Goal: Information Seeking & Learning: Compare options

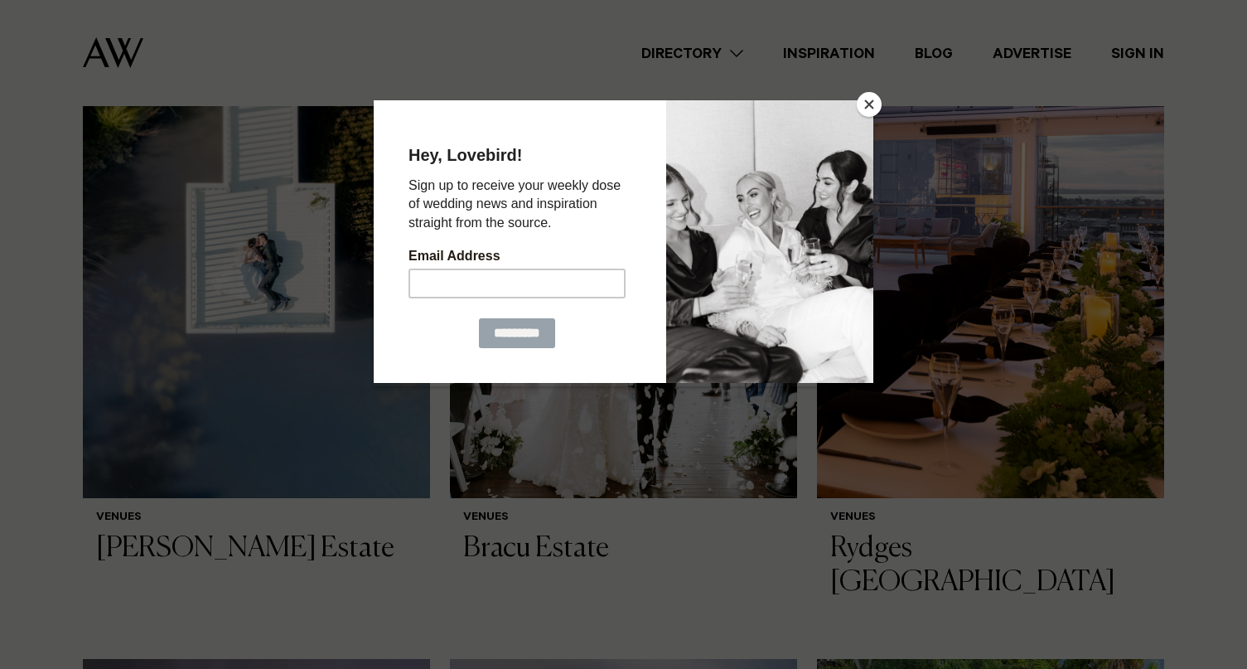
click at [871, 101] on button "Close" at bounding box center [869, 104] width 25 height 25
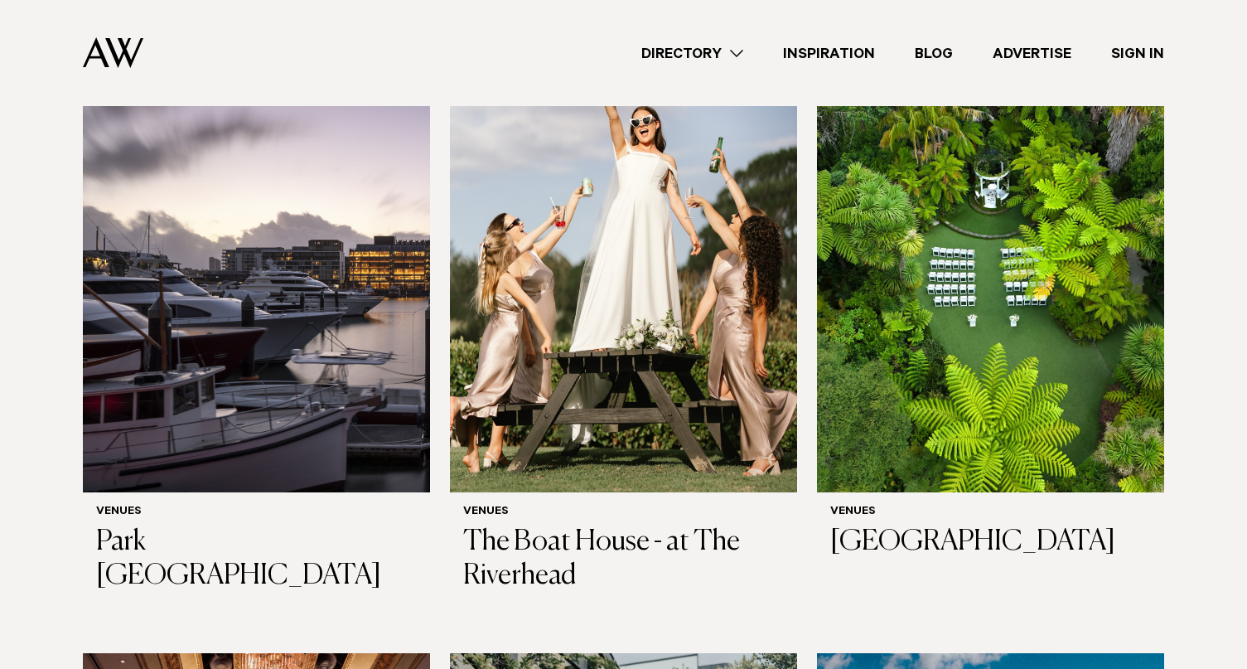
scroll to position [1196, 0]
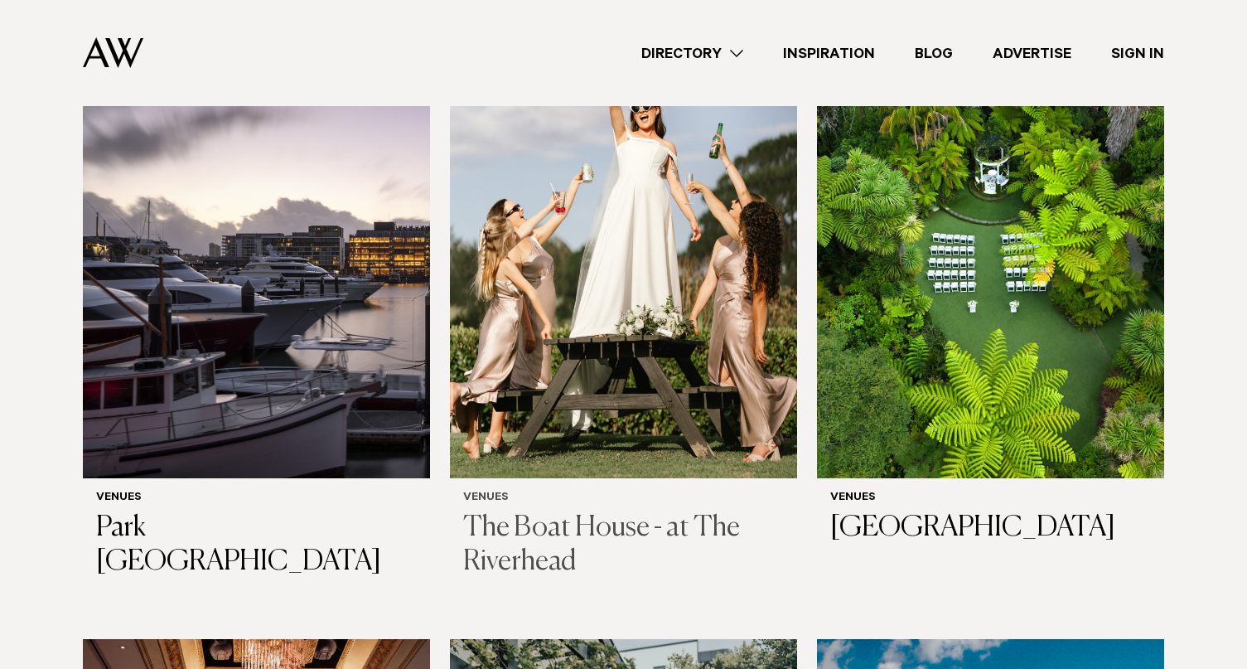
click at [571, 511] on h3 "The Boat House - at The Riverhead" at bounding box center [623, 545] width 321 height 68
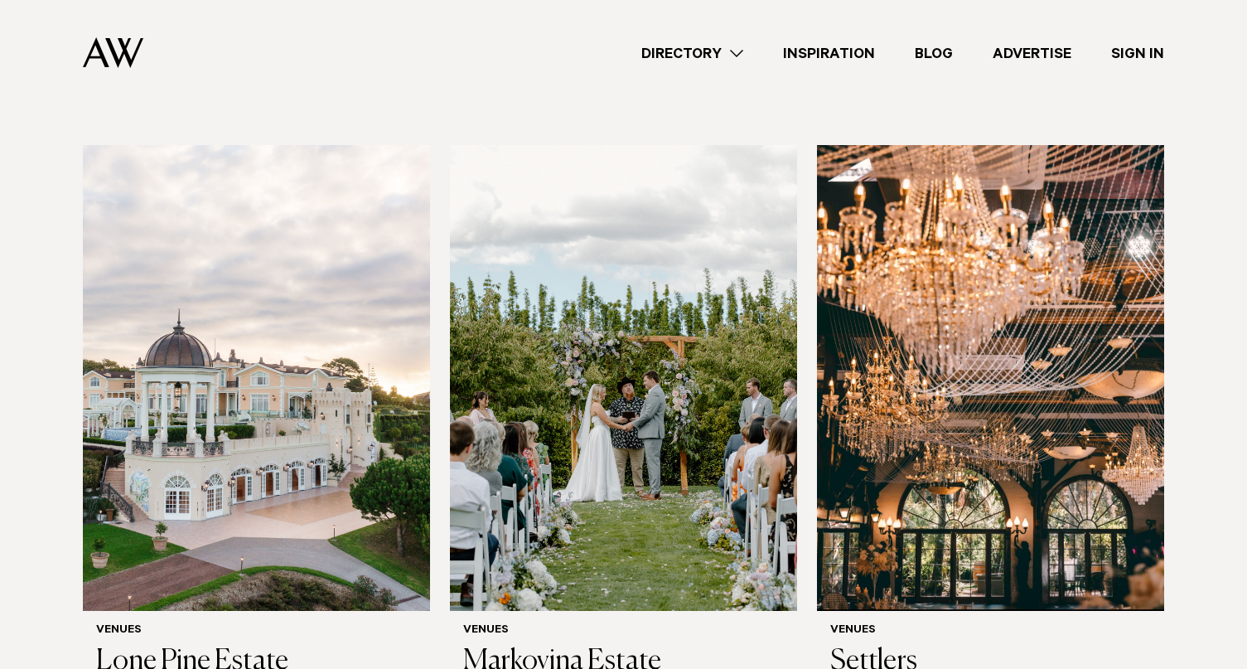
scroll to position [2357, 0]
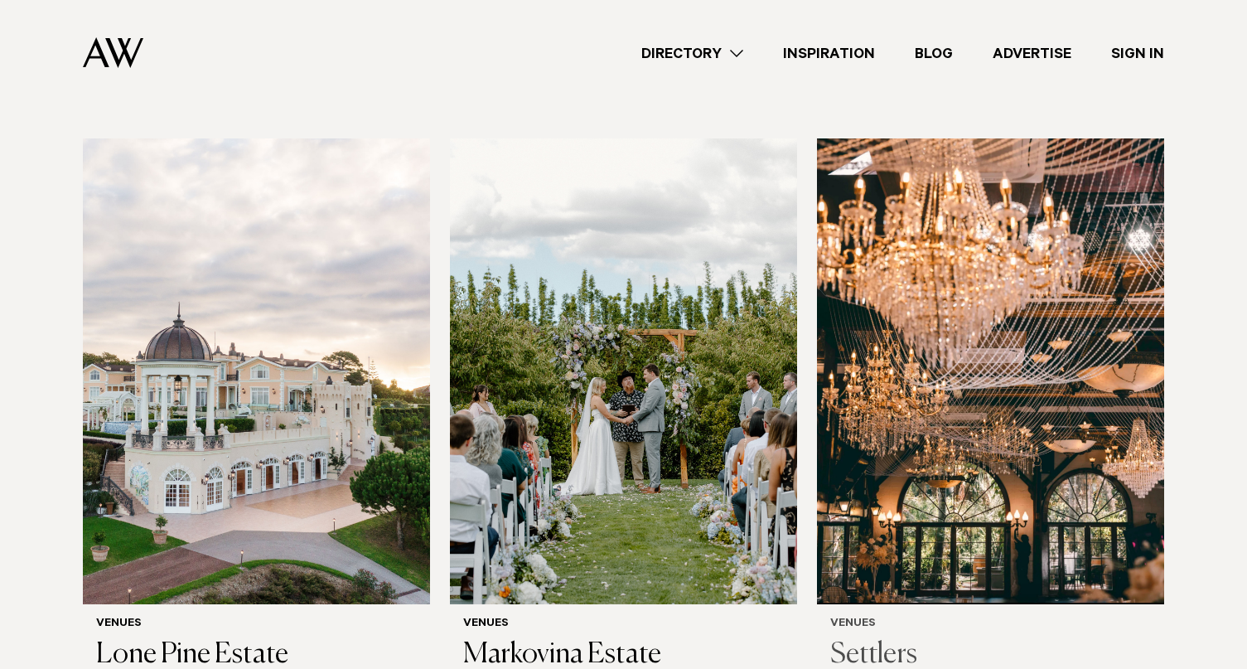
click at [956, 466] on img at bounding box center [990, 371] width 347 height 466
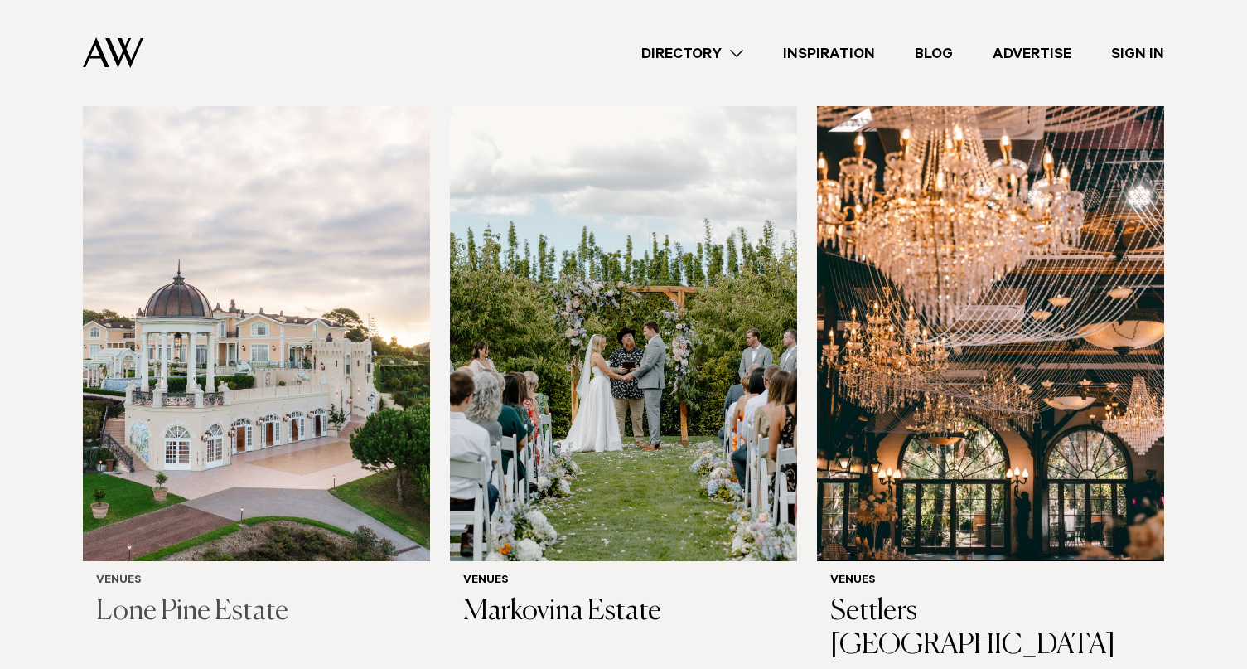
click at [214, 365] on img at bounding box center [256, 328] width 347 height 466
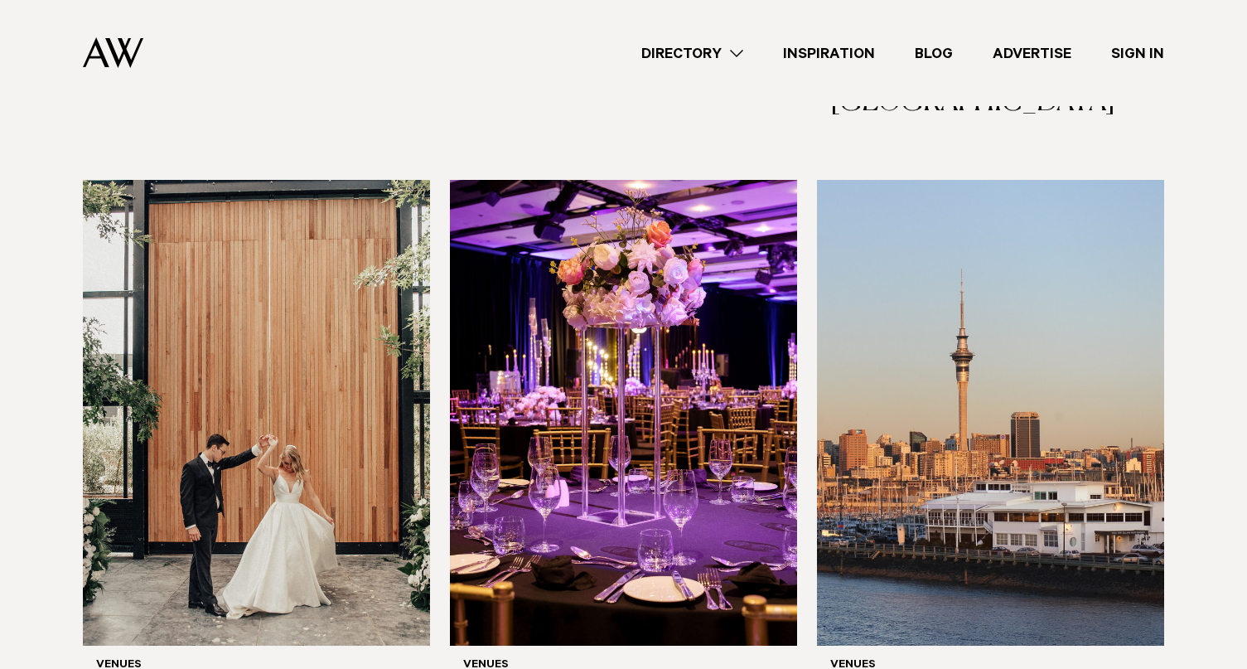
scroll to position [2938, 0]
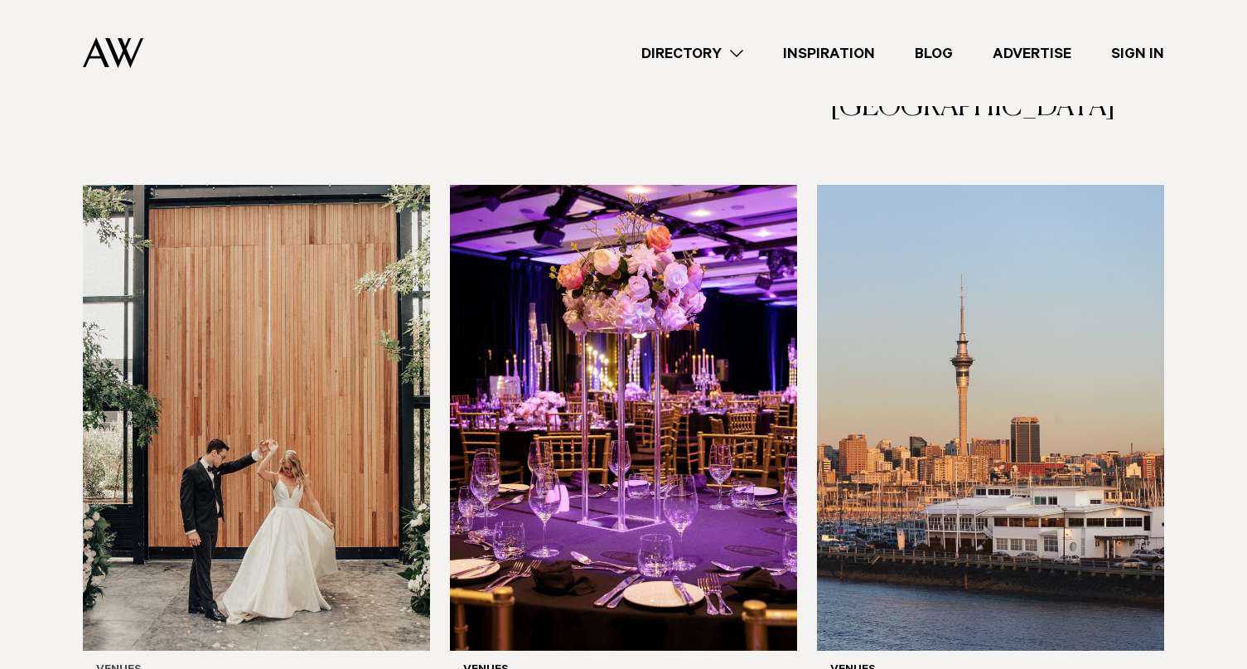
click at [344, 384] on img at bounding box center [256, 418] width 347 height 466
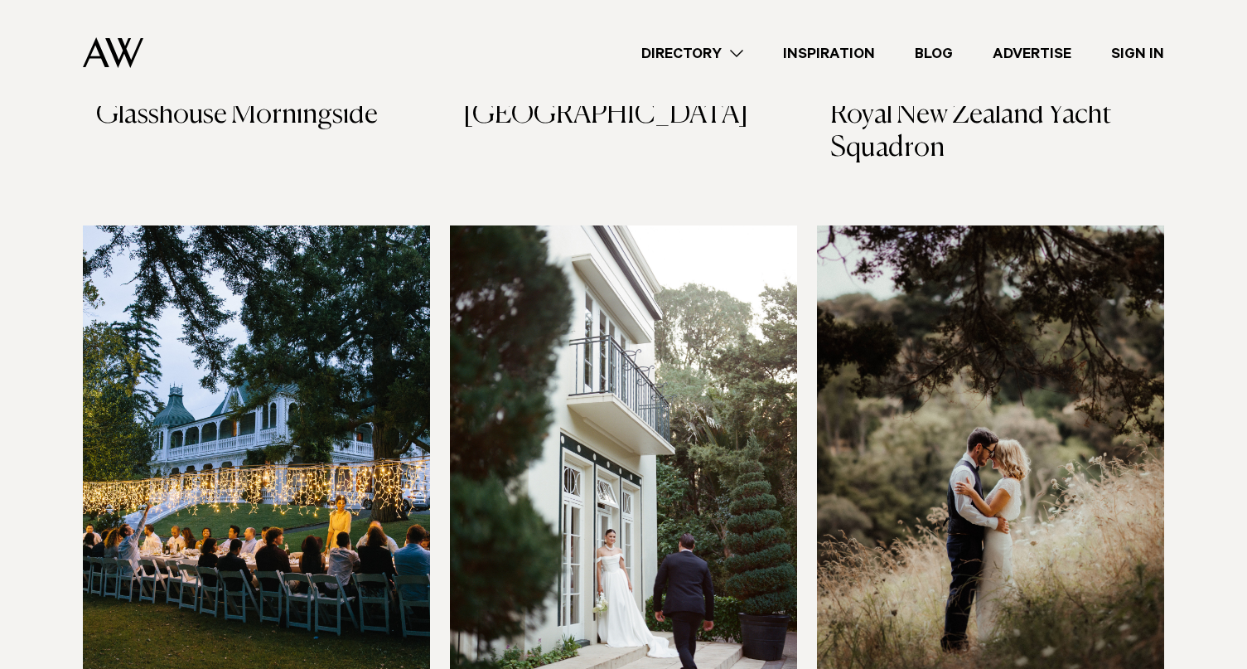
scroll to position [3529, 0]
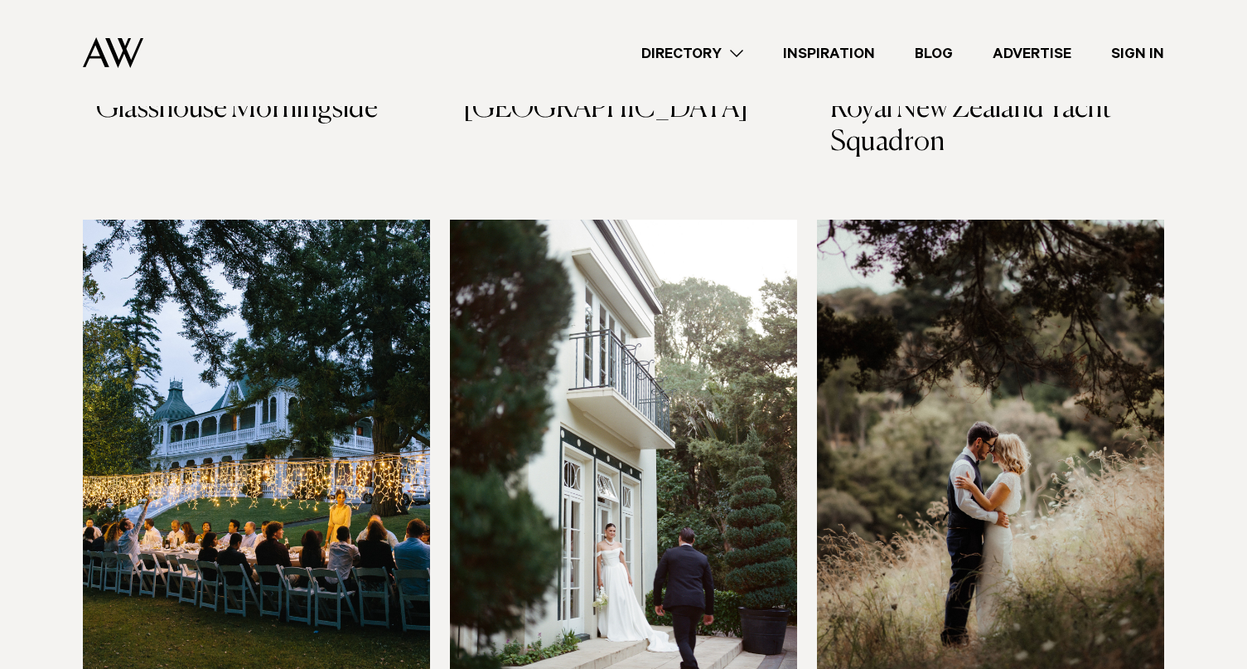
click at [703, 362] on img at bounding box center [623, 453] width 347 height 466
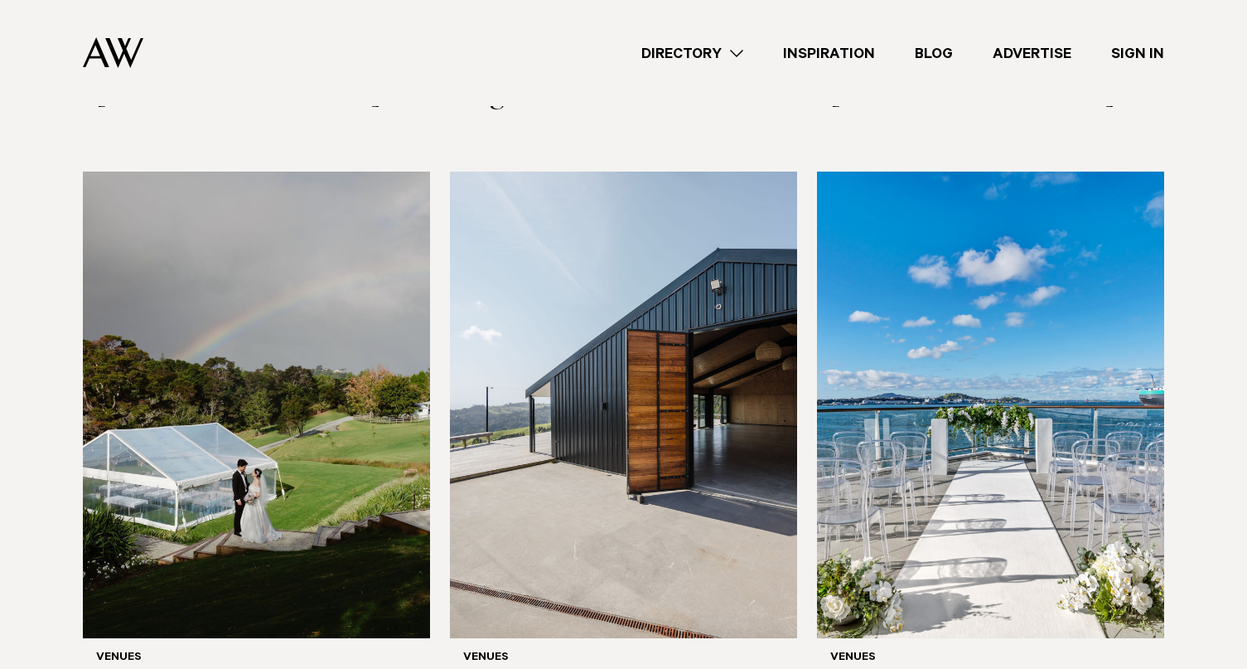
scroll to position [4800, 0]
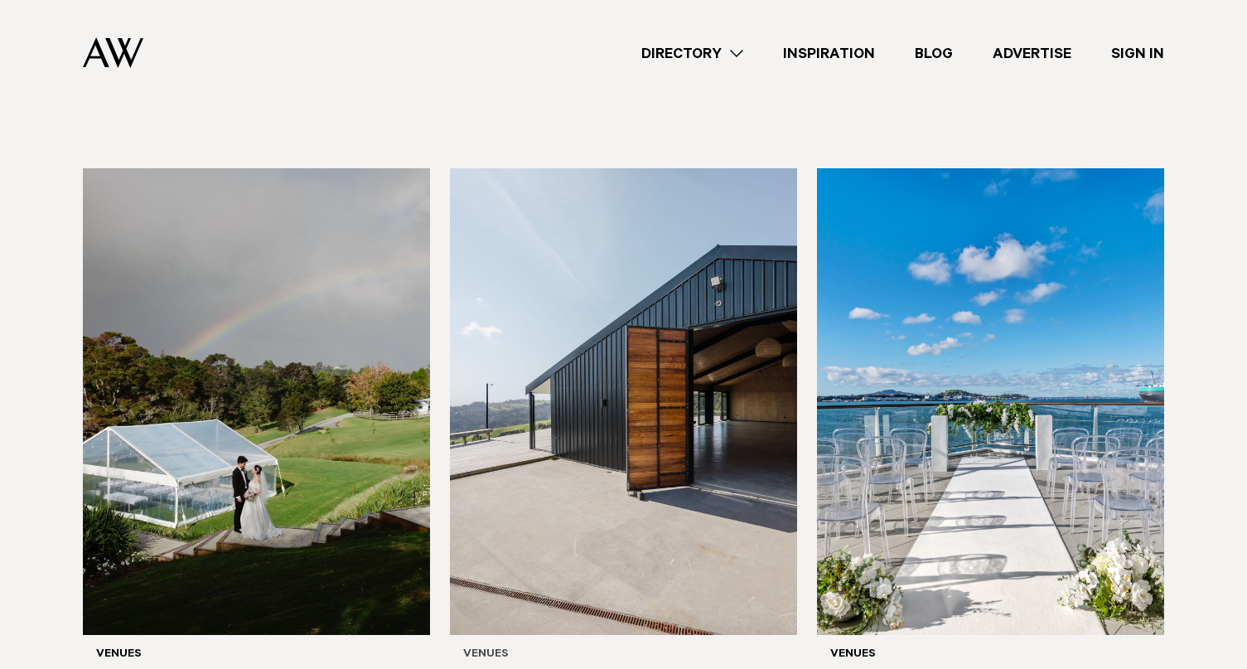
click at [728, 431] on img at bounding box center [623, 401] width 347 height 466
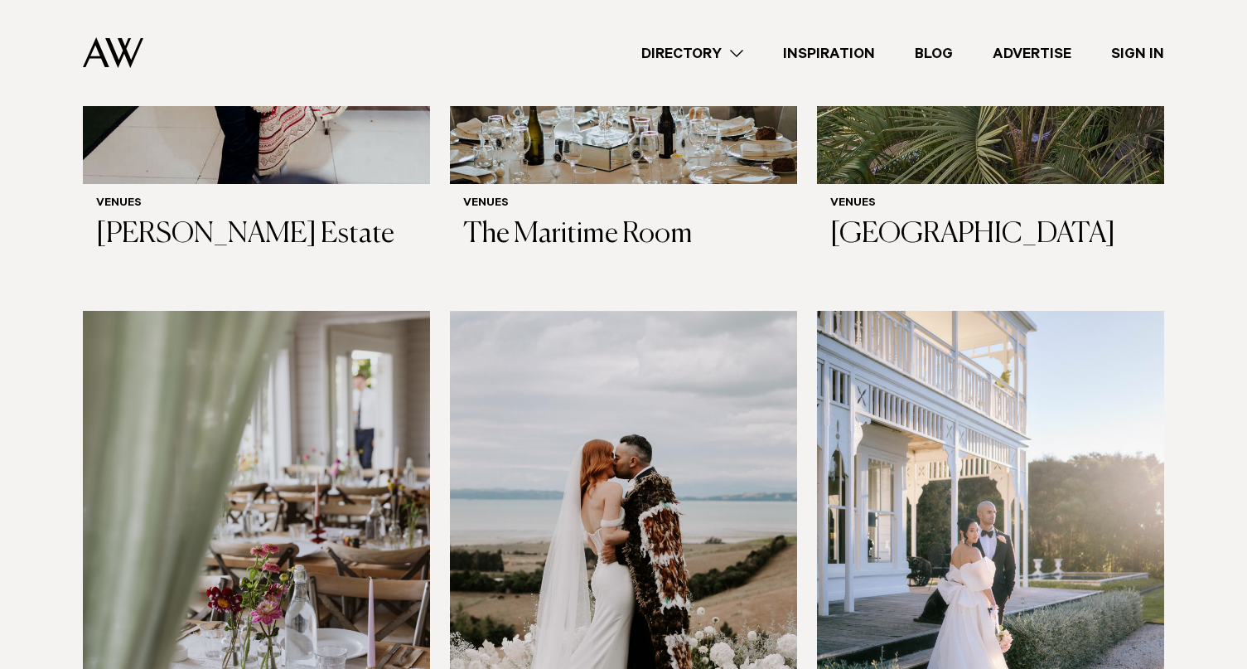
scroll to position [6517, 0]
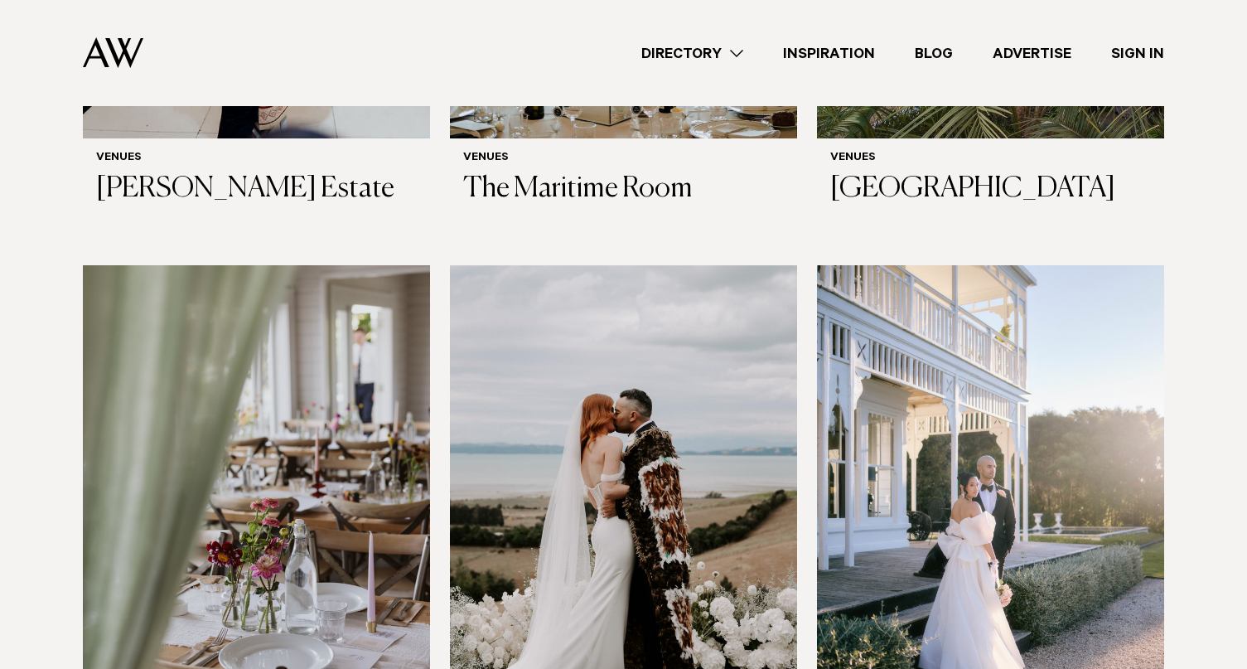
click at [747, 454] on img at bounding box center [623, 498] width 347 height 466
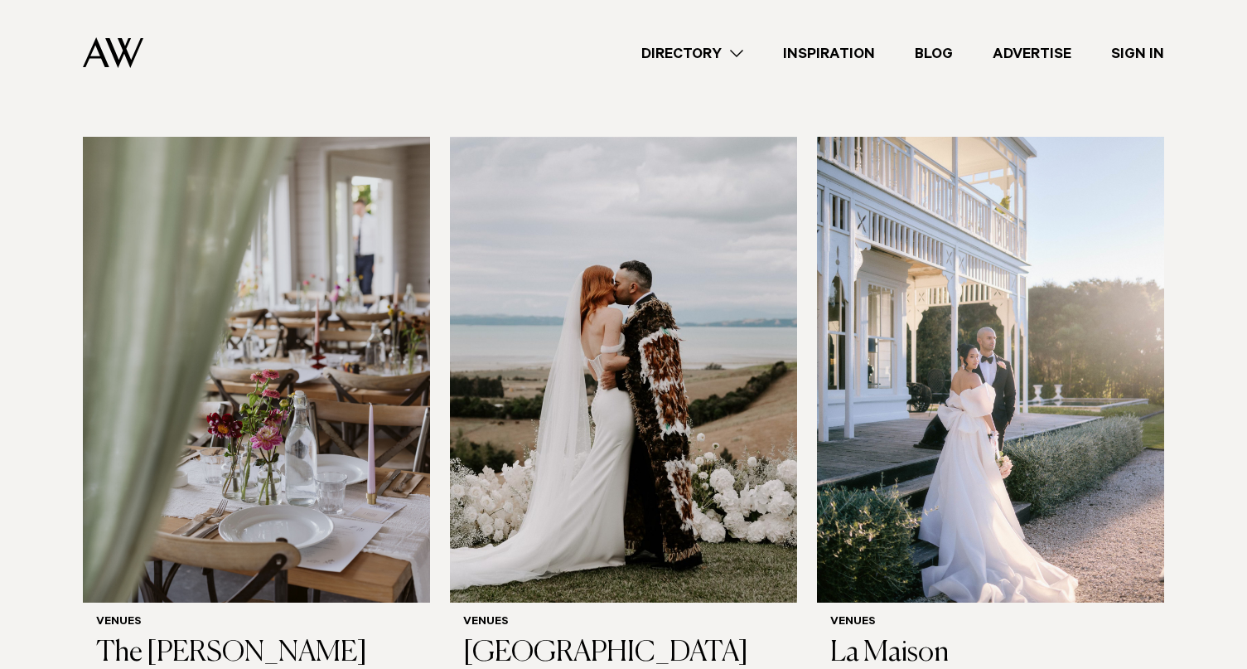
scroll to position [6540, 0]
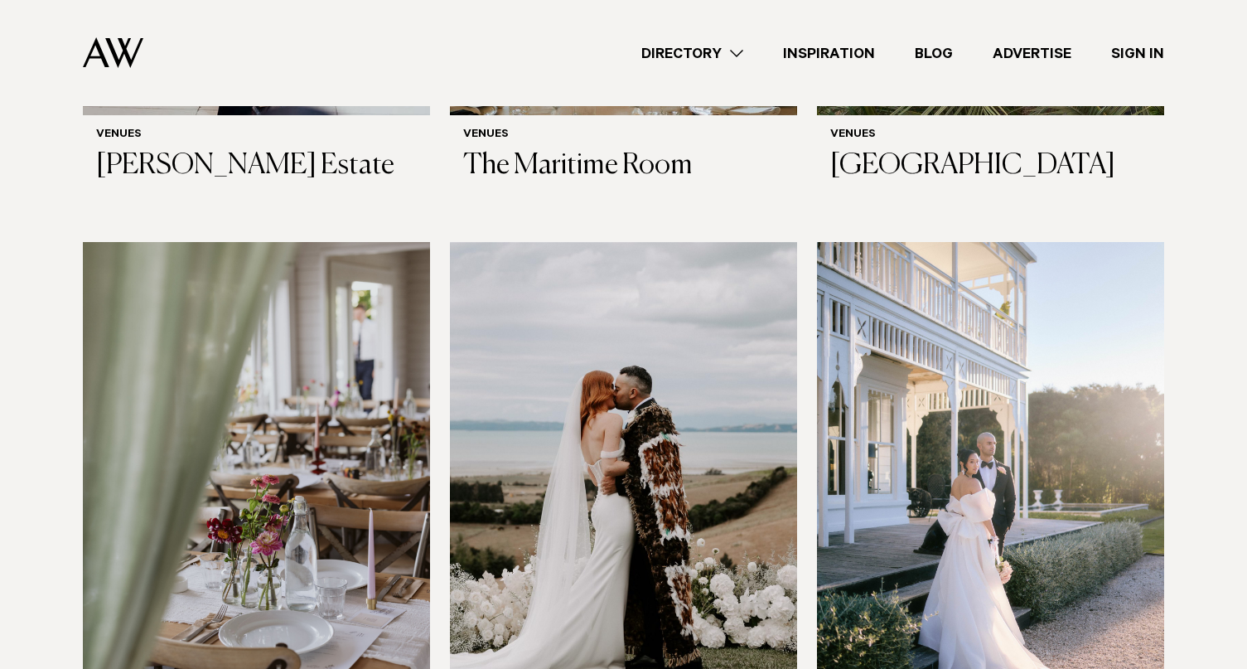
click at [909, 408] on img at bounding box center [990, 475] width 347 height 466
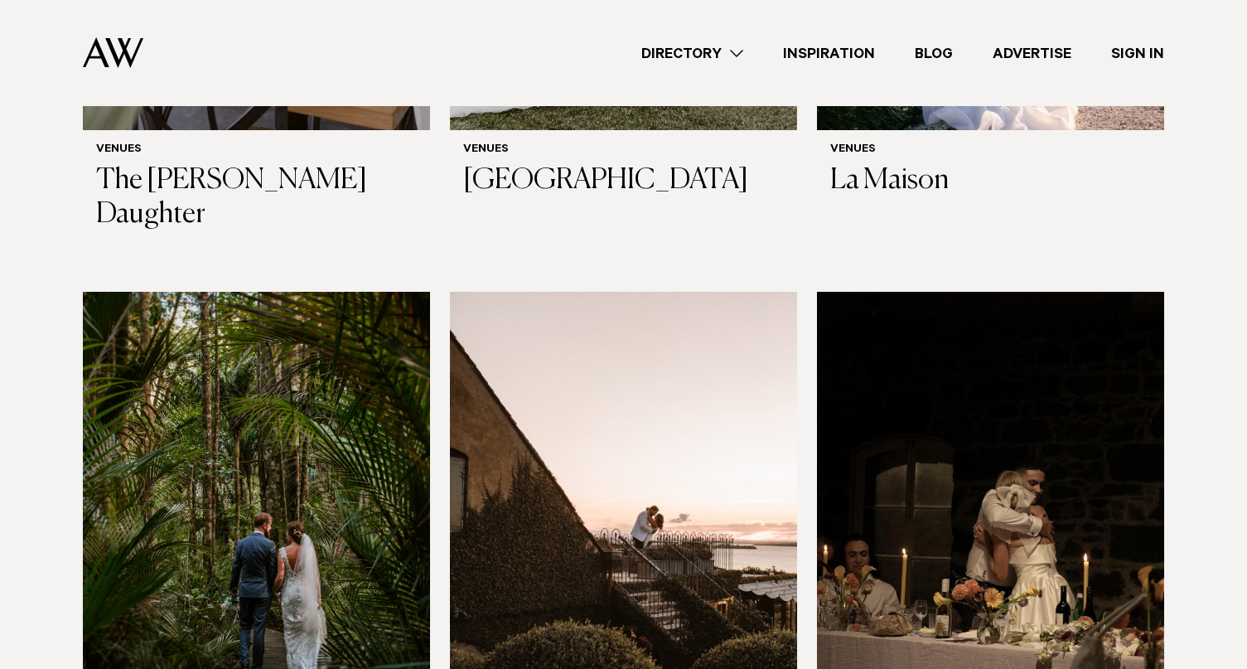
scroll to position [7112, 0]
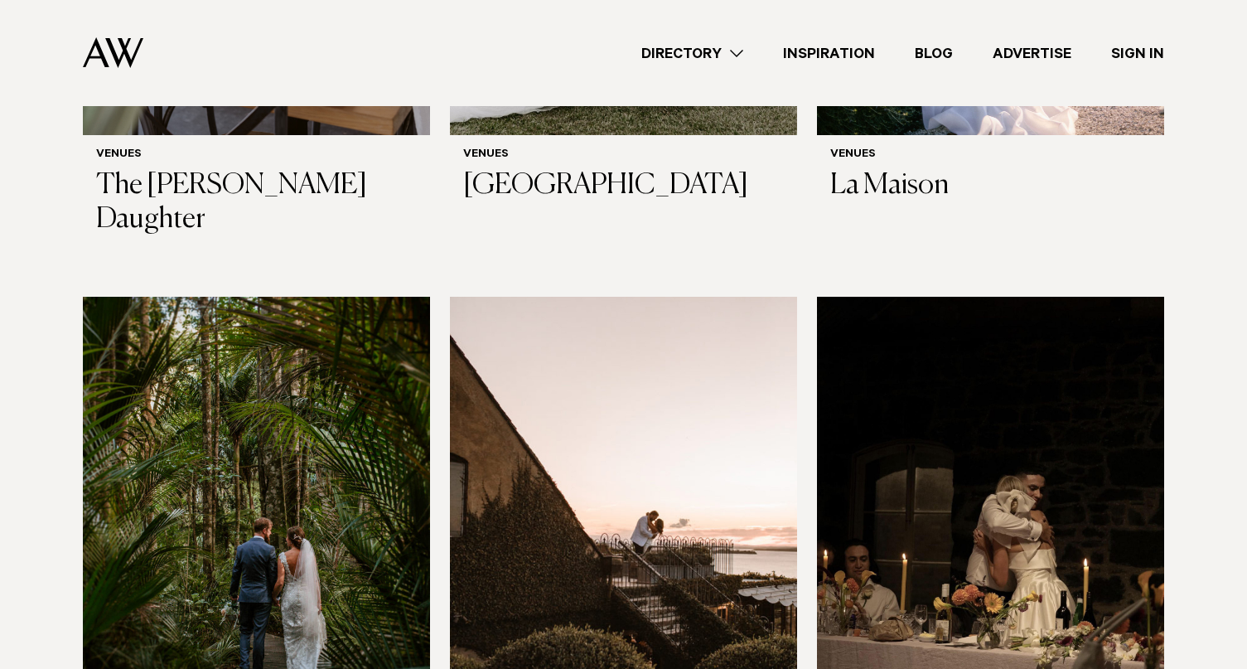
click at [711, 443] on img at bounding box center [623, 530] width 347 height 466
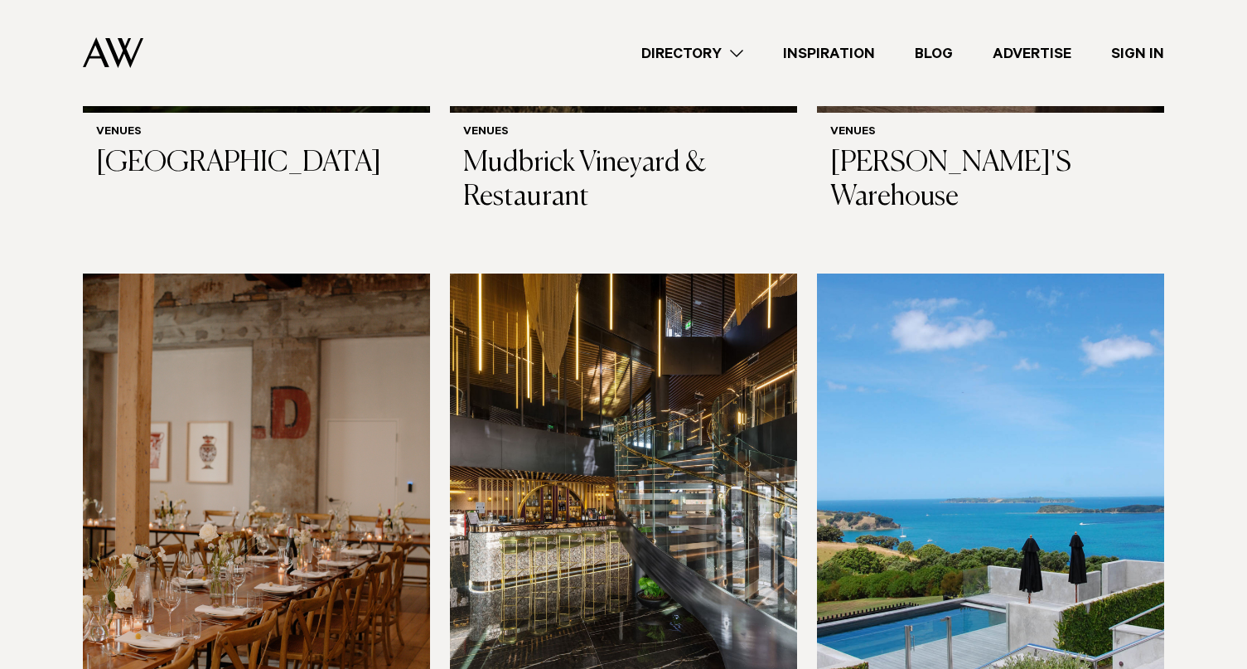
scroll to position [7747, 0]
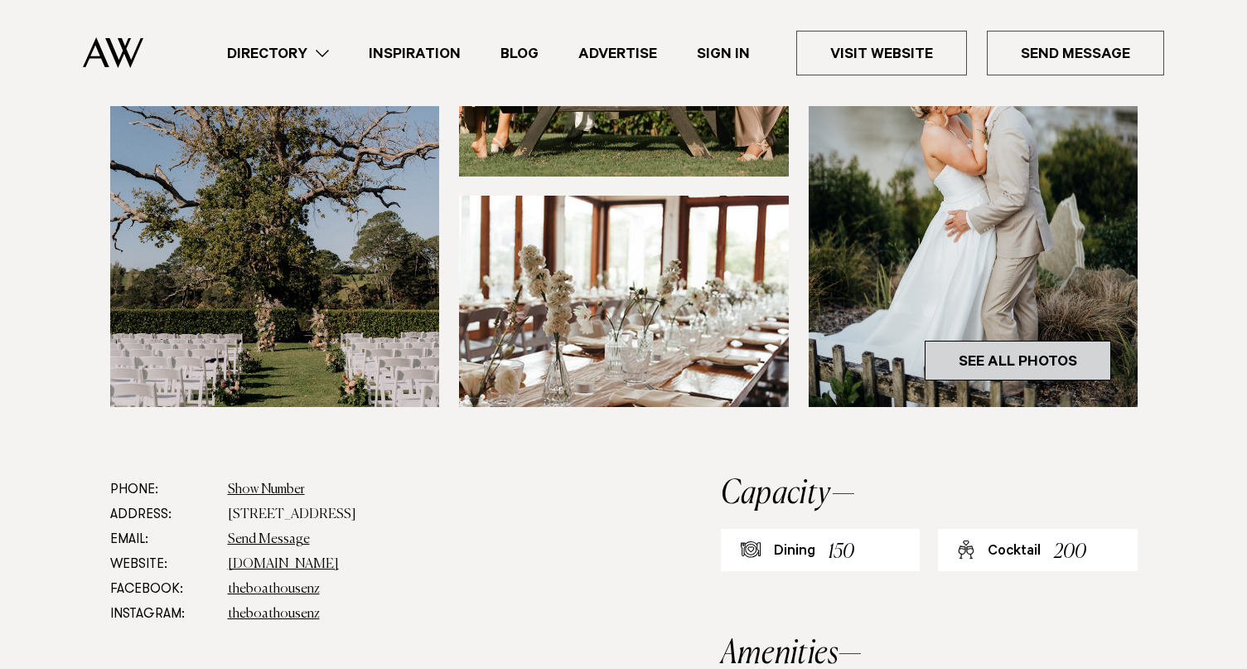
scroll to position [626, 0]
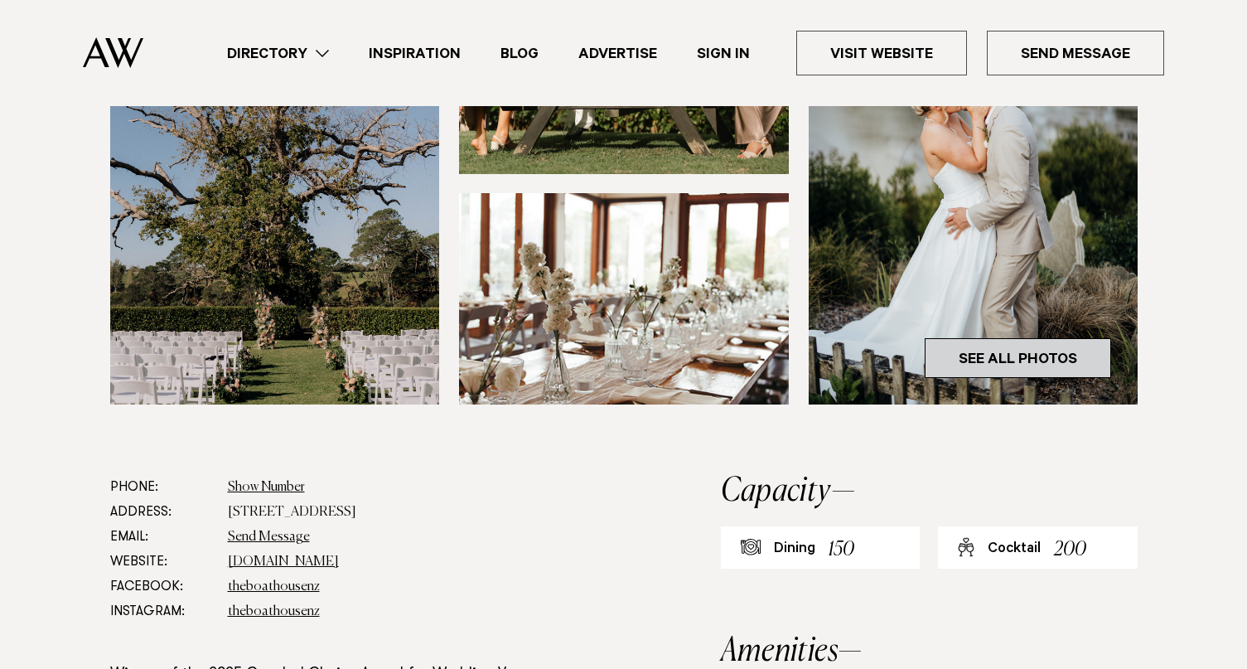
click at [1010, 371] on link "See All Photos" at bounding box center [1018, 358] width 186 height 40
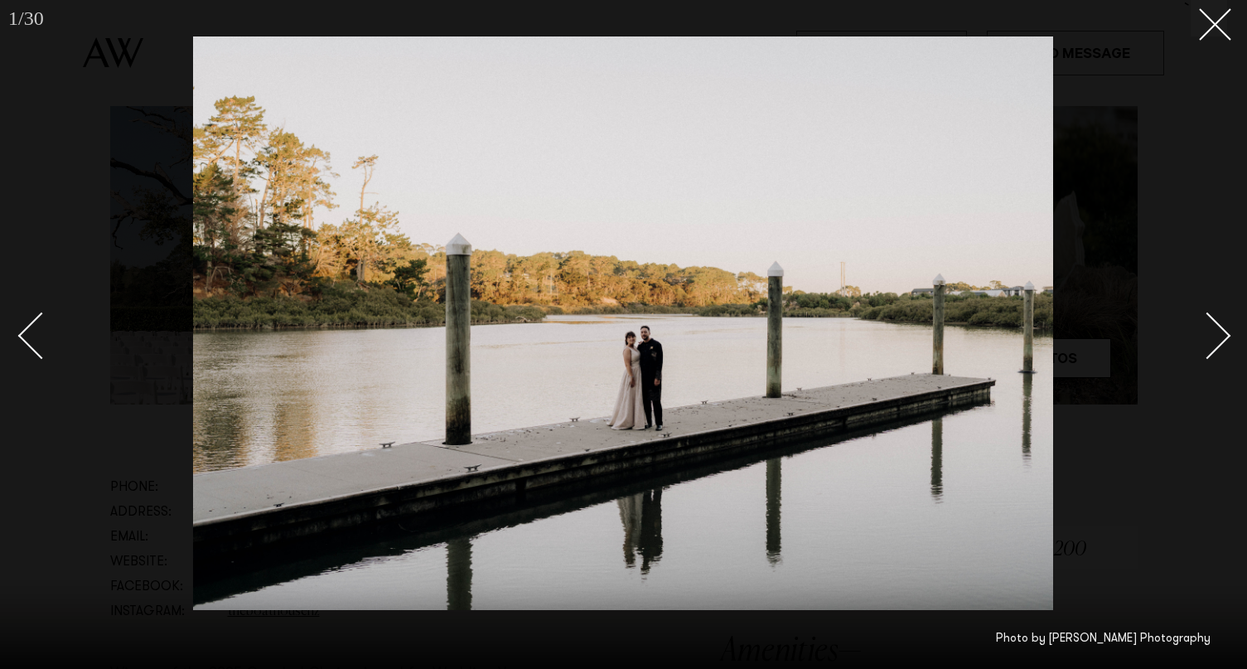
click at [1220, 349] on link at bounding box center [1198, 334] width 58 height 83
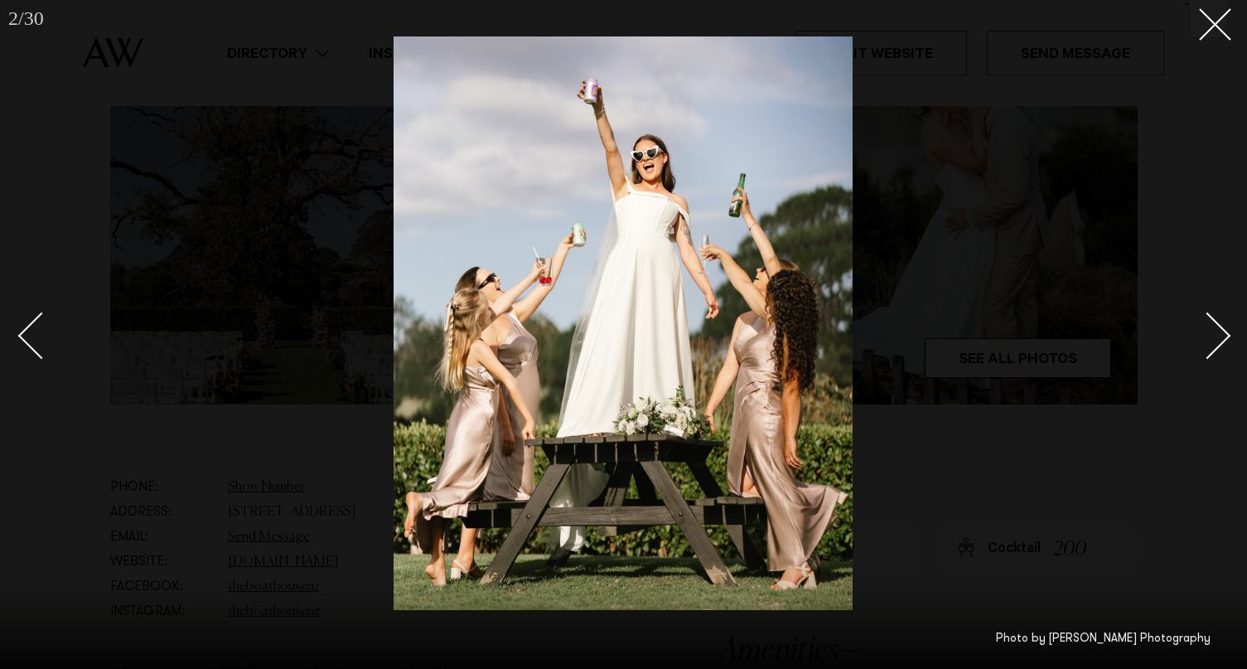
click at [1220, 349] on link at bounding box center [1198, 334] width 58 height 83
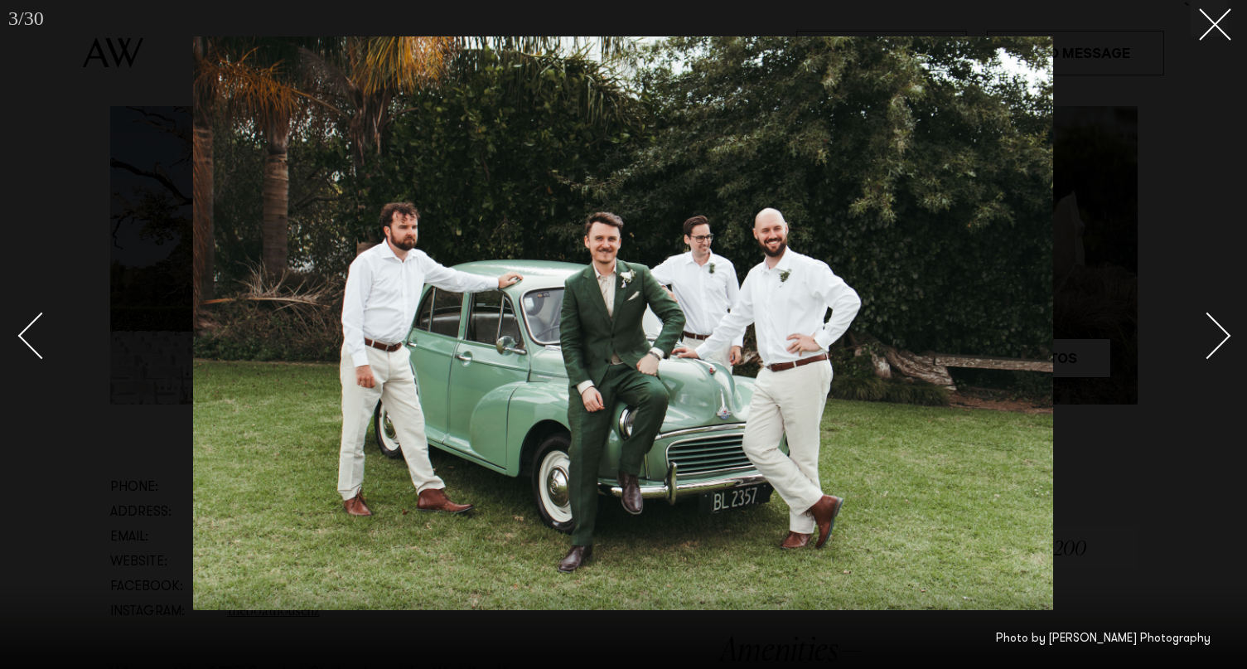
click at [1220, 349] on link at bounding box center [1198, 334] width 58 height 83
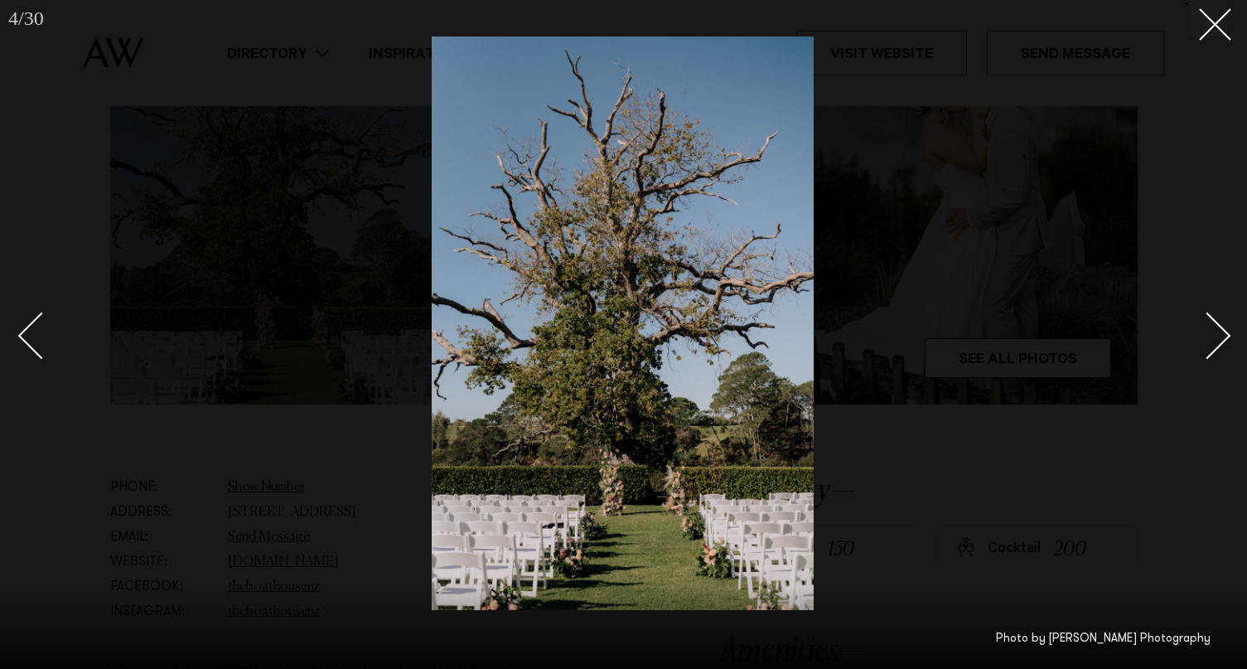
click at [1221, 349] on link at bounding box center [1198, 334] width 58 height 83
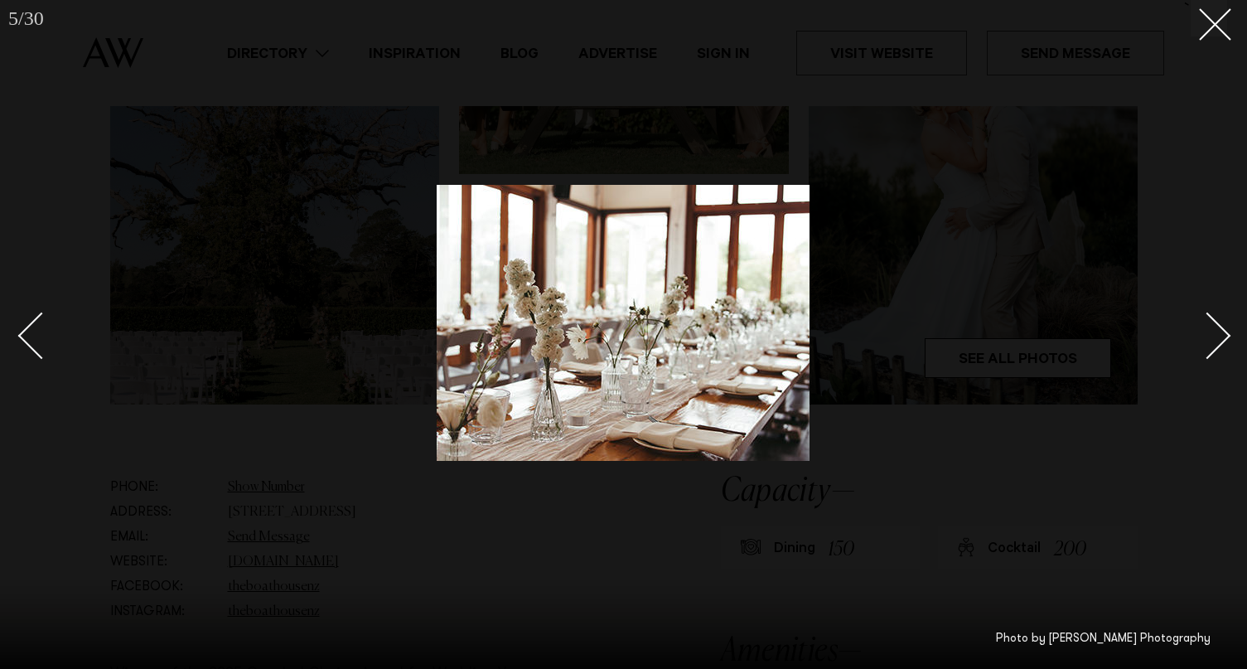
click at [1221, 349] on link at bounding box center [1198, 334] width 58 height 83
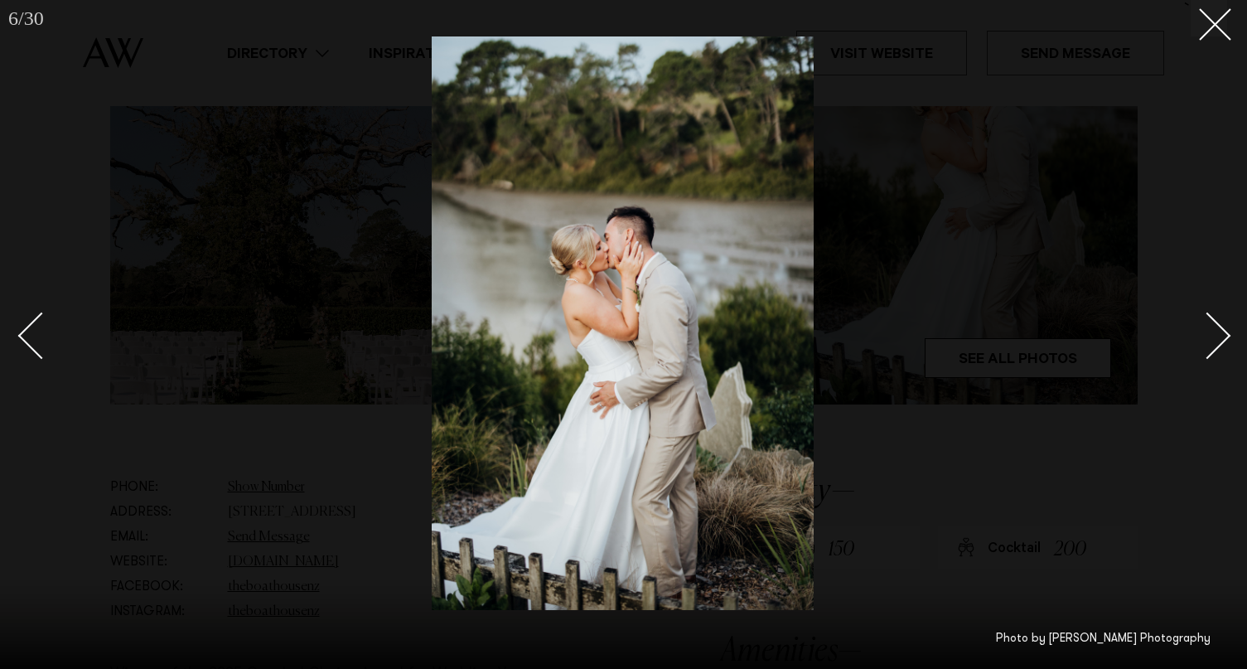
click at [1221, 349] on link at bounding box center [1198, 334] width 58 height 83
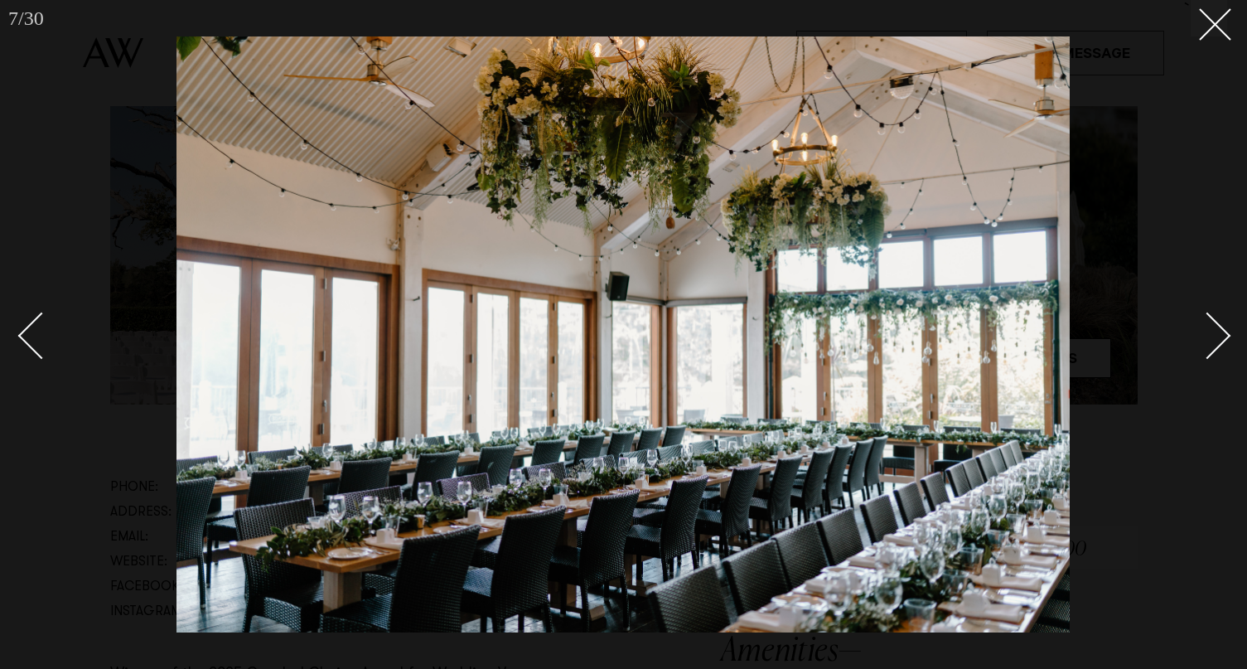
click at [1221, 349] on link at bounding box center [1198, 334] width 58 height 83
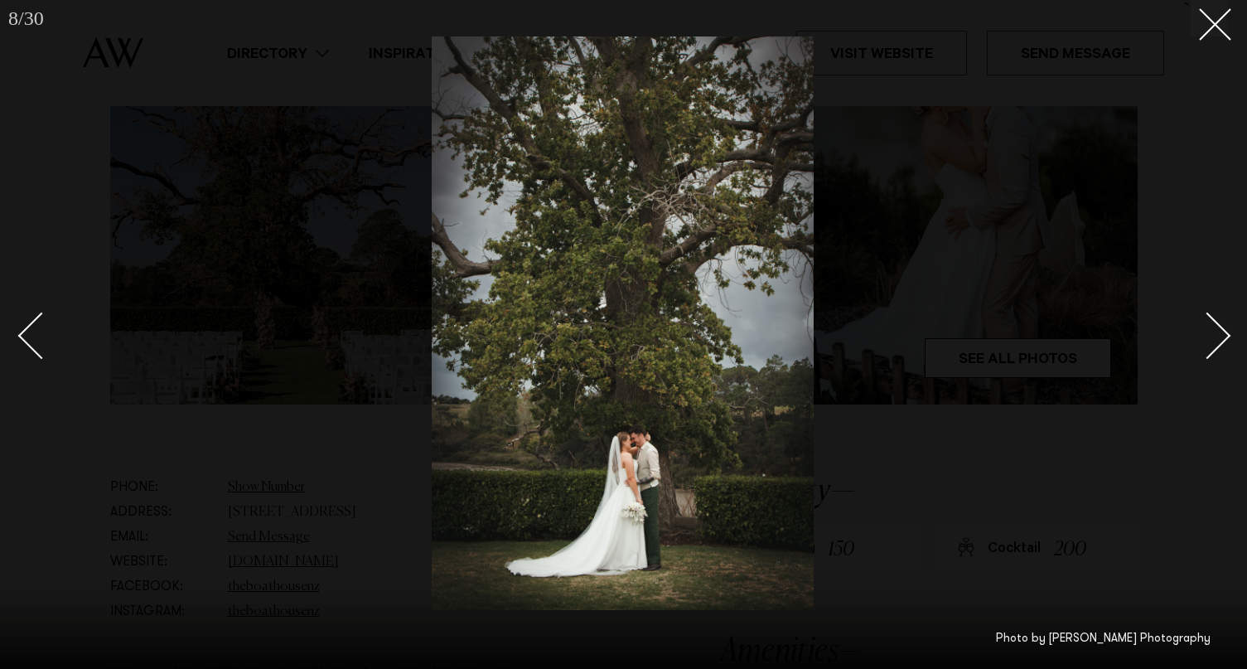
click at [1221, 349] on link at bounding box center [1198, 334] width 58 height 83
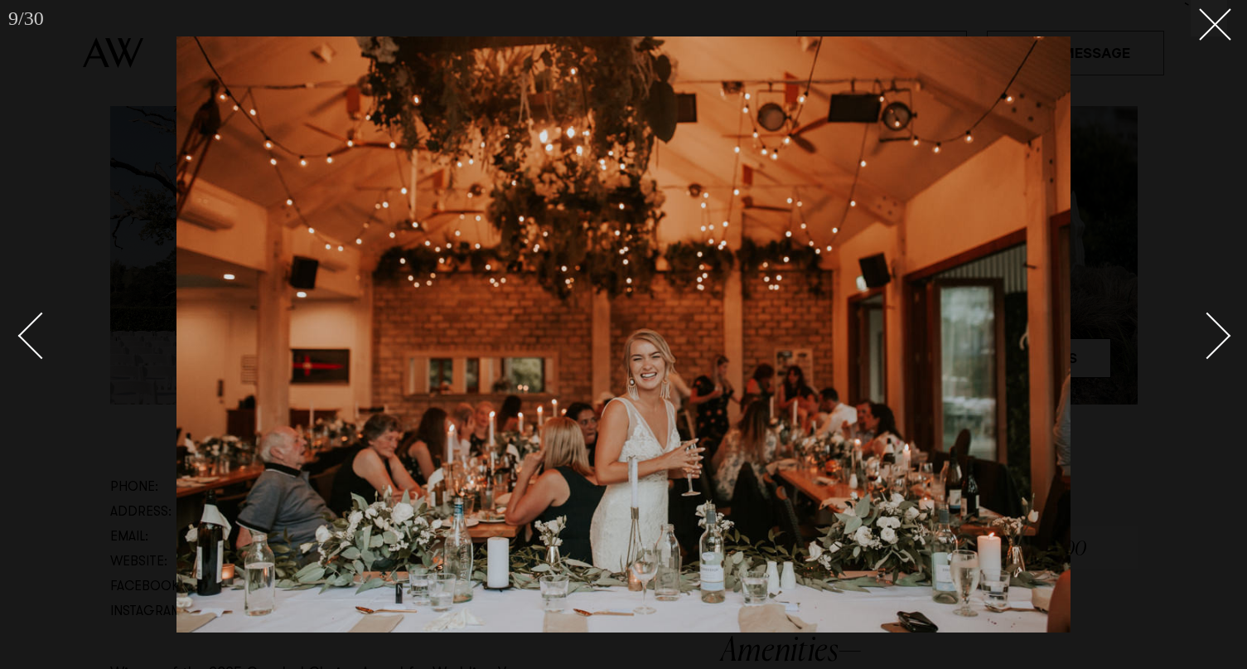
click at [1221, 349] on link at bounding box center [1198, 334] width 58 height 83
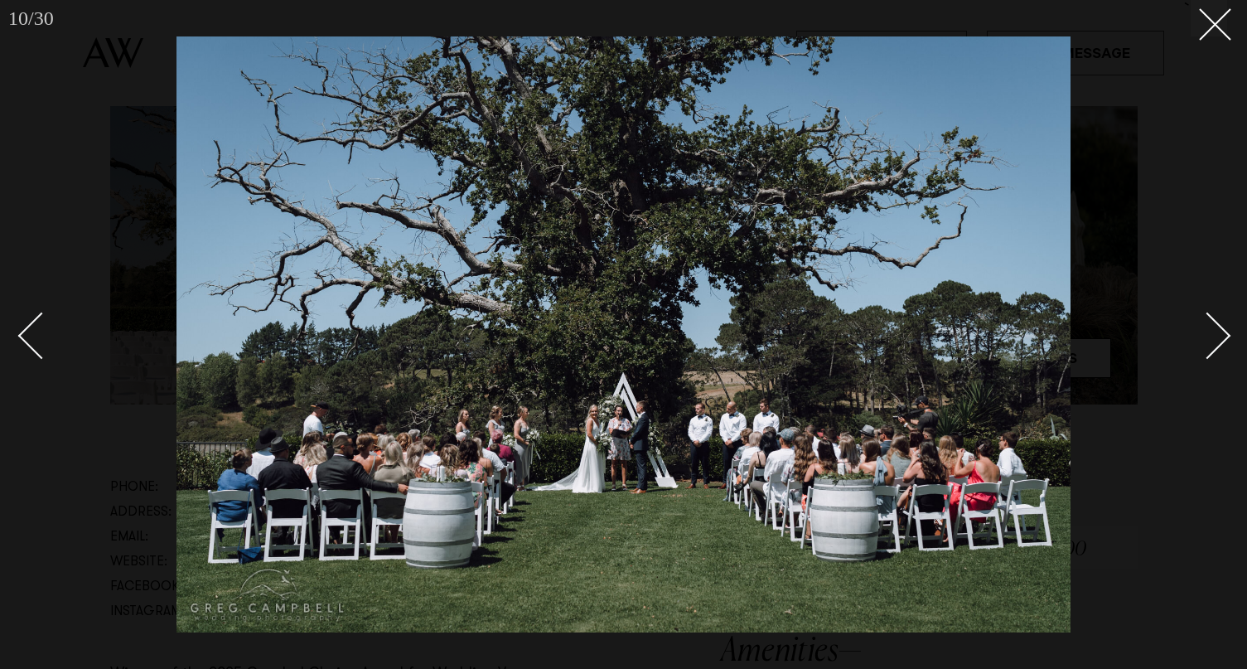
click at [1221, 349] on link at bounding box center [1198, 334] width 58 height 83
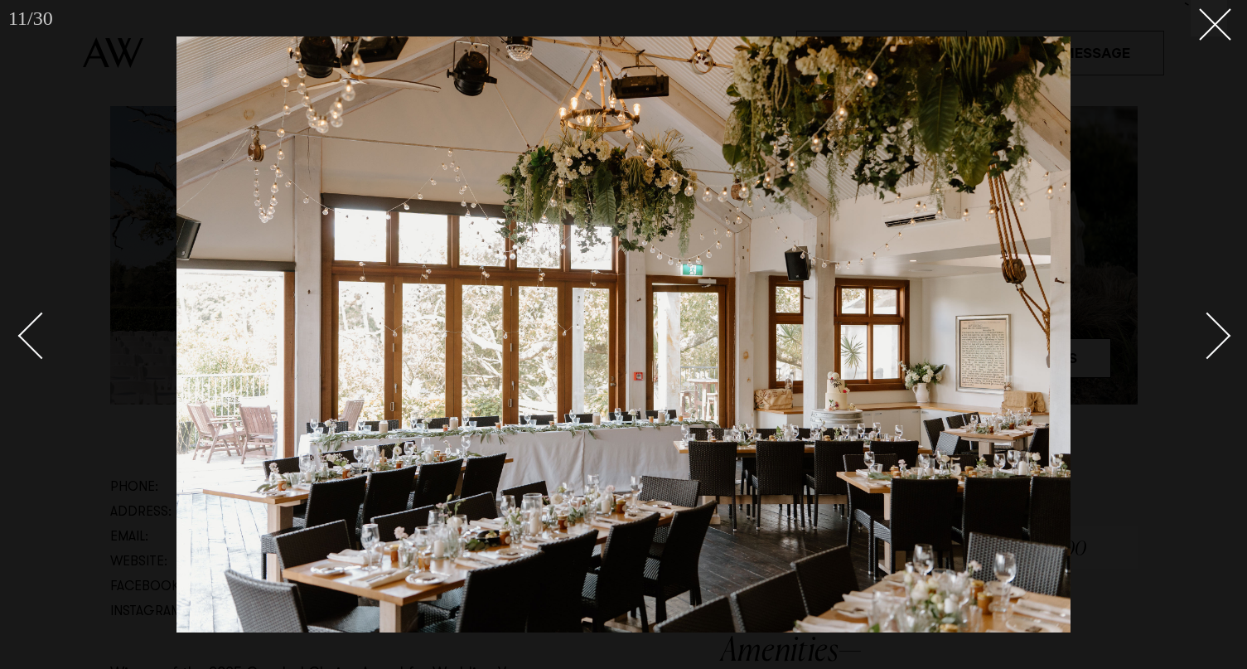
click at [1221, 349] on link at bounding box center [1198, 334] width 58 height 83
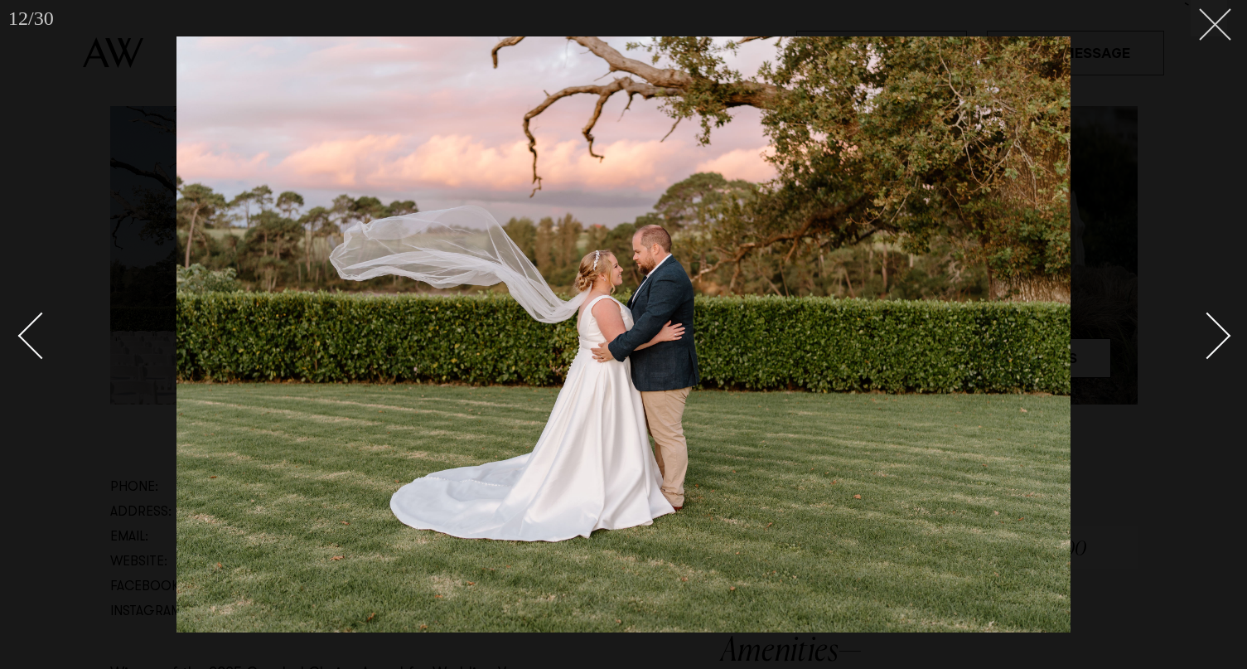
click at [1222, 27] on button at bounding box center [1209, 18] width 36 height 36
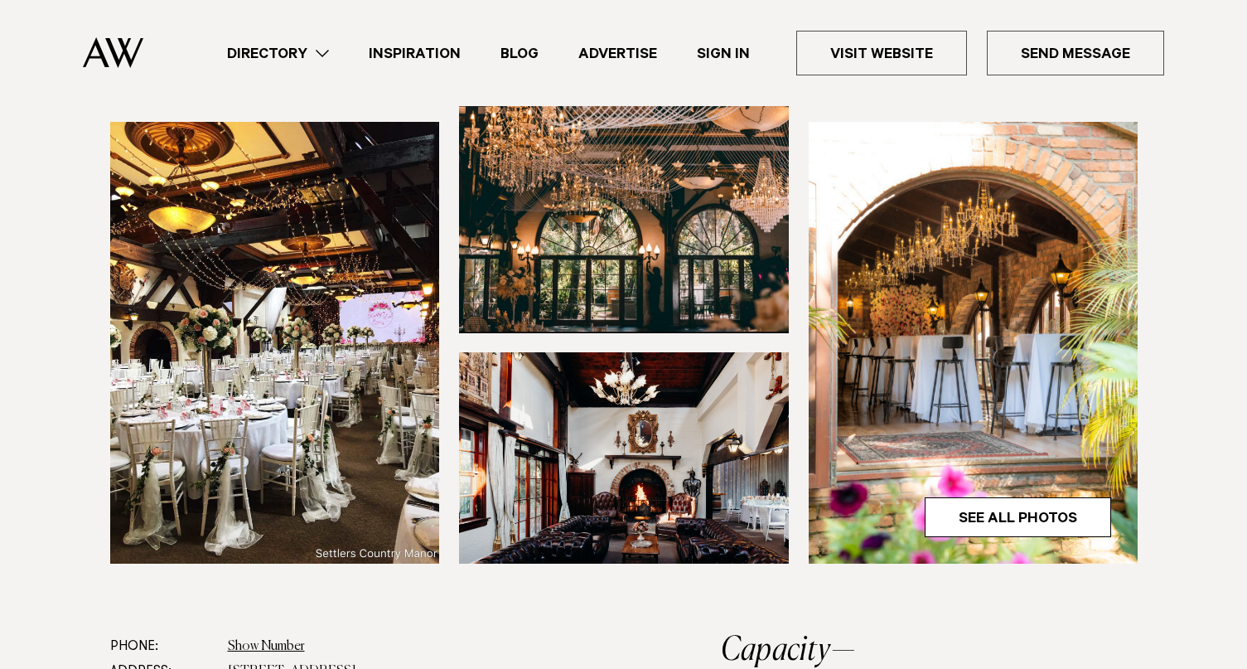
scroll to position [470, 0]
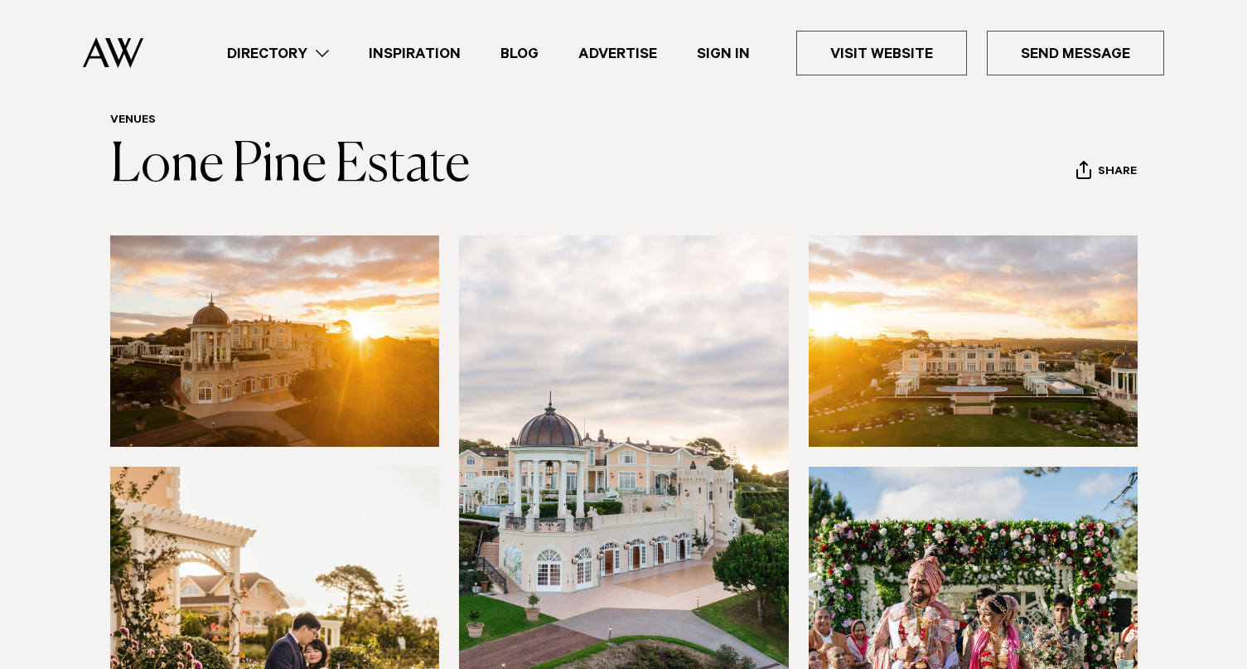
scroll to position [27, 0]
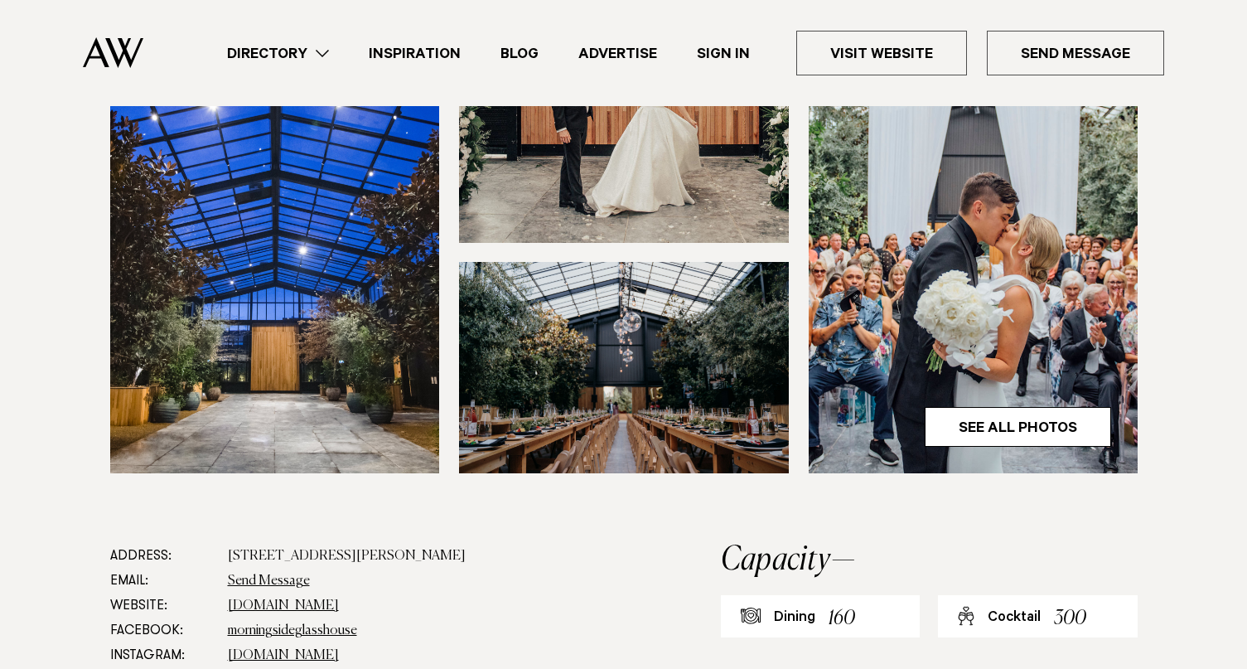
scroll to position [175, 0]
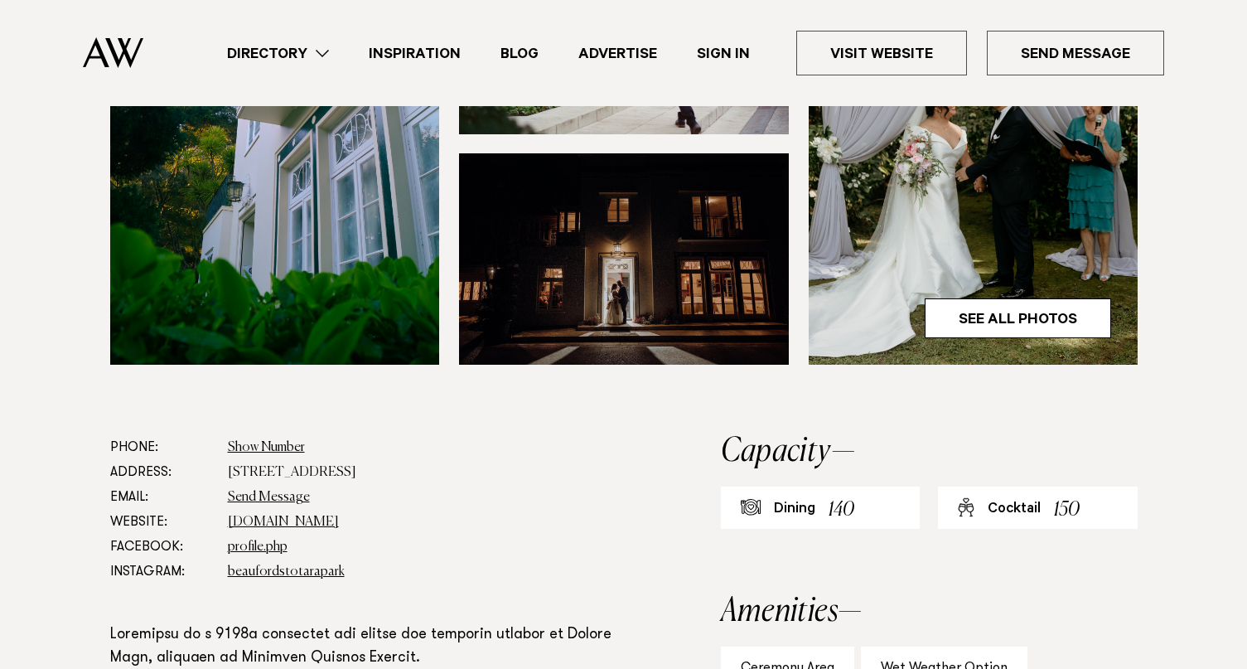
scroll to position [747, 0]
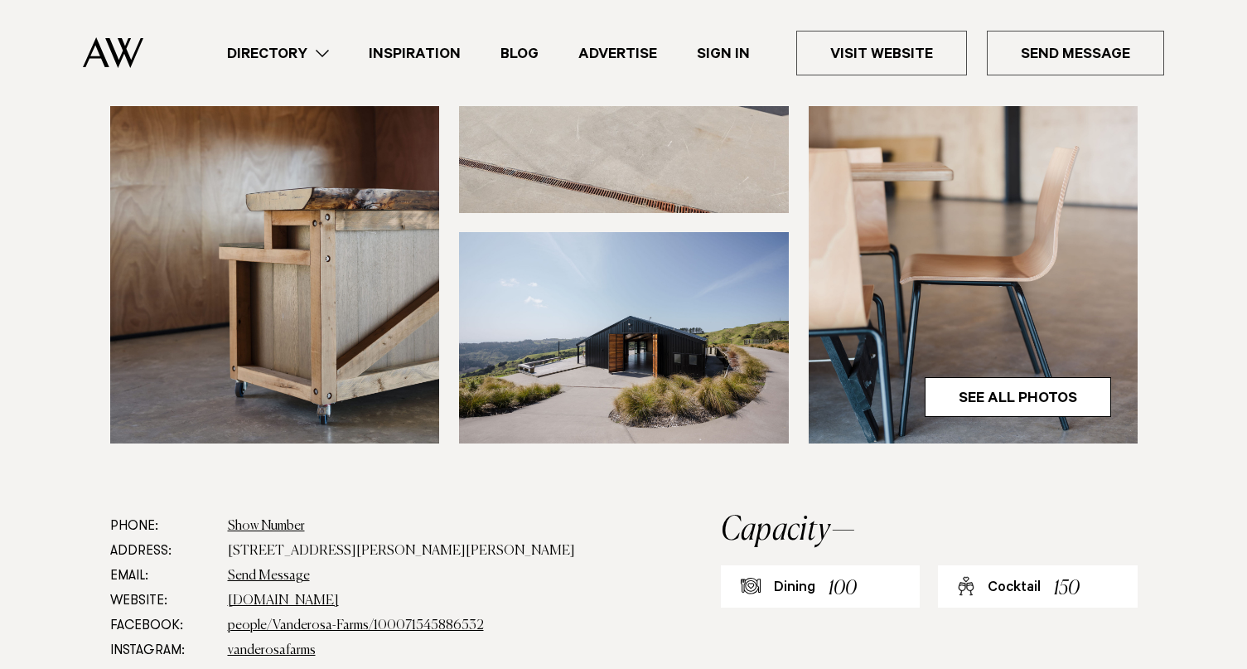
scroll to position [530, 0]
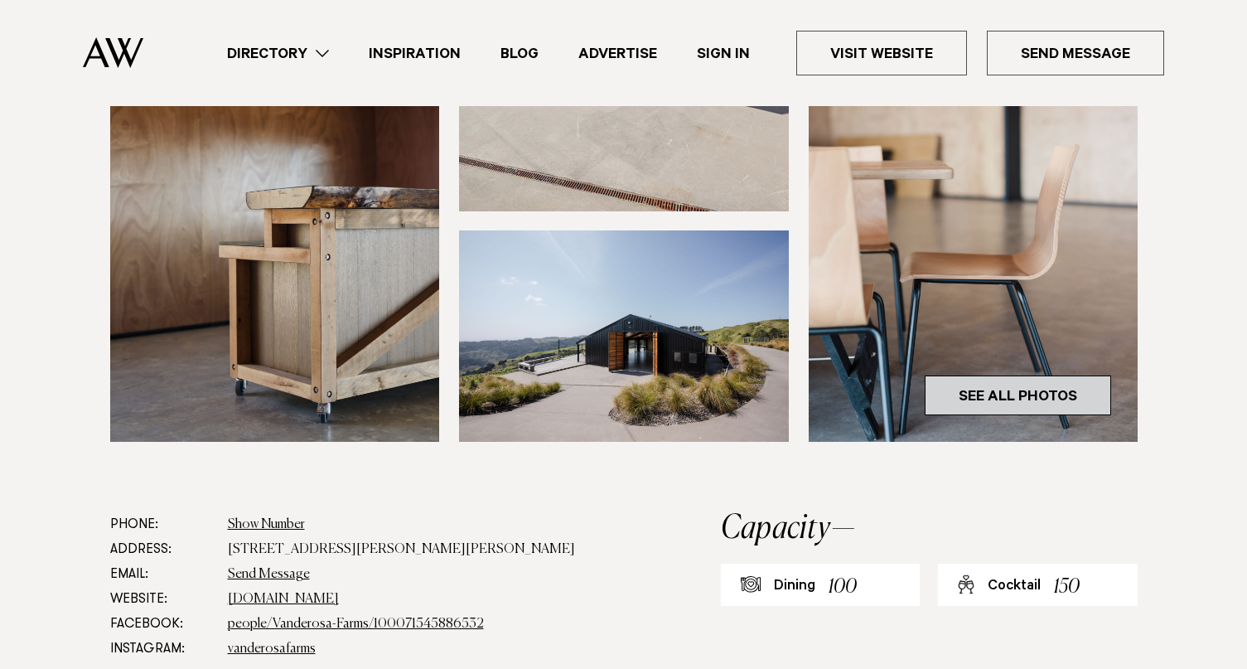
click at [989, 382] on link "See All Photos" at bounding box center [1018, 395] width 186 height 40
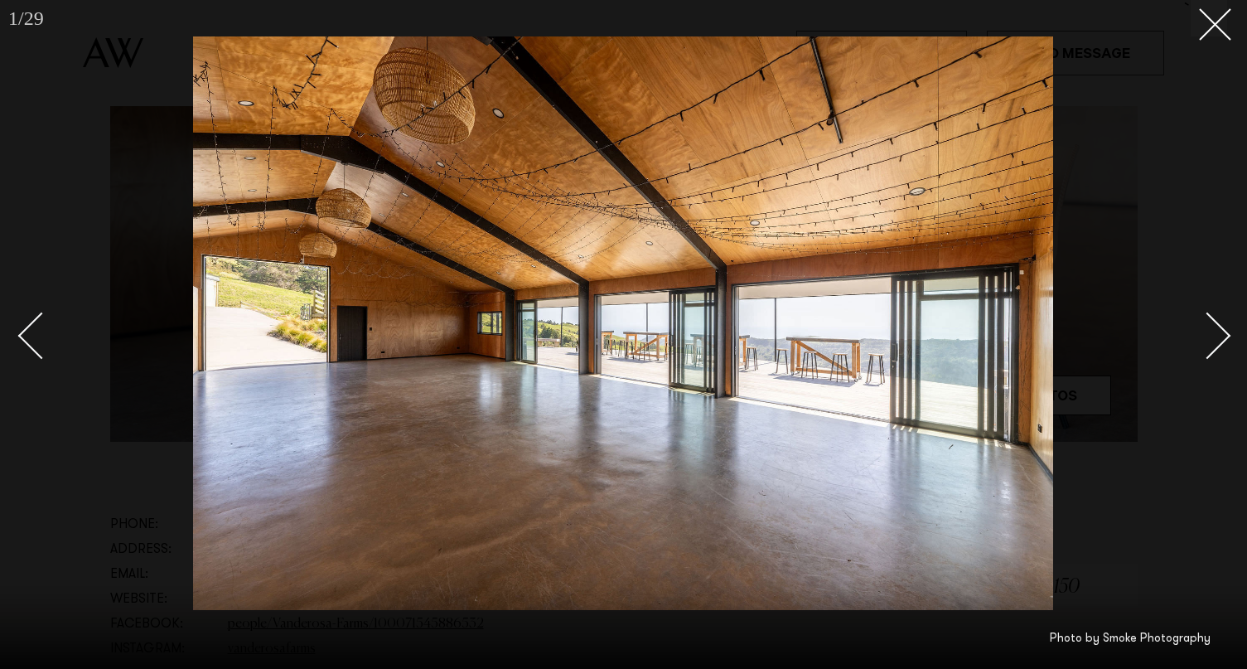
click at [1212, 351] on div "Next slide" at bounding box center [1207, 335] width 47 height 47
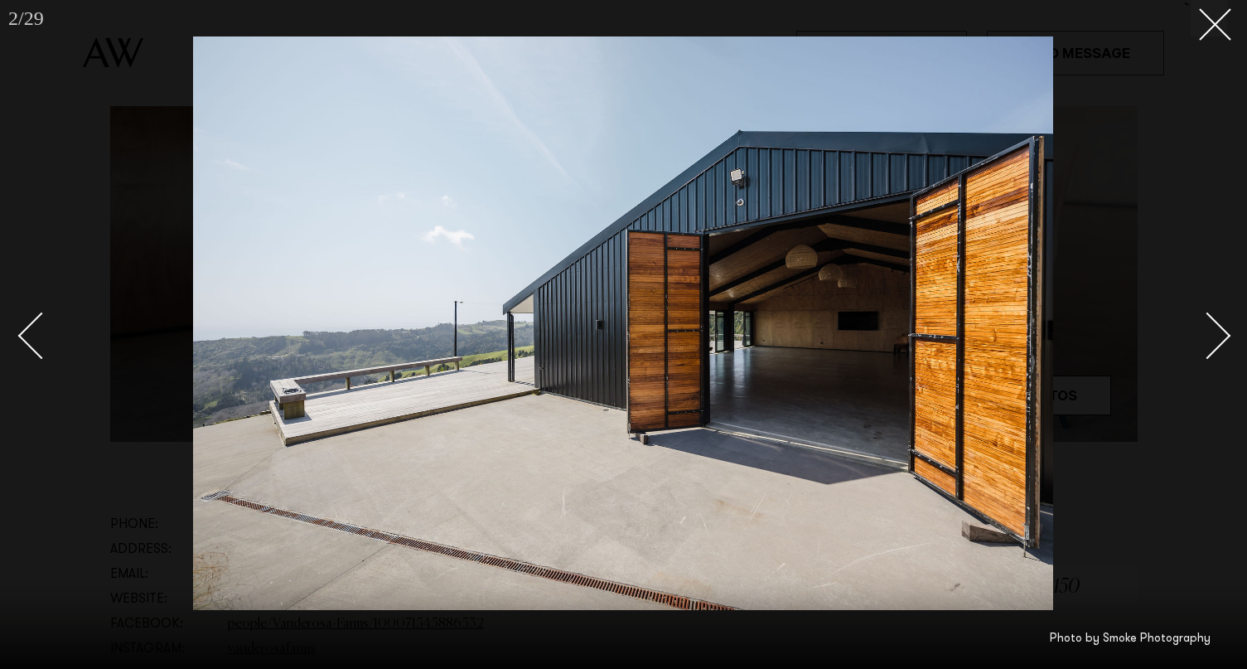
click at [1212, 351] on div "Next slide" at bounding box center [1207, 335] width 47 height 47
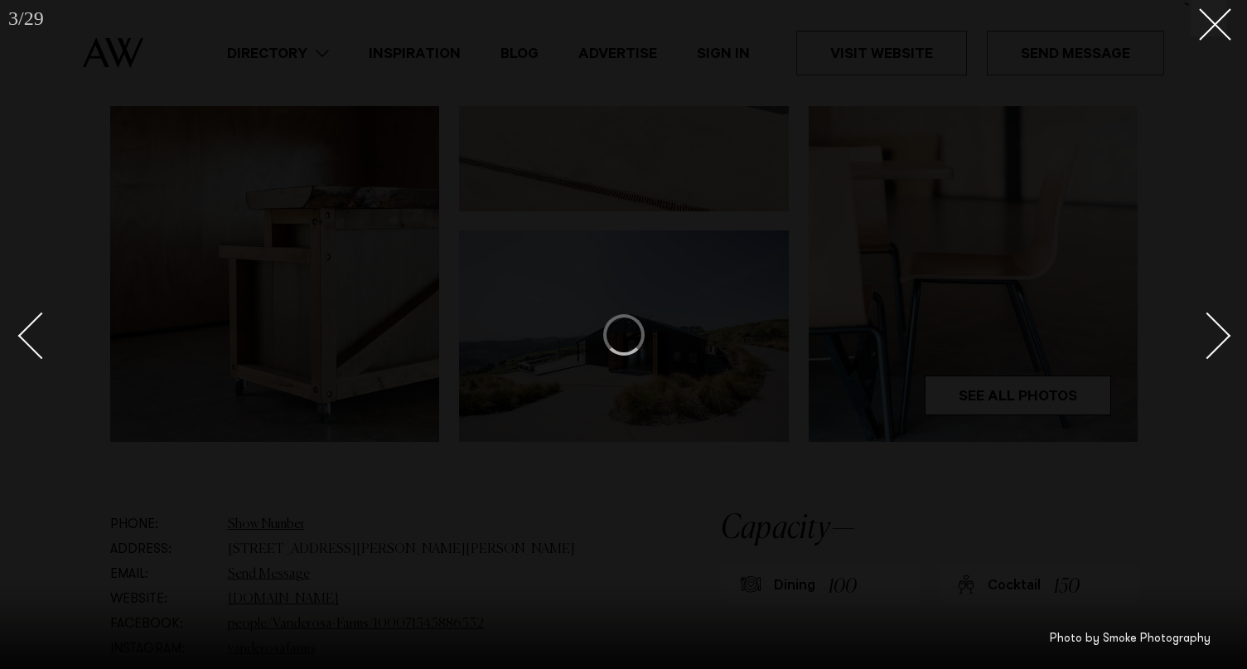
click at [1212, 351] on div "Next slide" at bounding box center [1207, 335] width 47 height 47
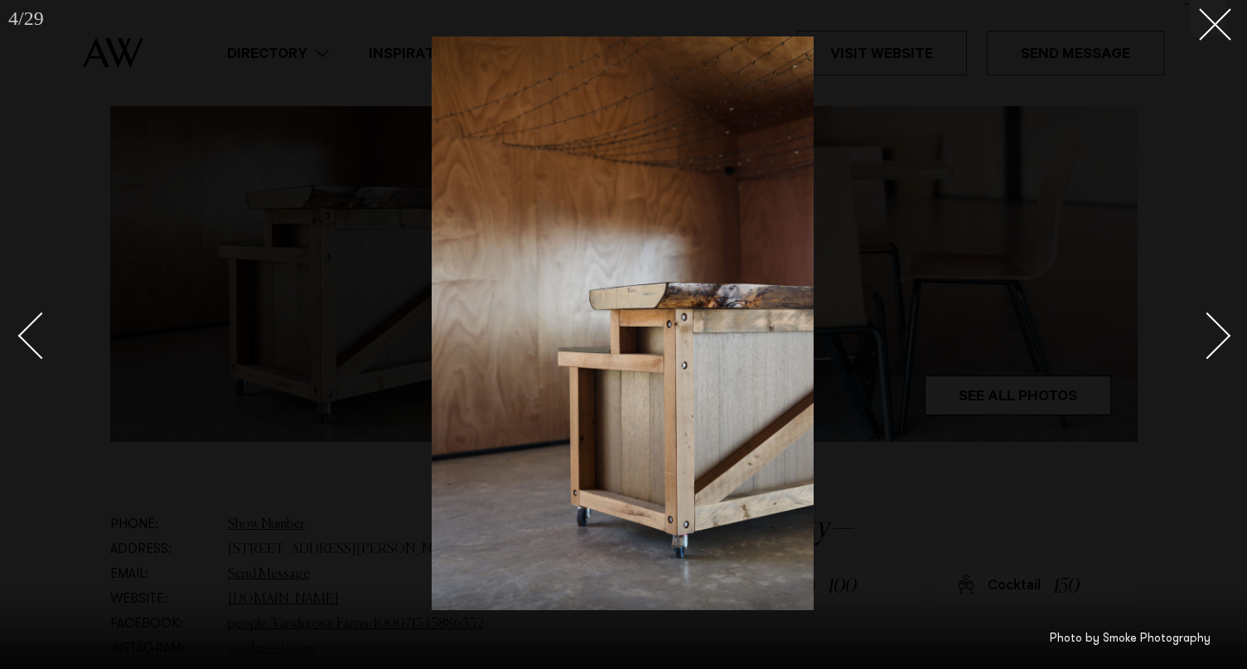
click at [1212, 351] on div "Next slide" at bounding box center [1207, 335] width 47 height 47
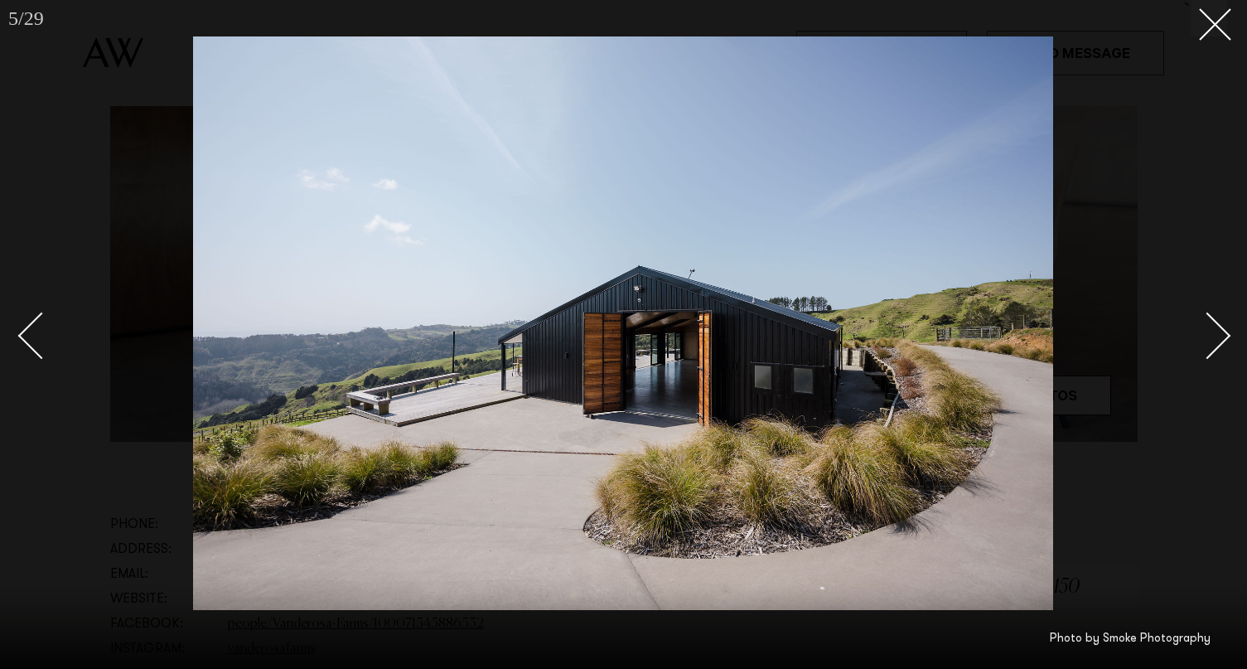
click at [1212, 352] on div "Next slide" at bounding box center [1207, 335] width 47 height 47
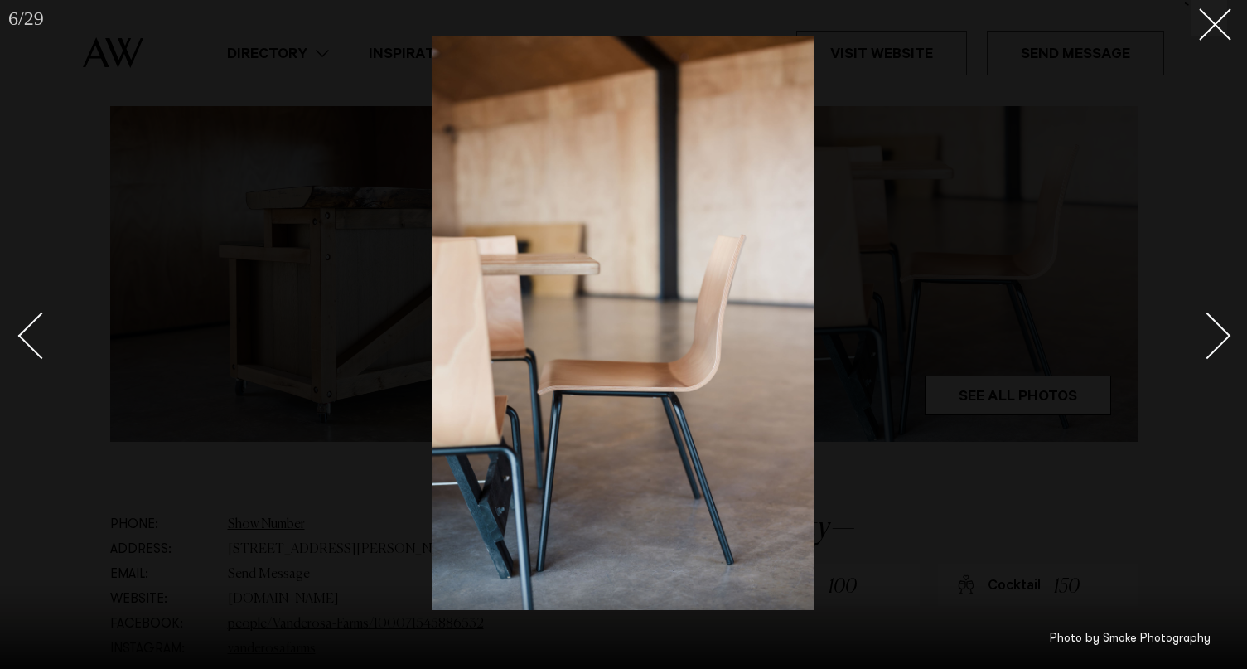
click at [1212, 352] on div "Next slide" at bounding box center [1207, 335] width 47 height 47
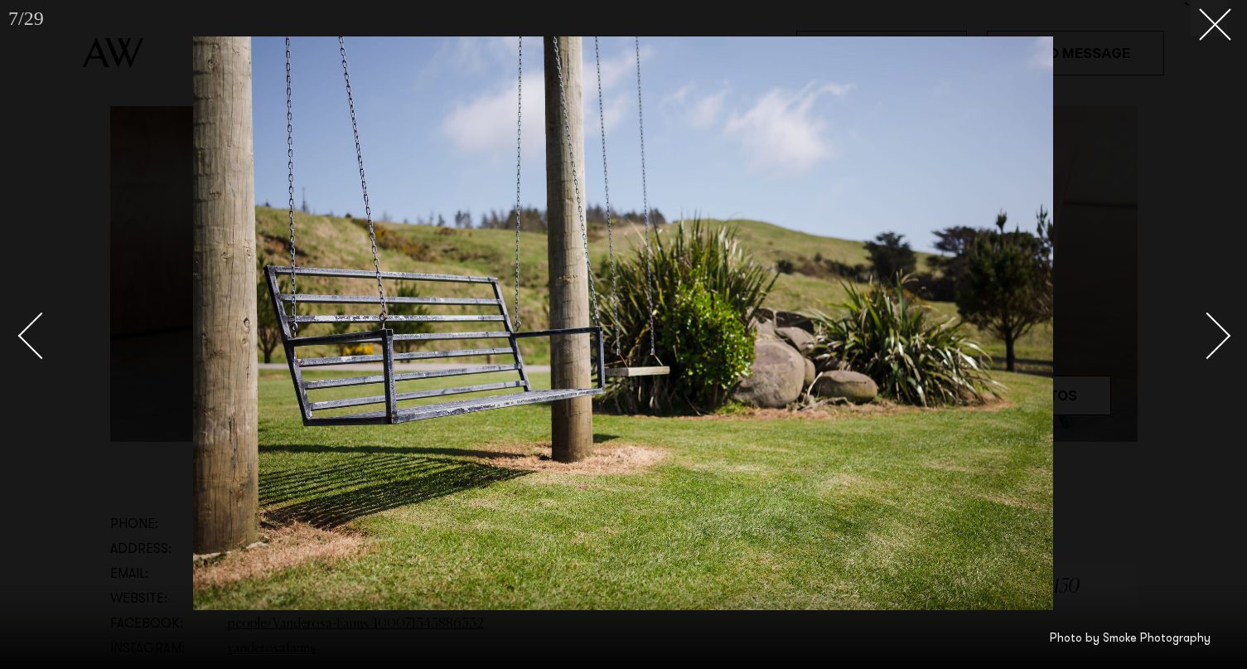
click at [1212, 352] on div "Next slide" at bounding box center [1207, 335] width 47 height 47
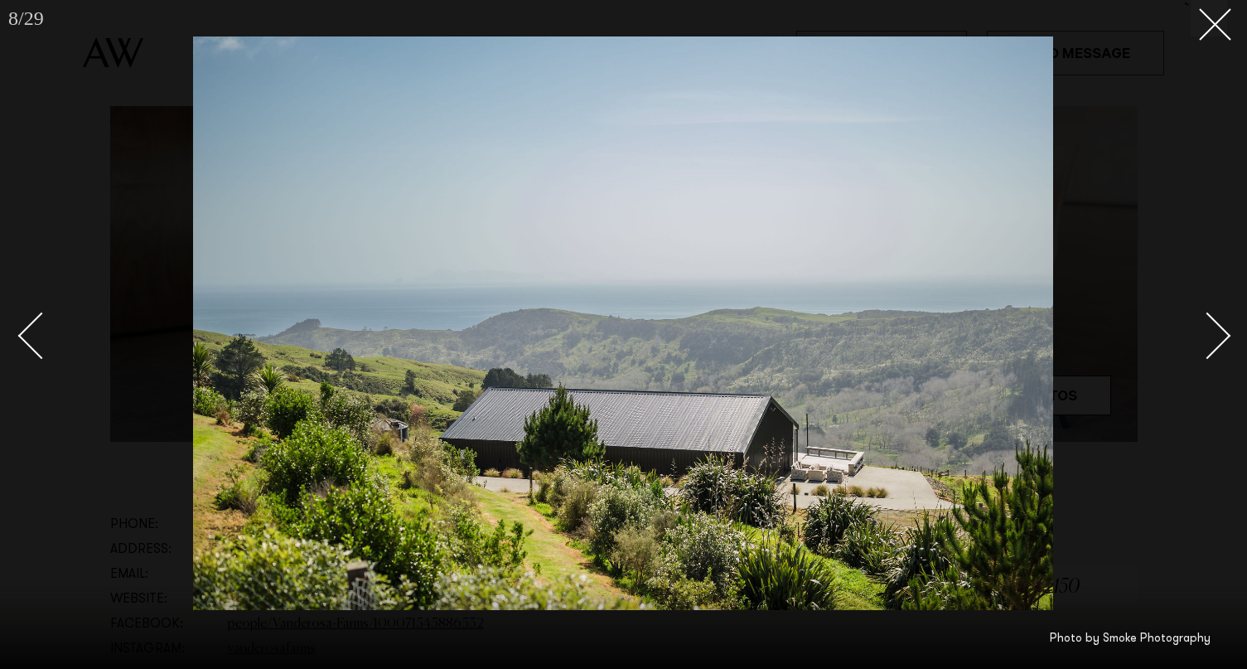
click at [1212, 352] on div "Next slide" at bounding box center [1207, 335] width 47 height 47
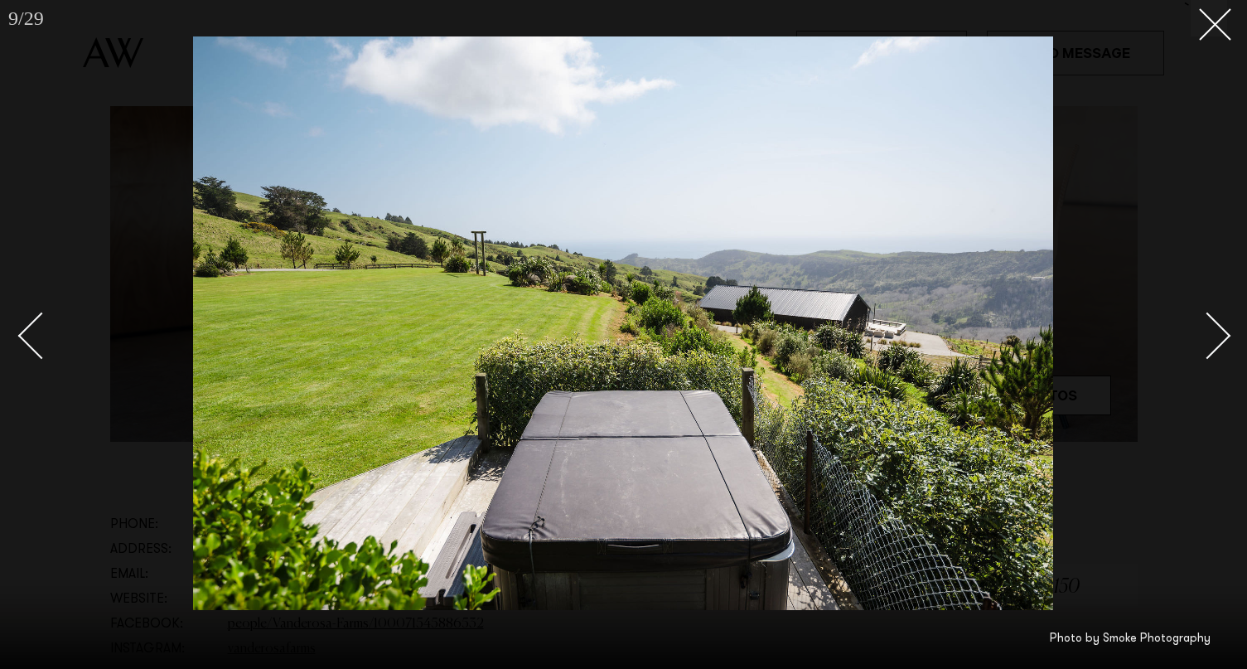
click at [1213, 352] on div "Next slide" at bounding box center [1207, 335] width 47 height 47
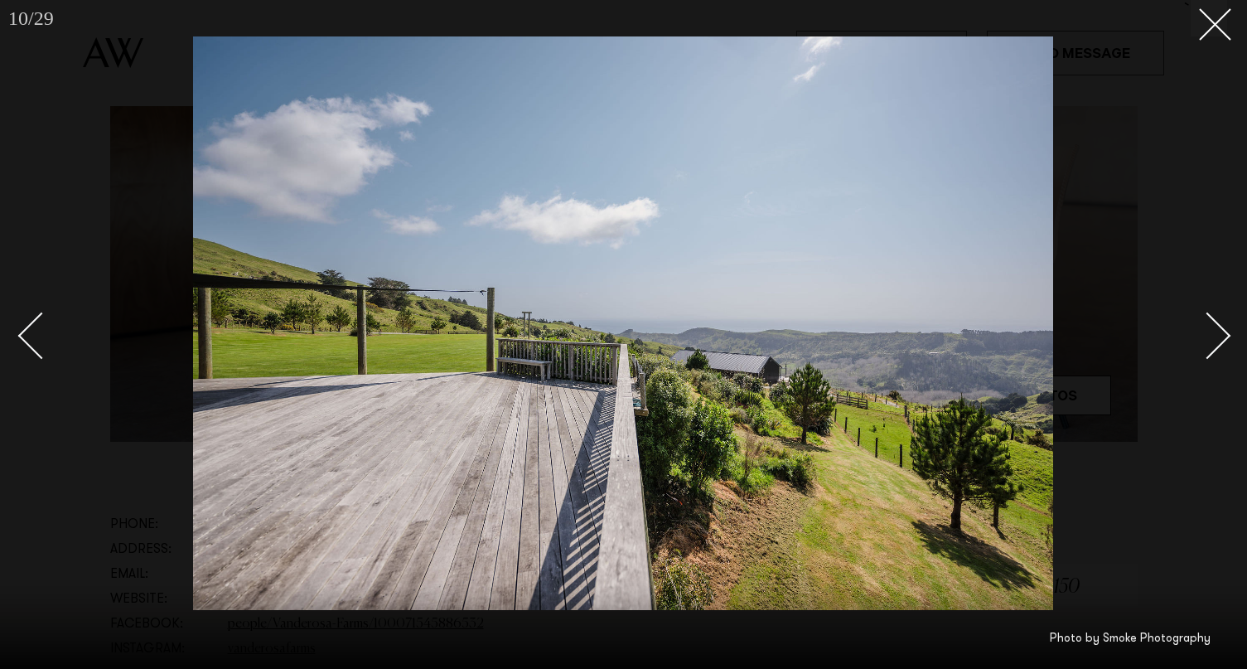
click at [1213, 352] on div "Next slide" at bounding box center [1207, 335] width 47 height 47
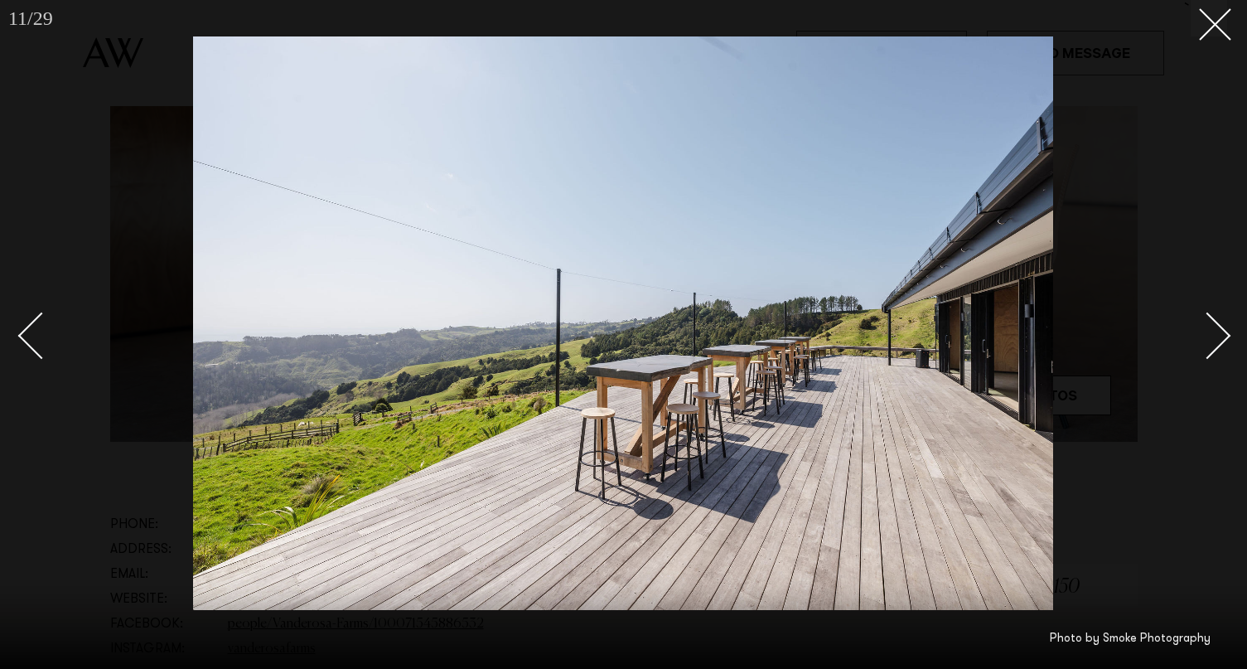
click at [1213, 352] on div "Next slide" at bounding box center [1207, 335] width 47 height 47
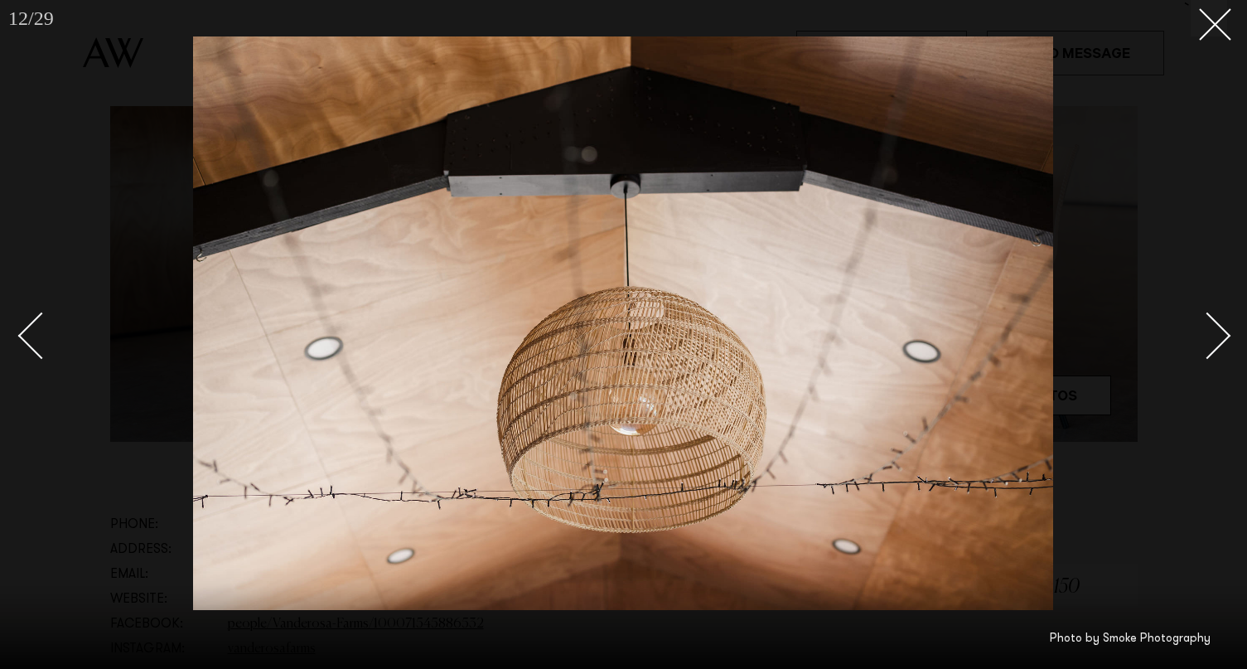
click at [1213, 352] on div "Next slide" at bounding box center [1207, 335] width 47 height 47
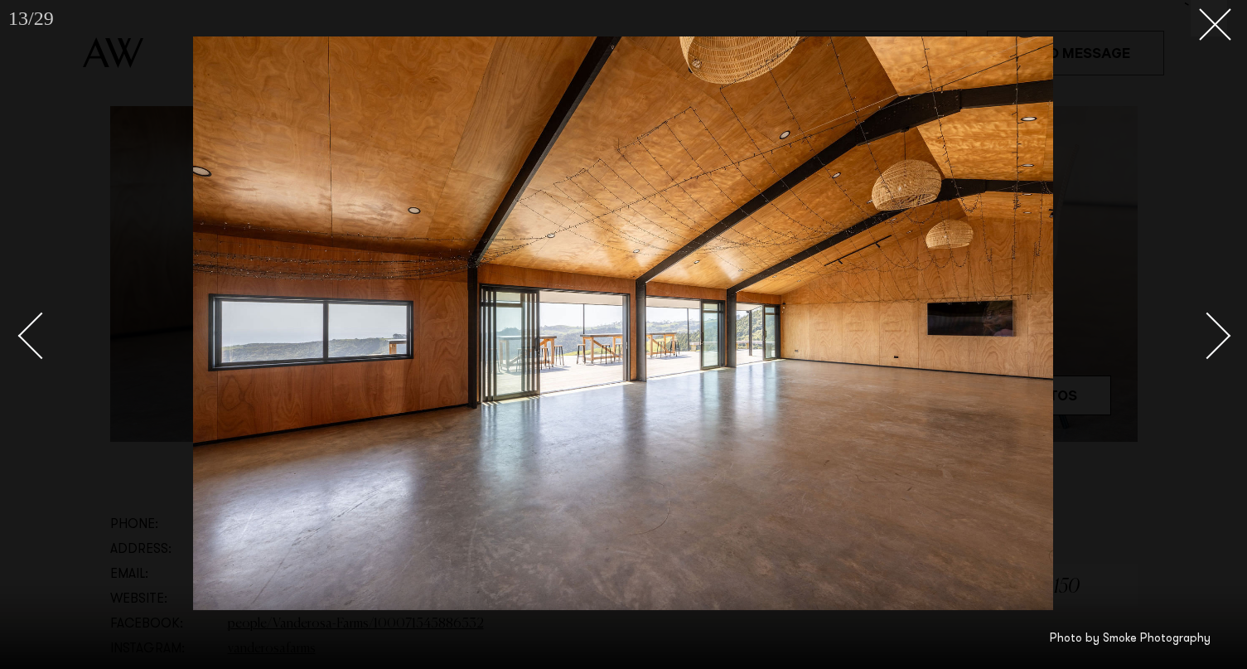
click at [1213, 352] on div "Next slide" at bounding box center [1207, 335] width 47 height 47
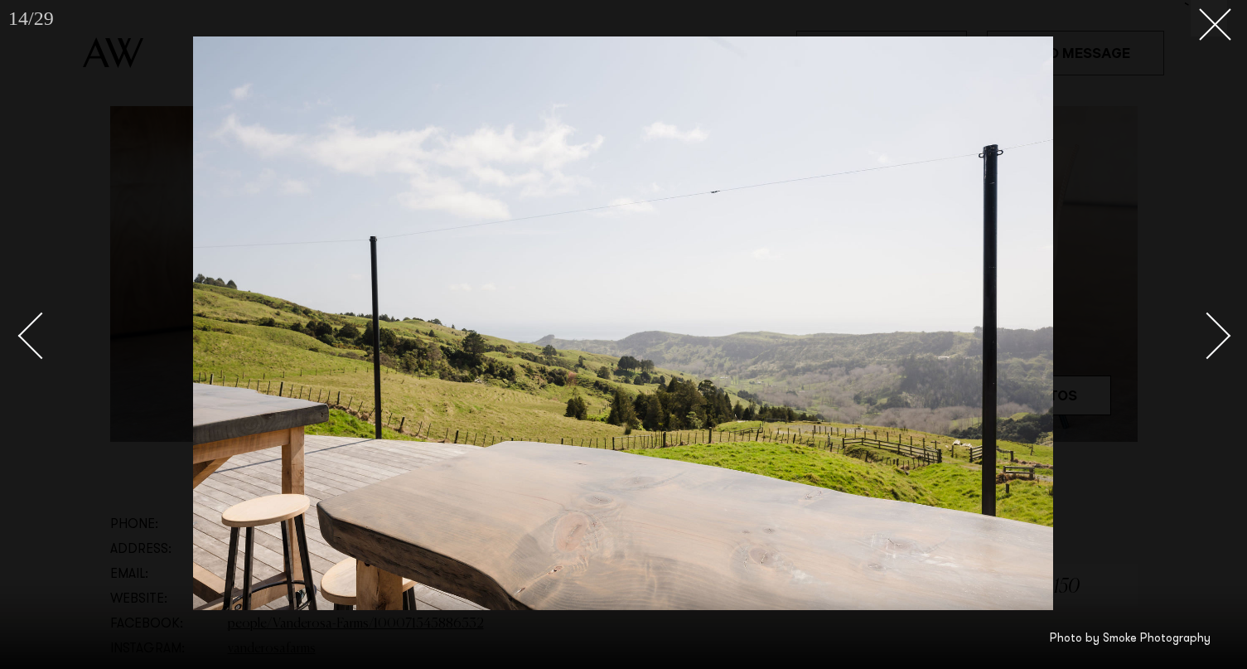
click at [1212, 38] on div at bounding box center [623, 334] width 1247 height 669
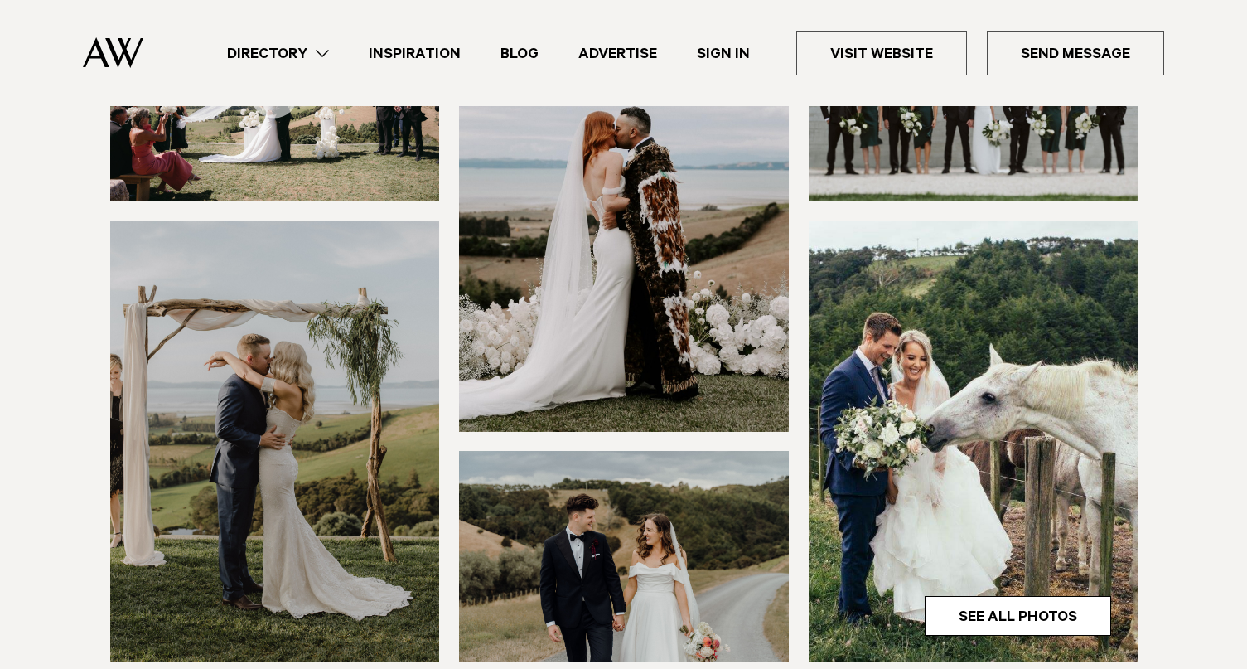
scroll to position [440, 0]
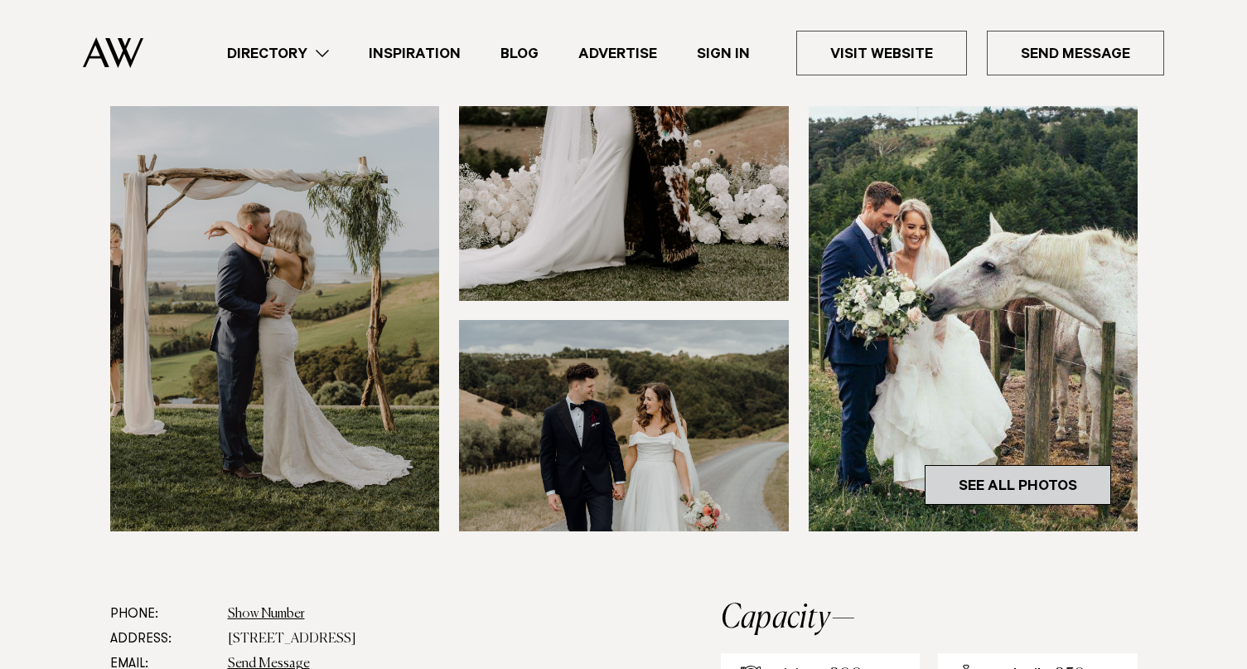
click at [1011, 479] on link "See All Photos" at bounding box center [1018, 485] width 186 height 40
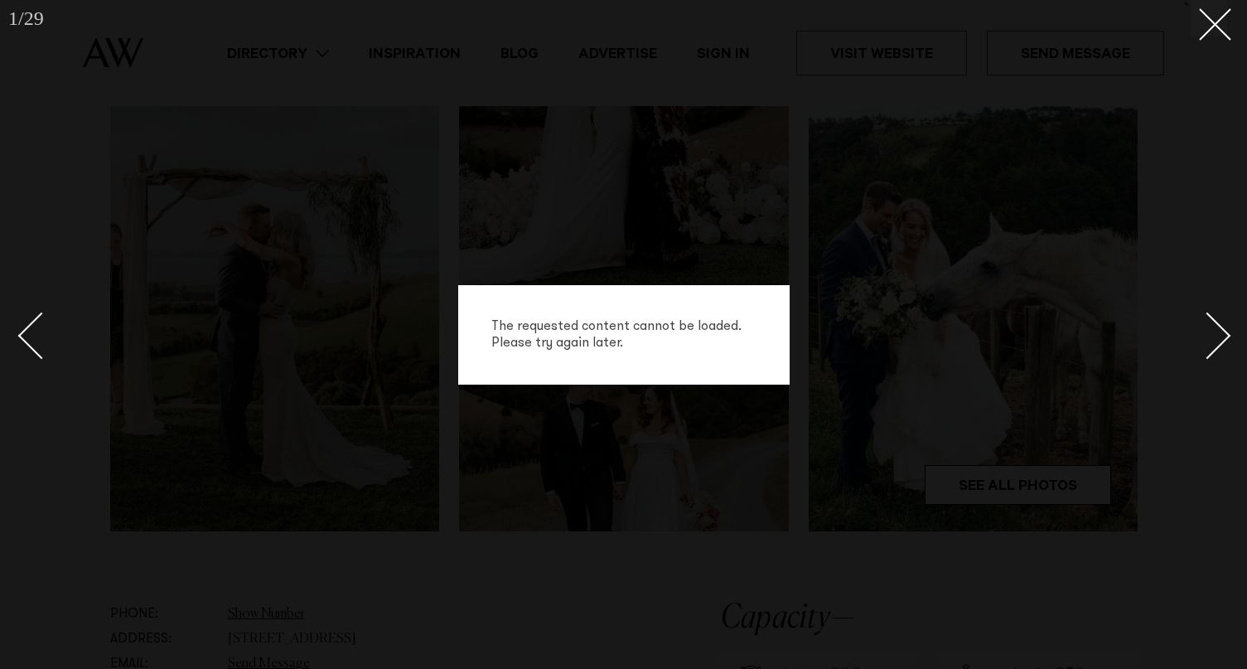
click at [1213, 322] on div "Next slide" at bounding box center [1207, 335] width 47 height 47
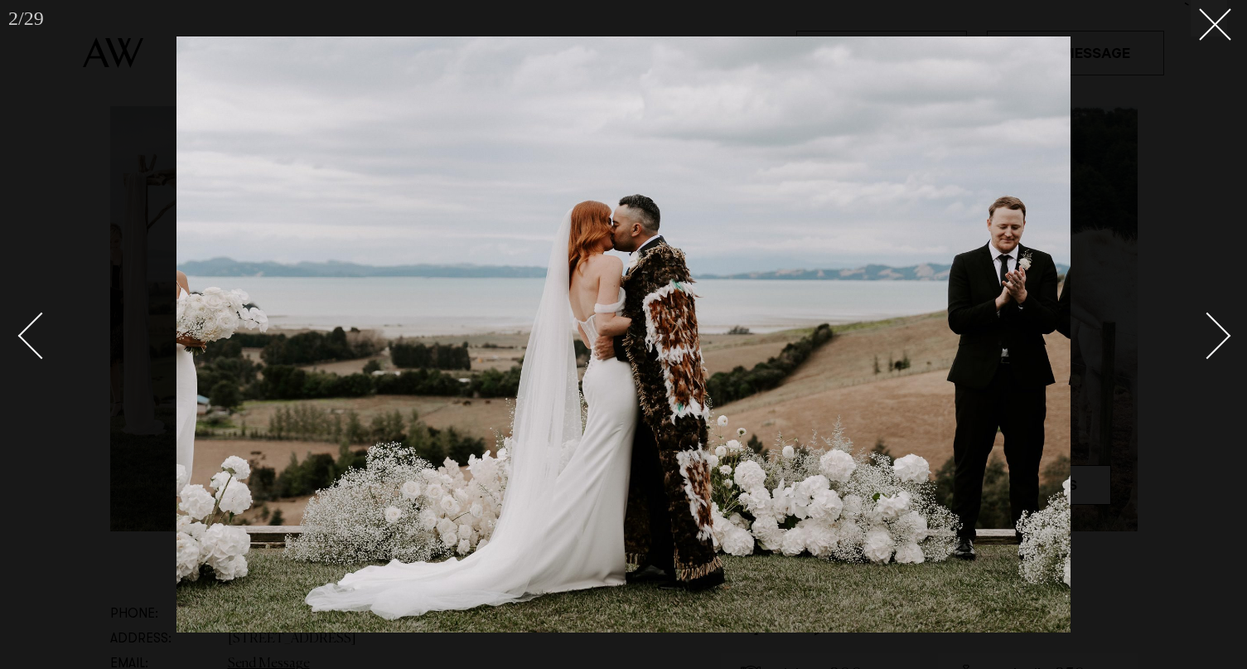
click at [1213, 322] on div "Next slide" at bounding box center [1207, 335] width 47 height 47
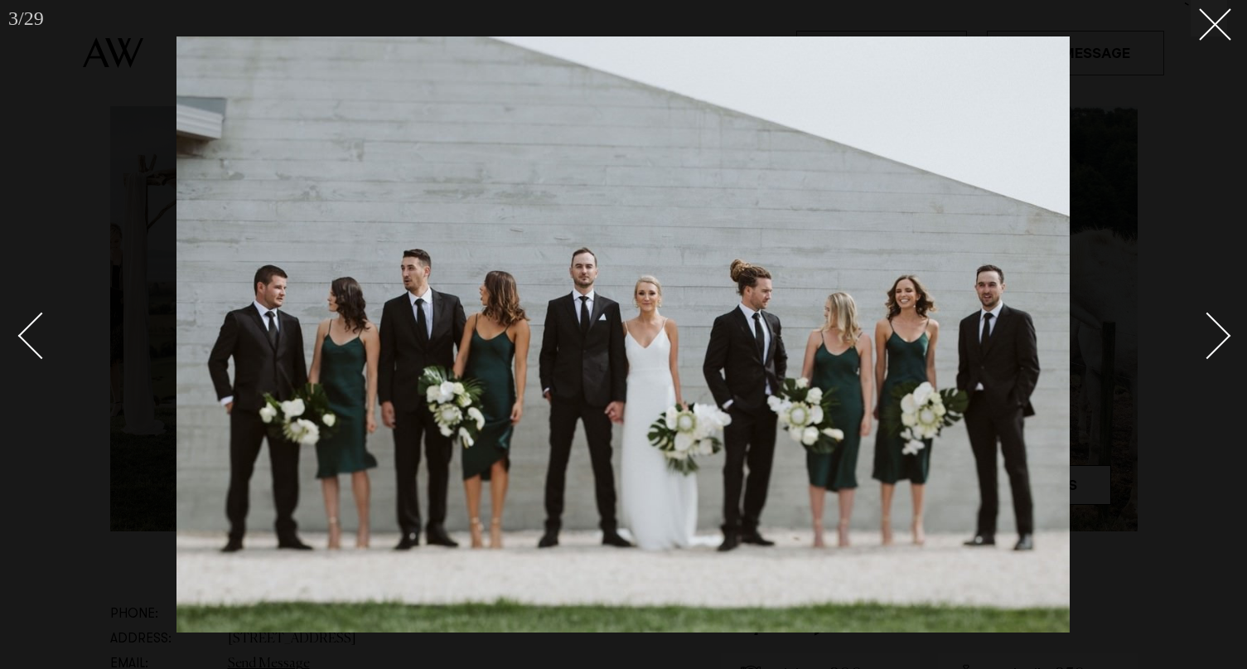
click at [1215, 322] on div "Next slide" at bounding box center [1207, 335] width 47 height 47
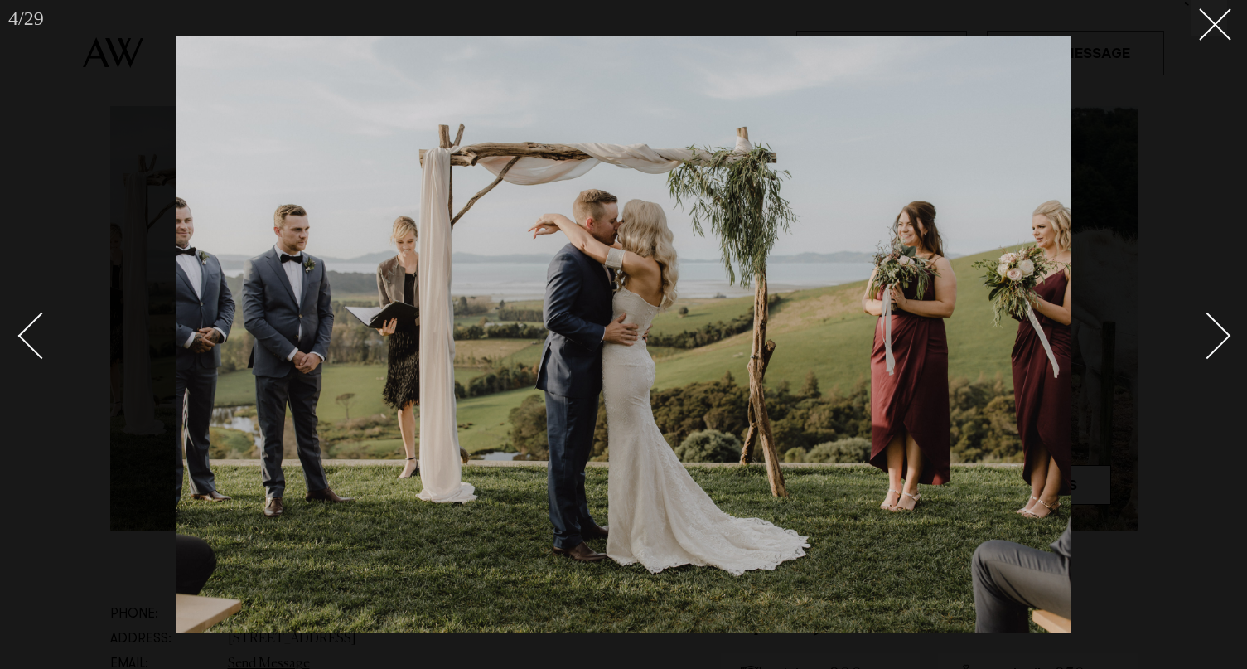
click at [1215, 322] on div "Next slide" at bounding box center [1207, 335] width 47 height 47
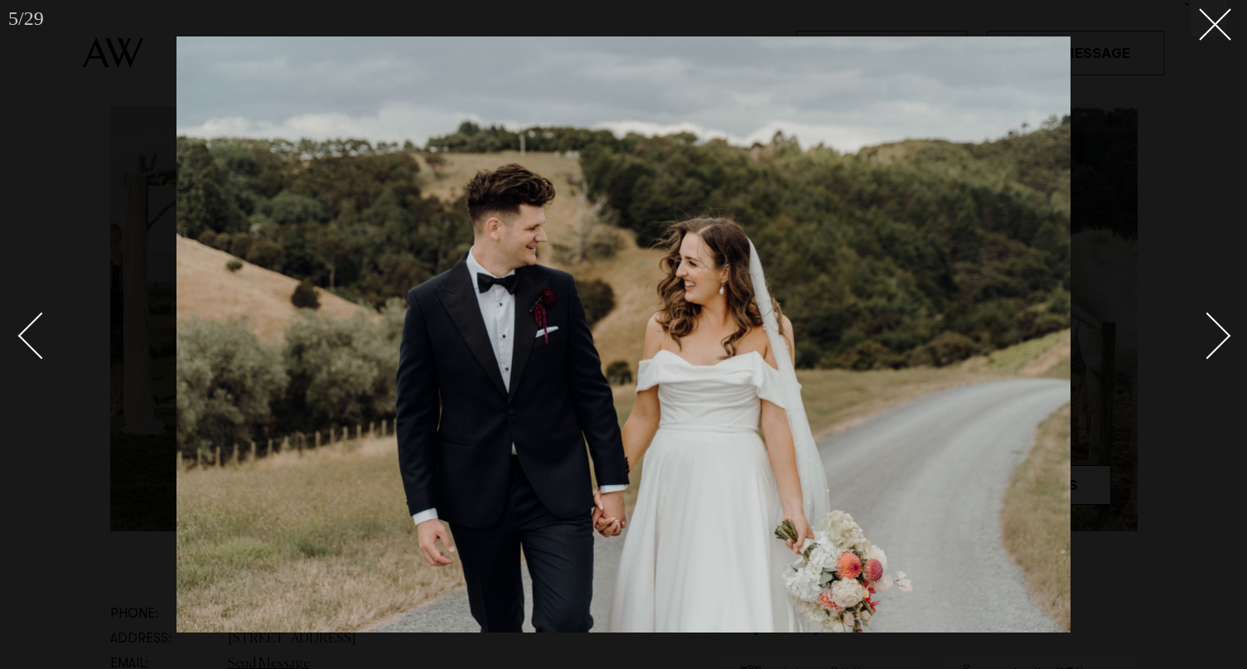
click at [1216, 322] on div "Next slide" at bounding box center [1207, 335] width 47 height 47
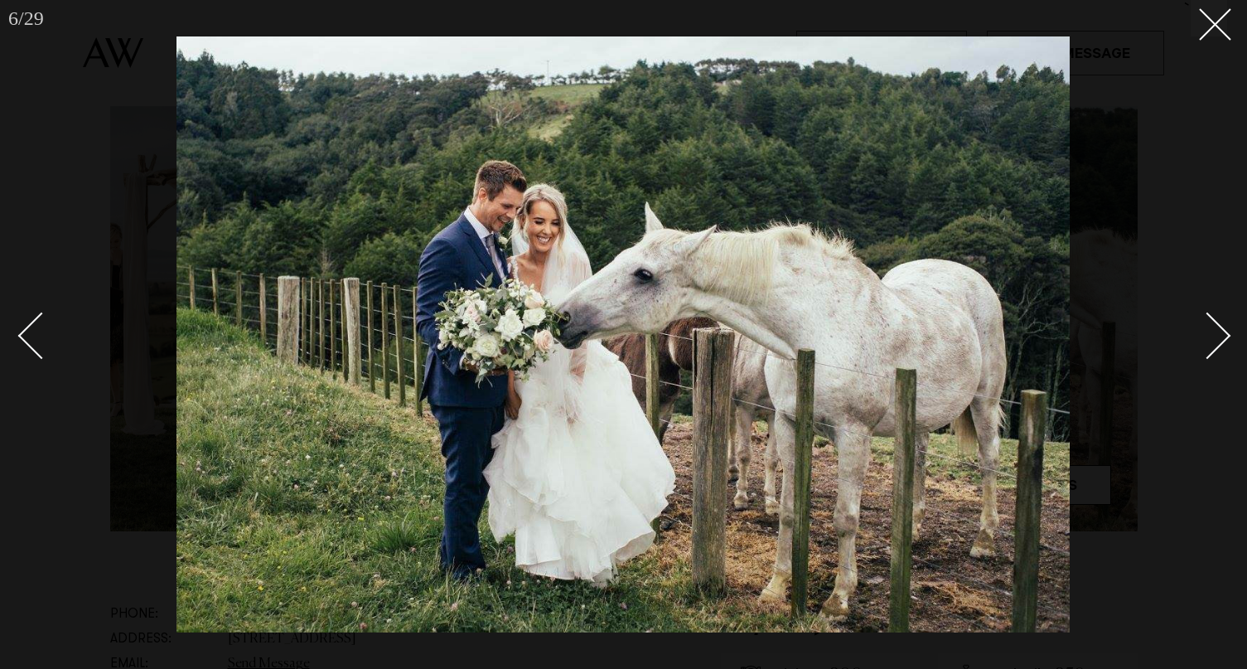
click at [1216, 322] on div "Next slide" at bounding box center [1207, 335] width 47 height 47
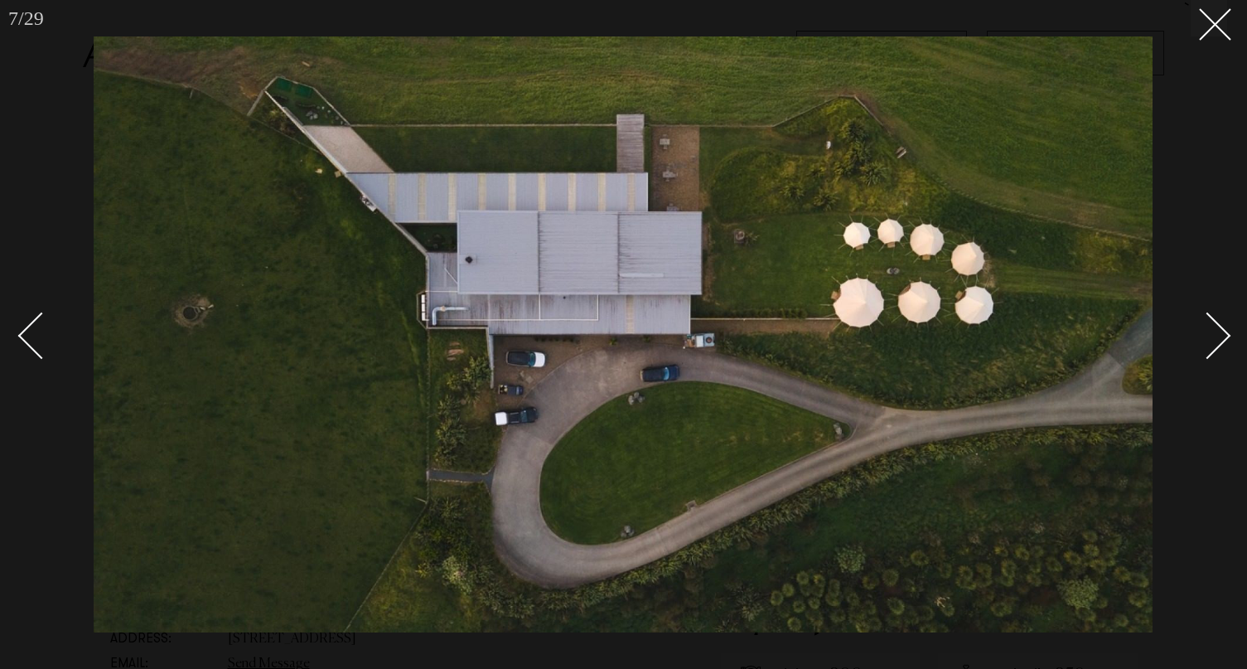
click at [1216, 322] on div "Next slide" at bounding box center [1207, 335] width 47 height 47
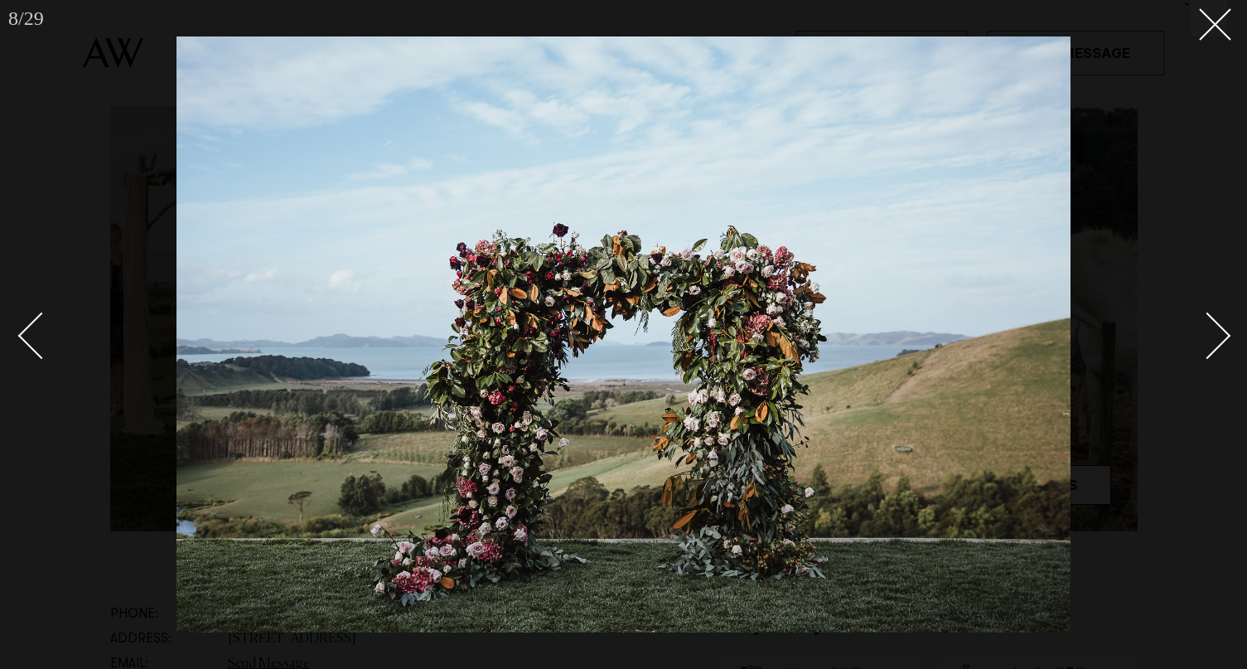
click at [1216, 323] on div "Next slide" at bounding box center [1207, 335] width 47 height 47
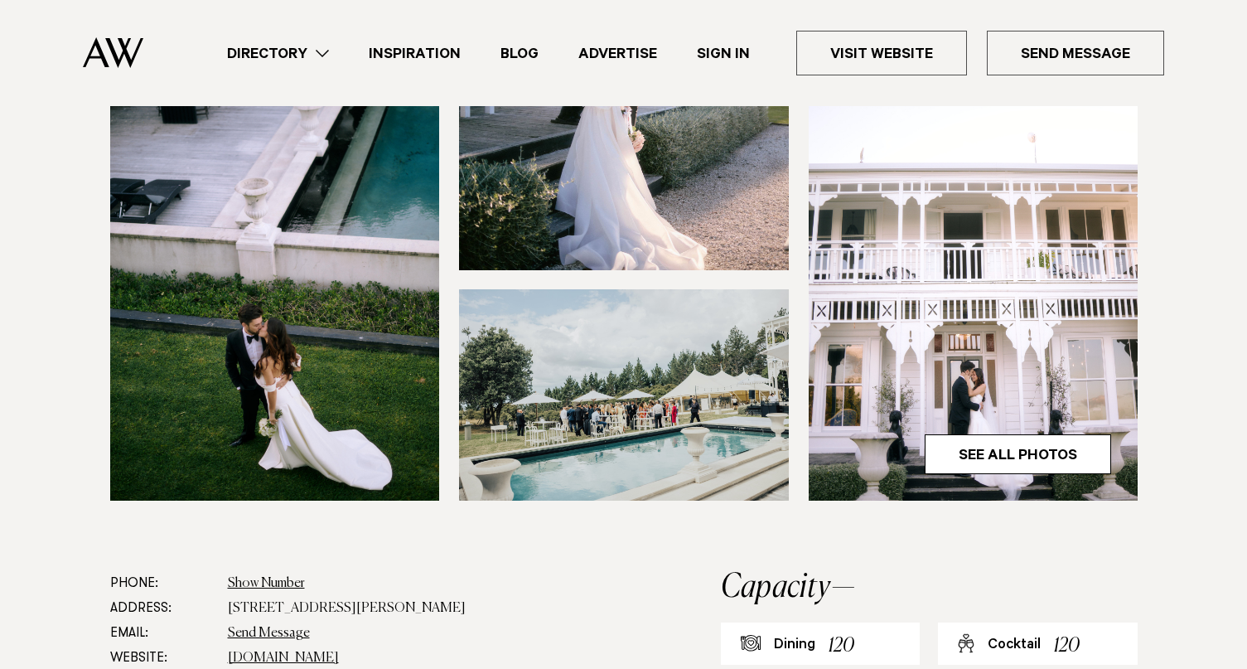
scroll to position [501, 0]
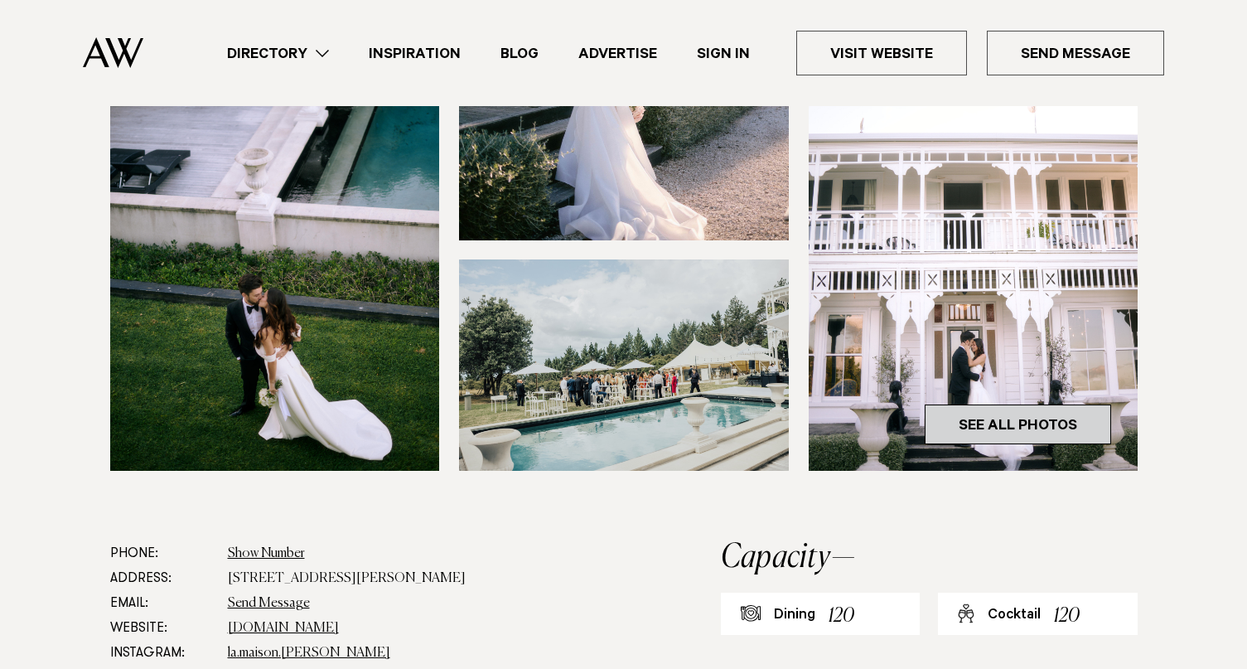
click at [971, 420] on link "See All Photos" at bounding box center [1018, 424] width 186 height 40
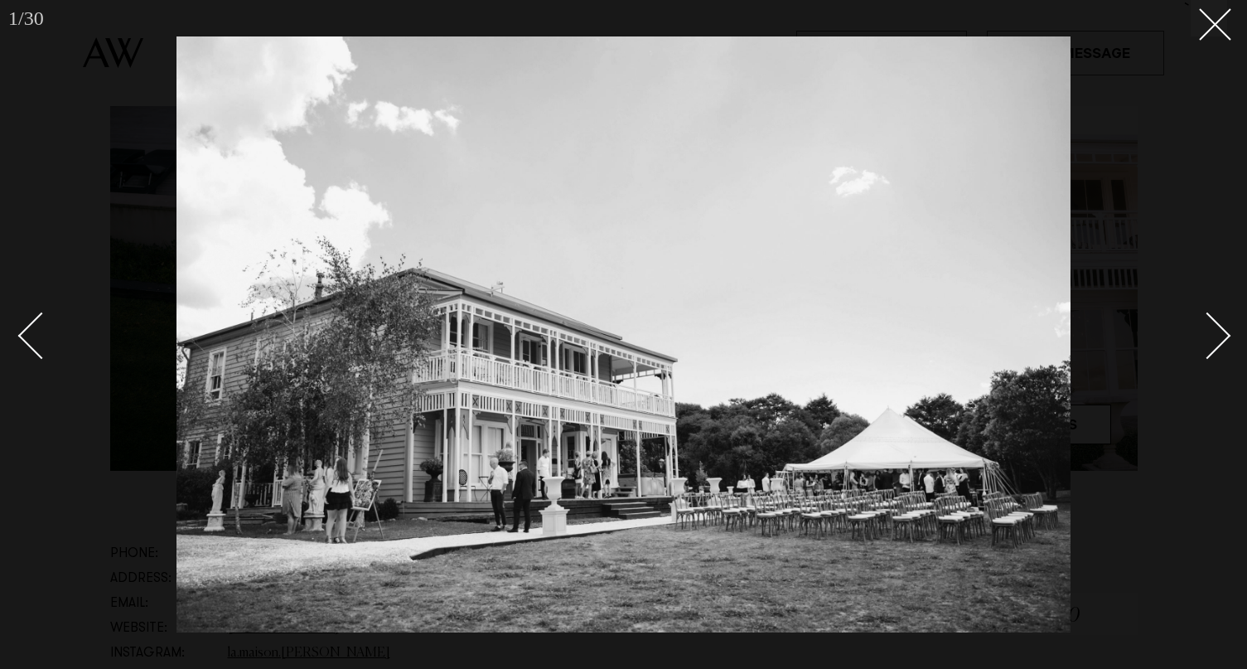
click at [1204, 324] on div "Next slide" at bounding box center [1207, 335] width 47 height 47
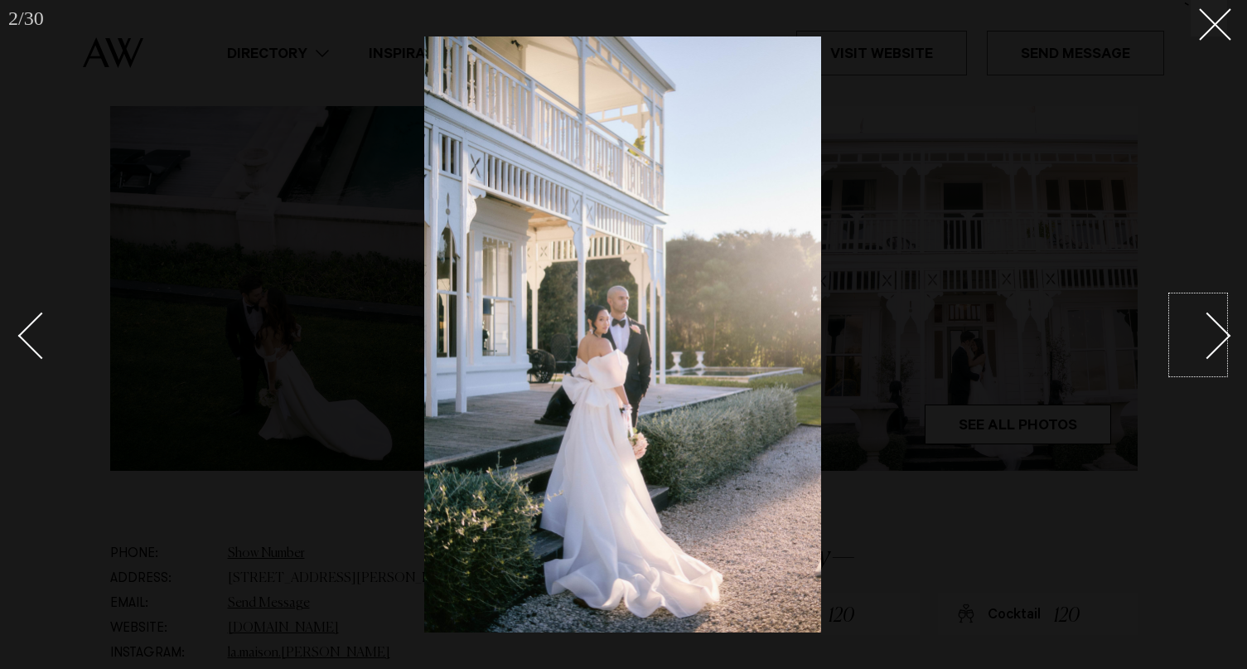
click at [1190, 331] on div "Next slide" at bounding box center [1207, 335] width 47 height 47
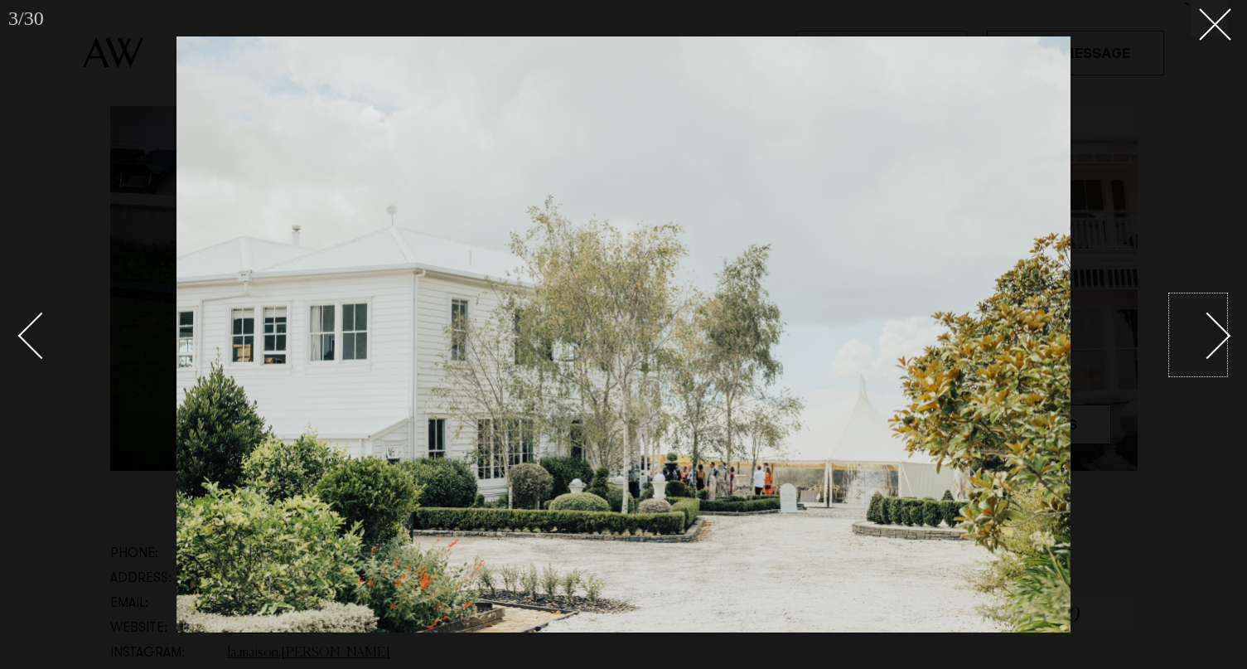
click at [1191, 331] on div "Next slide" at bounding box center [1207, 335] width 47 height 47
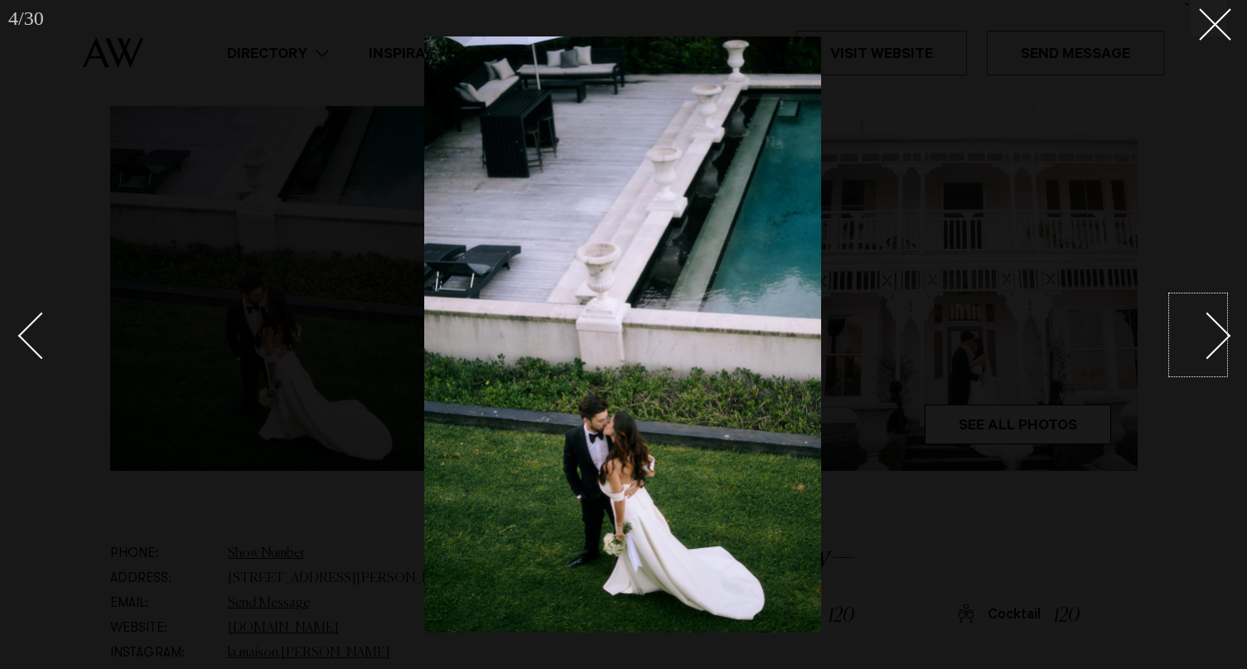
click at [1202, 342] on div "Next slide" at bounding box center [1207, 335] width 47 height 47
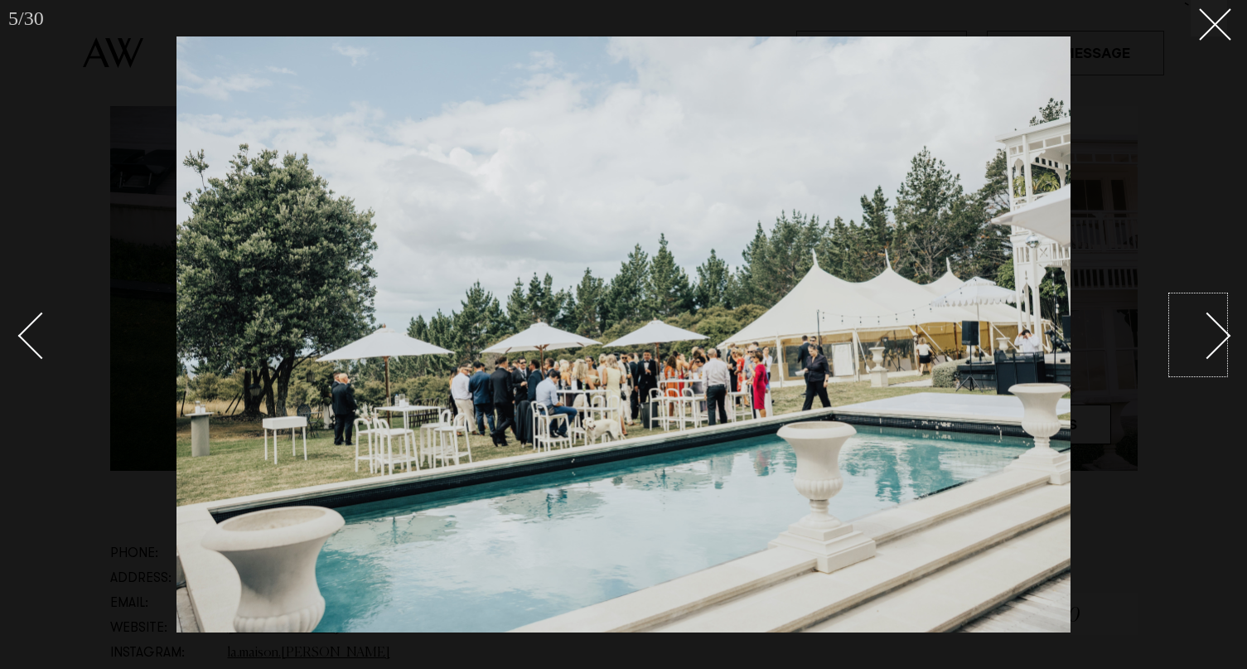
click at [1202, 342] on div "Next slide" at bounding box center [1207, 335] width 47 height 47
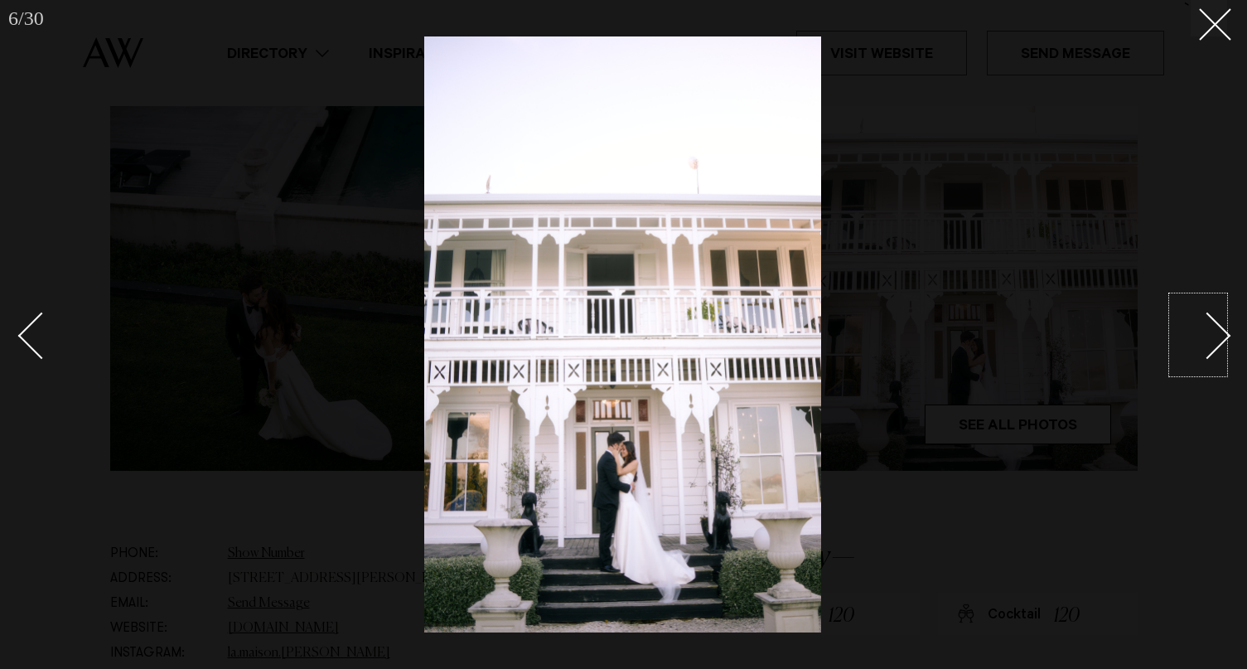
click at [1202, 342] on div "Next slide" at bounding box center [1207, 335] width 47 height 47
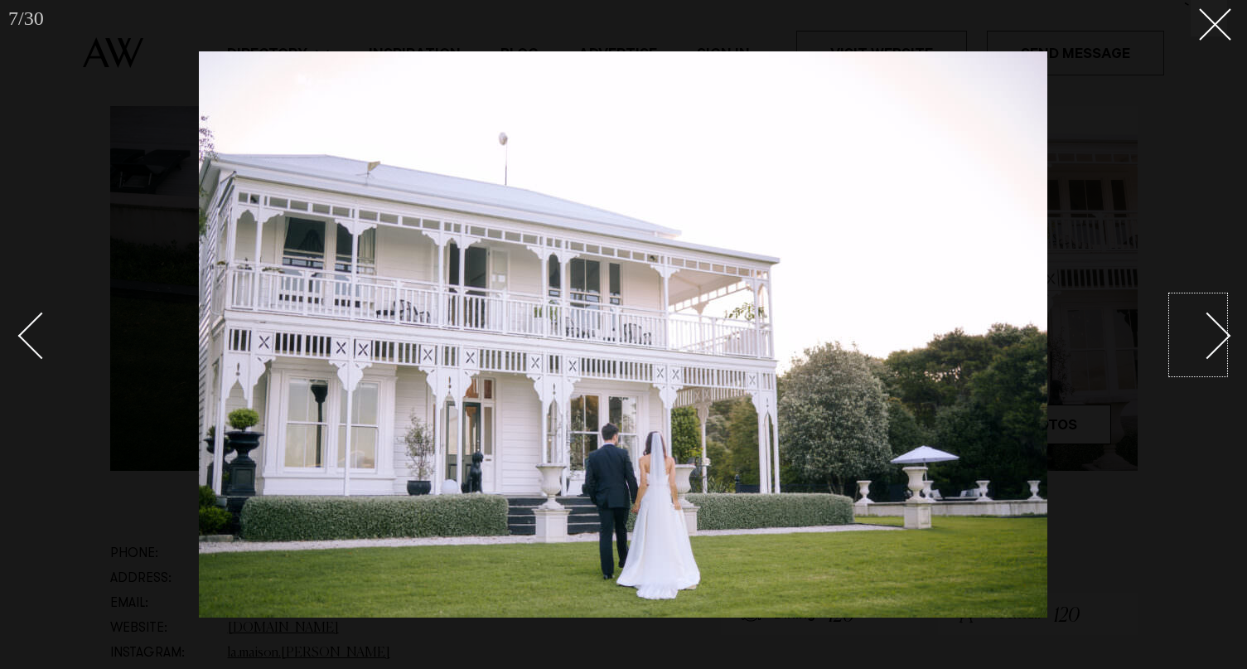
click at [1202, 342] on div "Next slide" at bounding box center [1207, 335] width 47 height 47
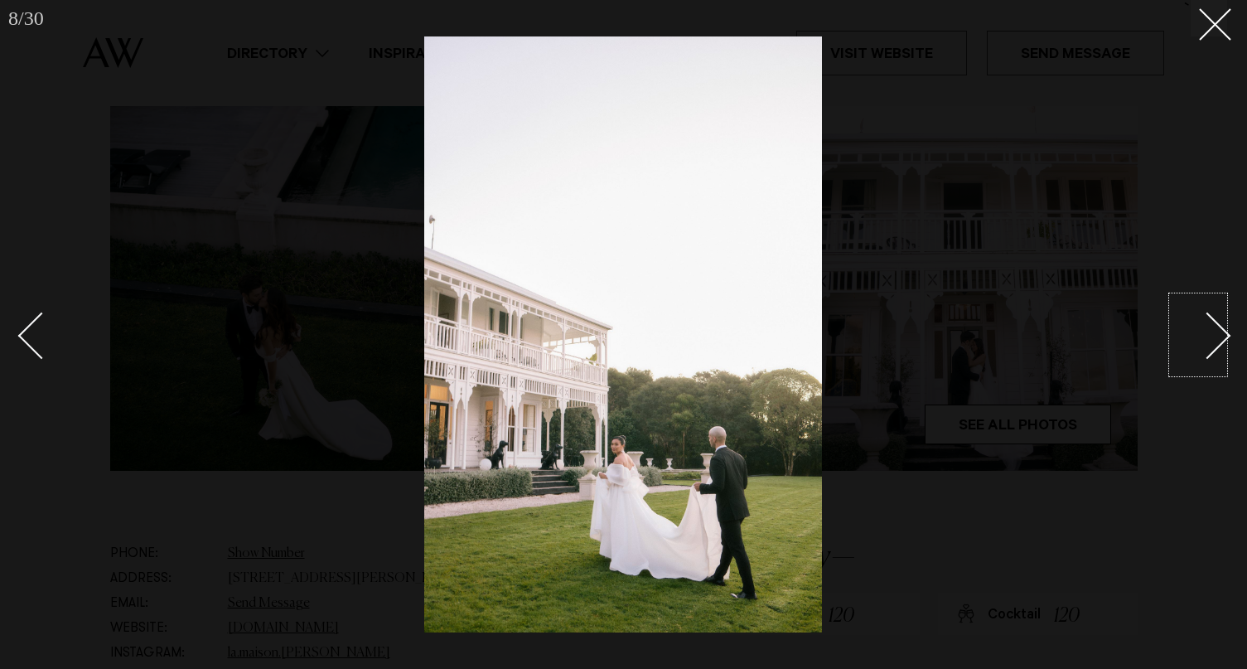
click at [1203, 342] on div "Next slide" at bounding box center [1207, 335] width 47 height 47
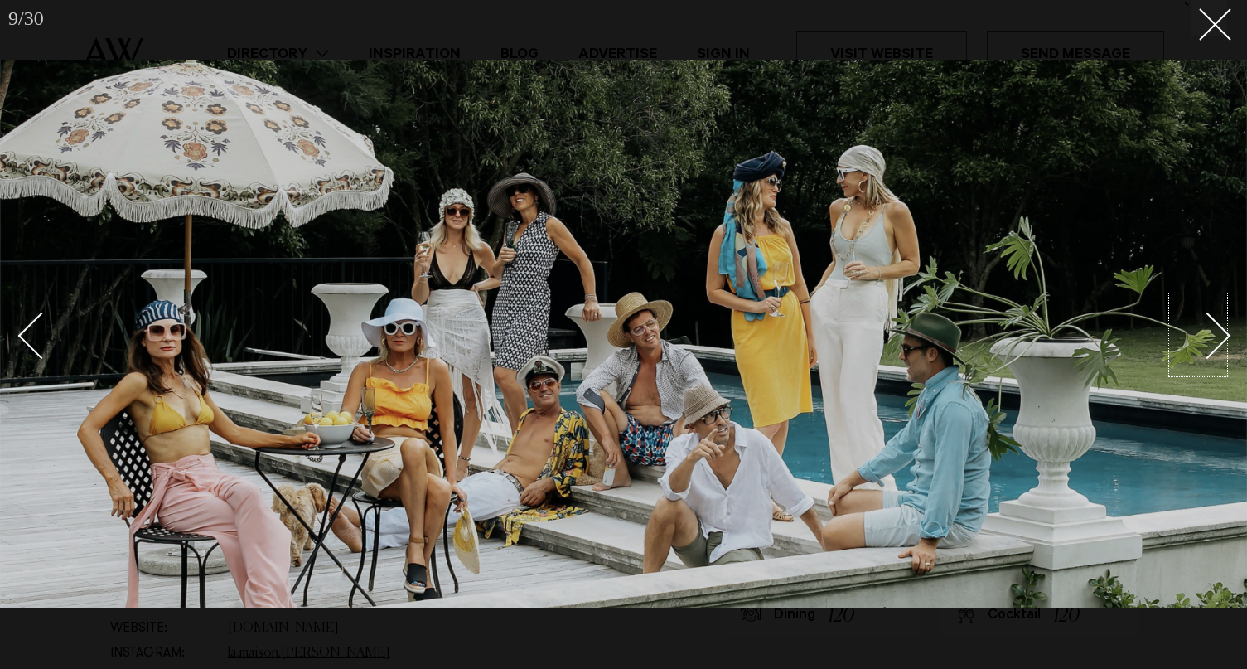
click at [1203, 342] on div "Next slide" at bounding box center [1207, 335] width 47 height 47
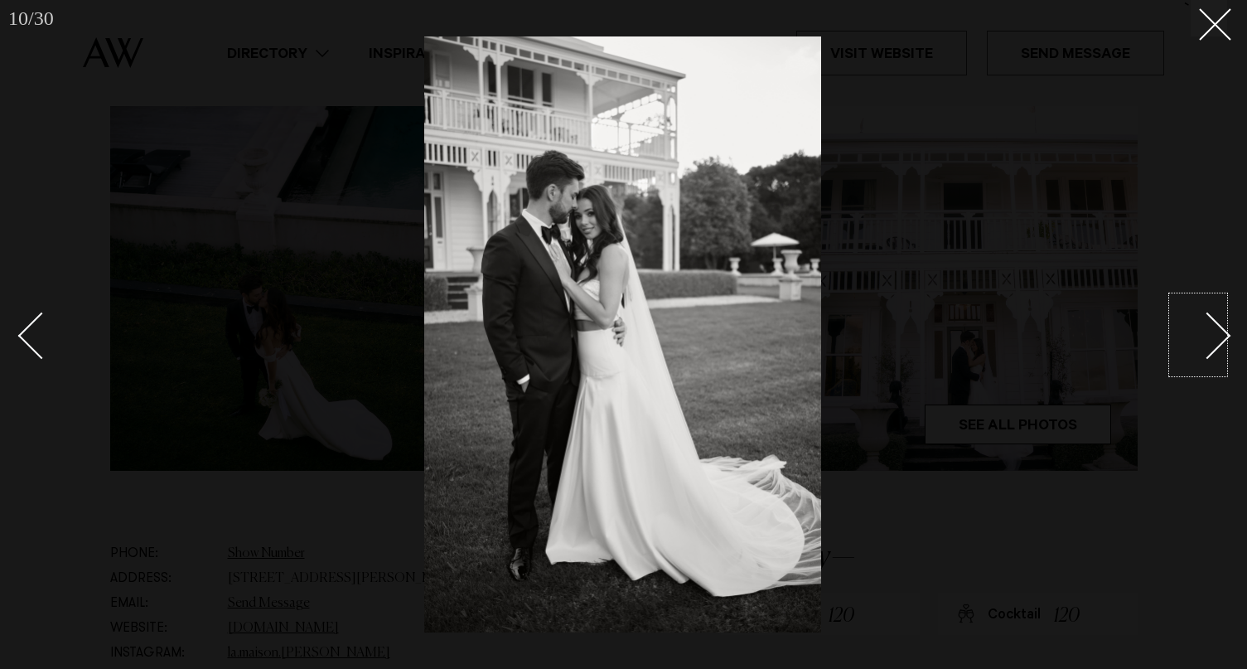
click at [1203, 342] on div "Next slide" at bounding box center [1207, 335] width 47 height 47
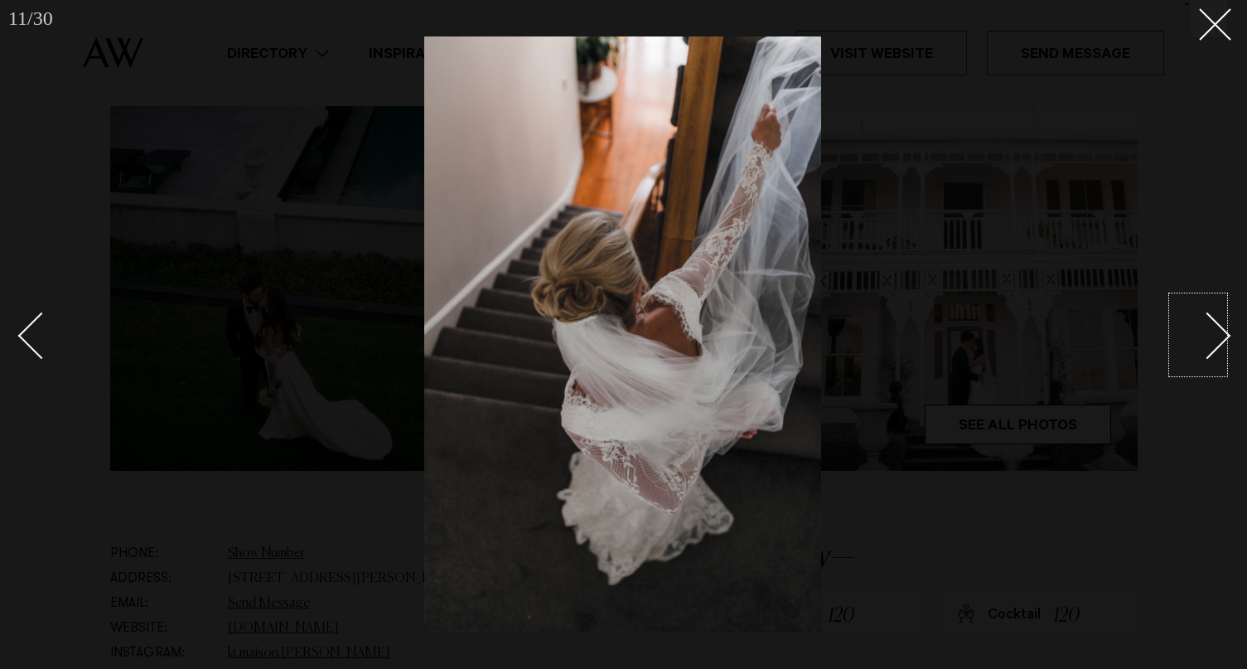
click at [27, 324] on link at bounding box center [49, 334] width 58 height 83
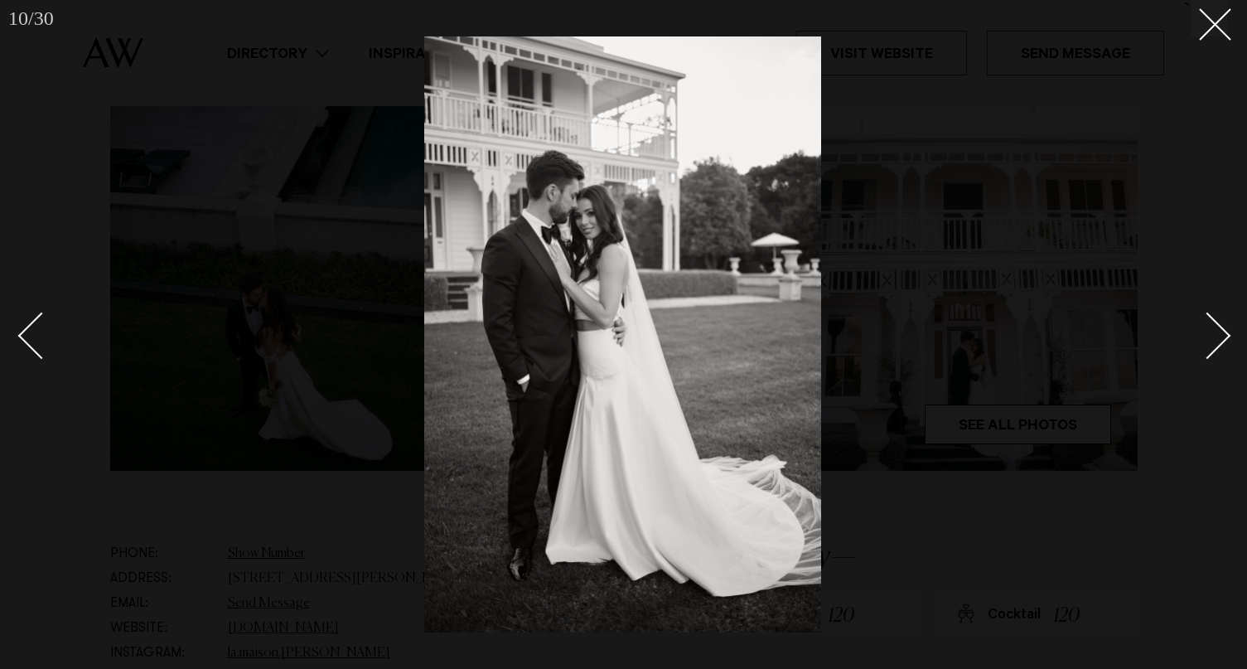
click at [1212, 342] on div "Next slide" at bounding box center [1207, 335] width 47 height 47
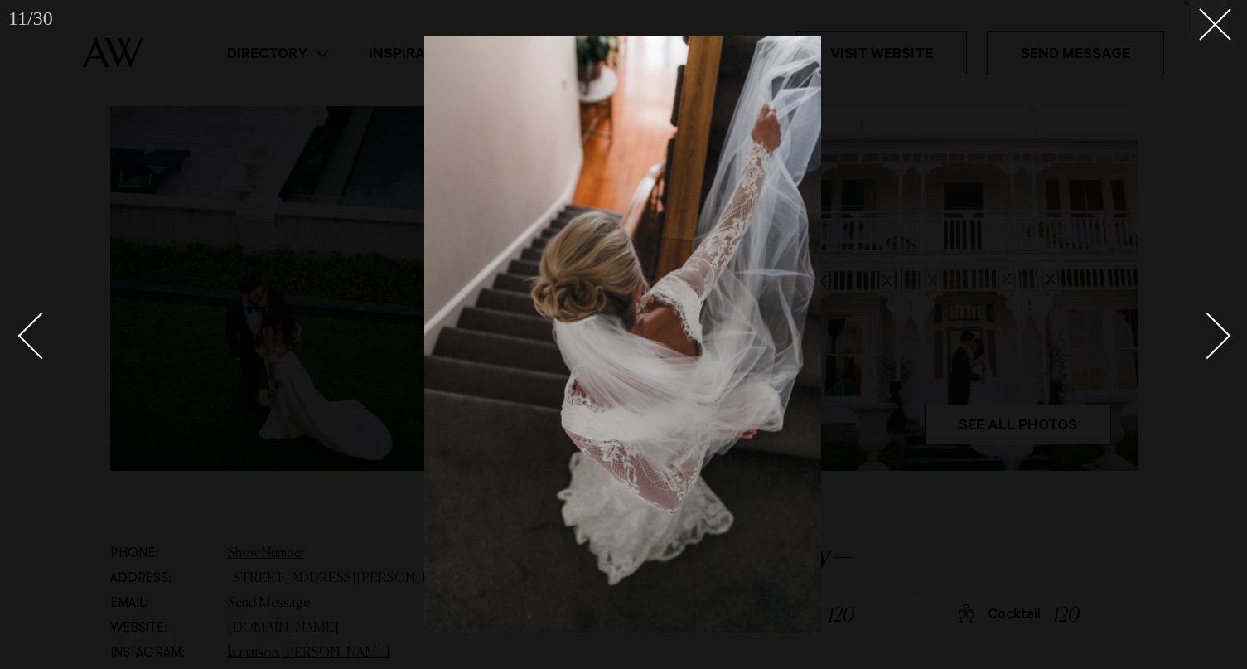
click at [1213, 343] on div "Next slide" at bounding box center [1207, 335] width 47 height 47
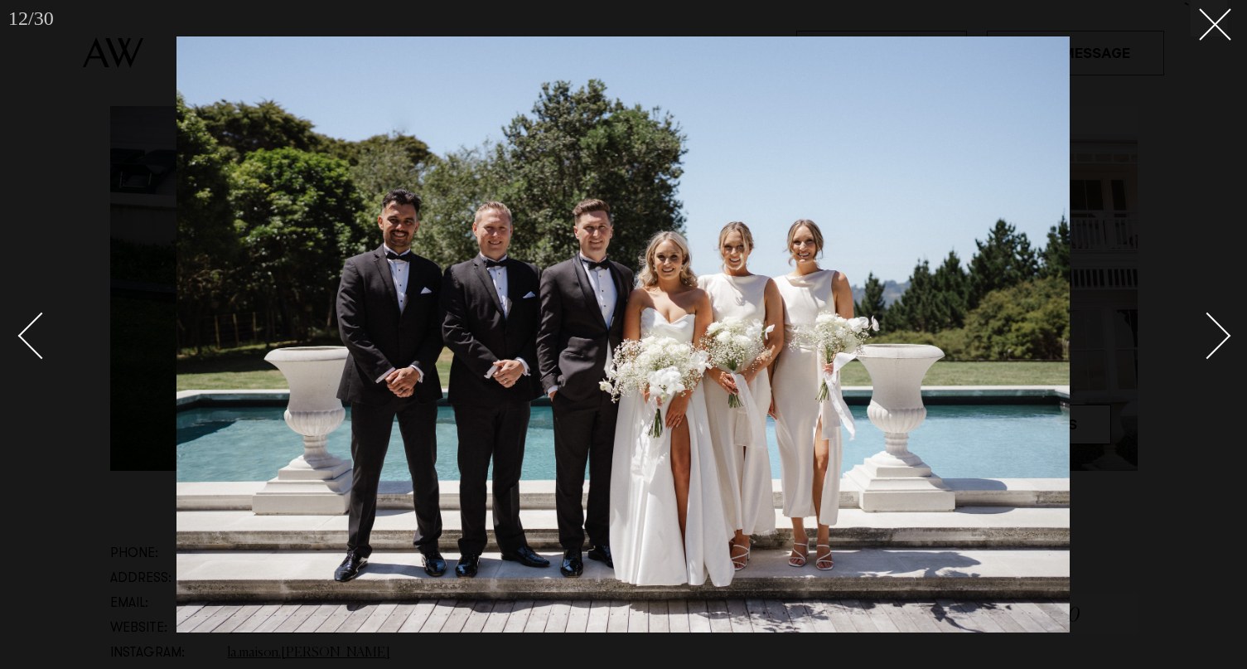
click at [1213, 343] on div "Next slide" at bounding box center [1207, 335] width 47 height 47
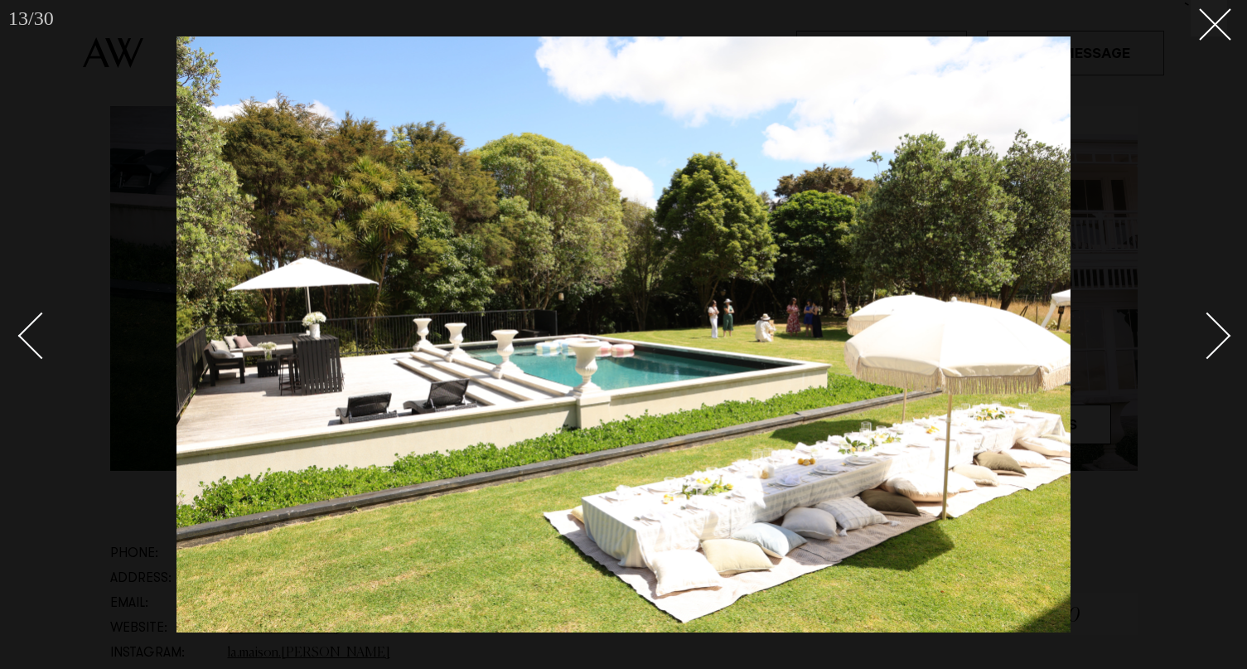
click at [1213, 343] on div "Next slide" at bounding box center [1207, 335] width 47 height 47
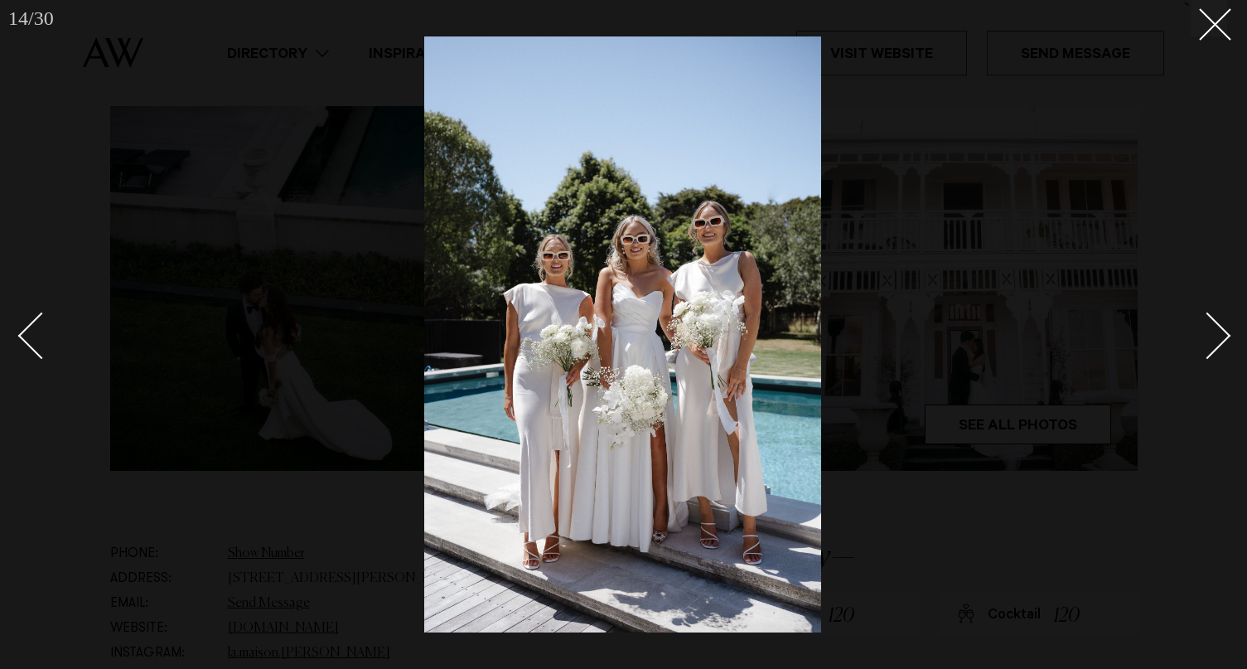
click at [1214, 343] on div "Next slide" at bounding box center [1207, 335] width 47 height 47
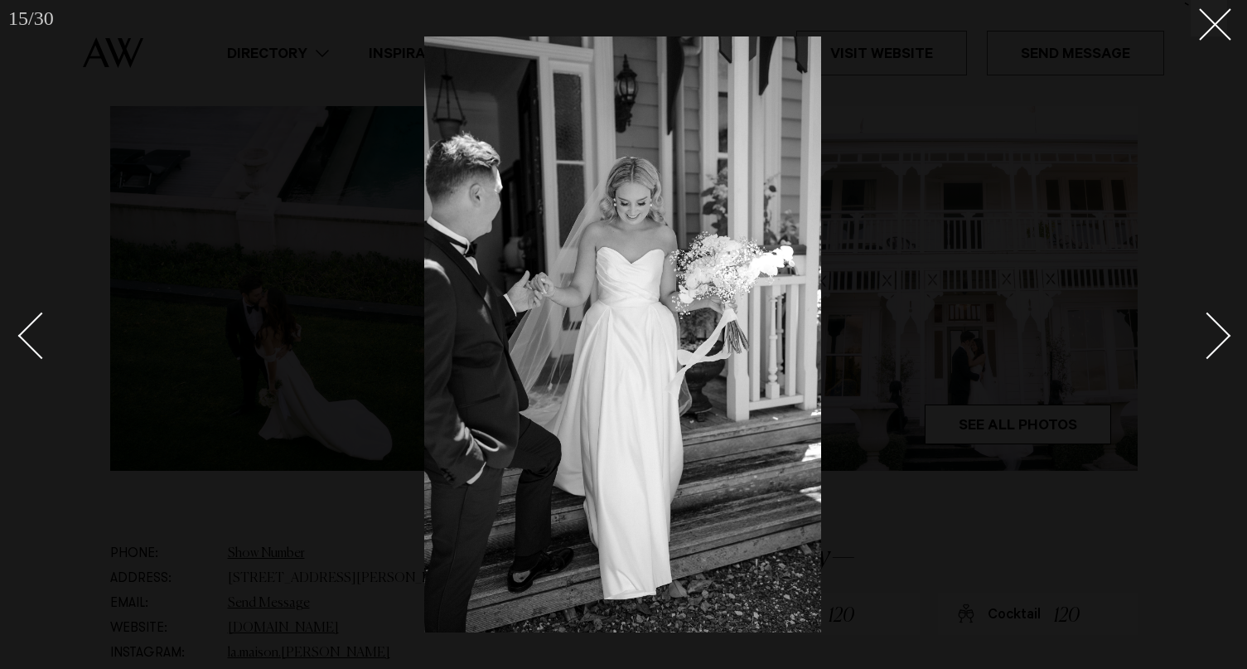
click at [1214, 343] on div "Next slide" at bounding box center [1207, 335] width 47 height 47
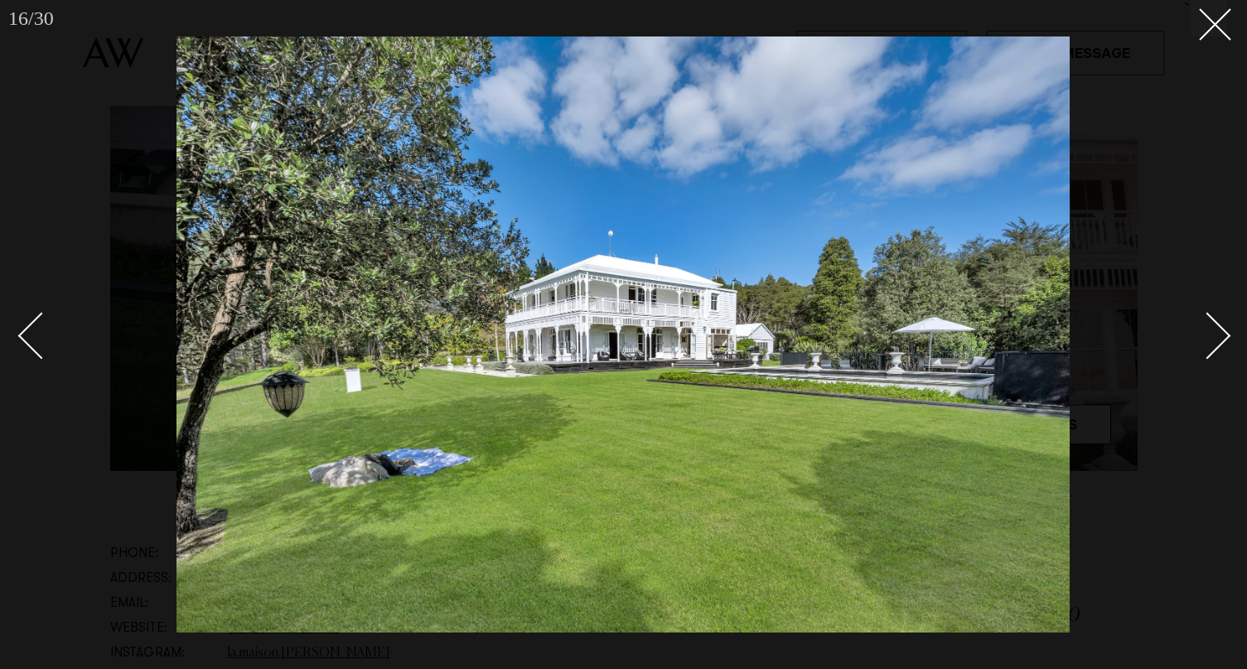
click at [1215, 344] on div "Next slide" at bounding box center [1207, 335] width 47 height 47
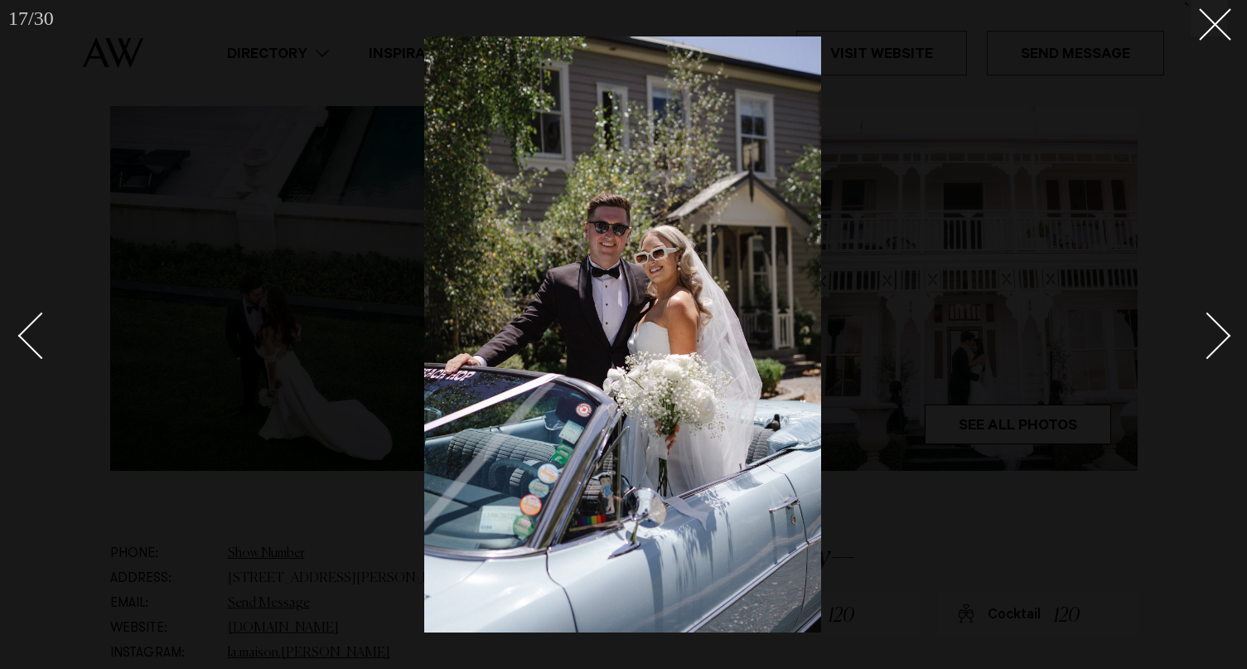
click at [1215, 344] on div "Next slide" at bounding box center [1207, 335] width 47 height 47
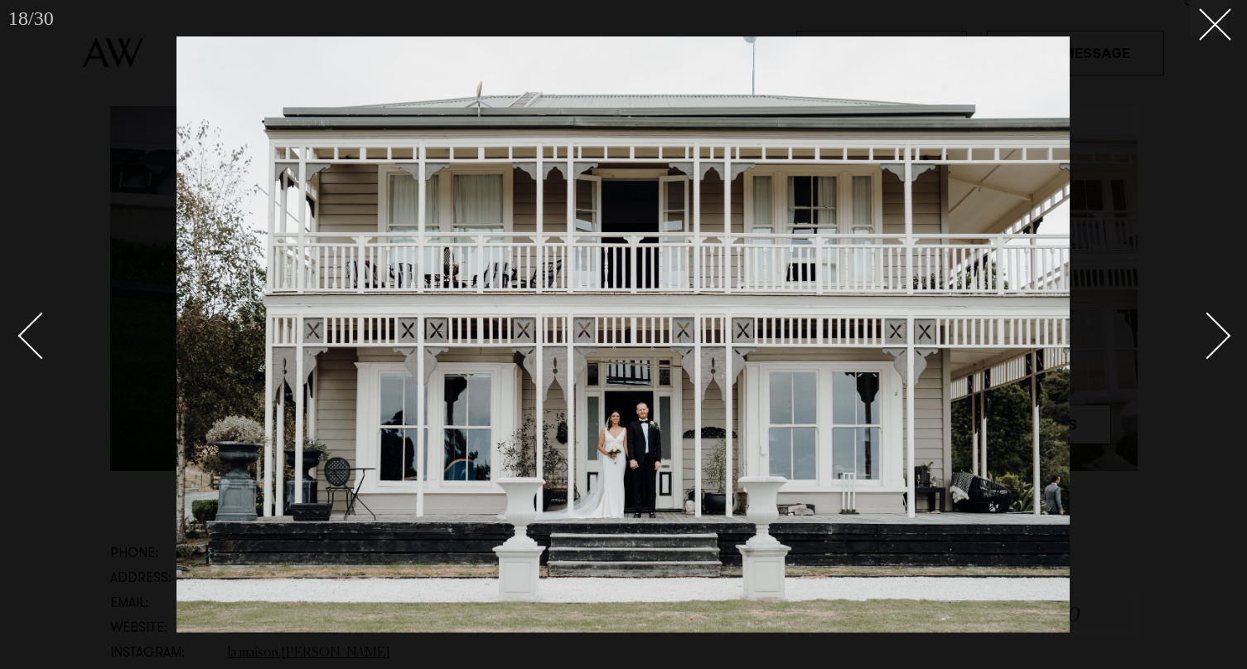
click at [1215, 345] on div "Next slide" at bounding box center [1207, 335] width 47 height 47
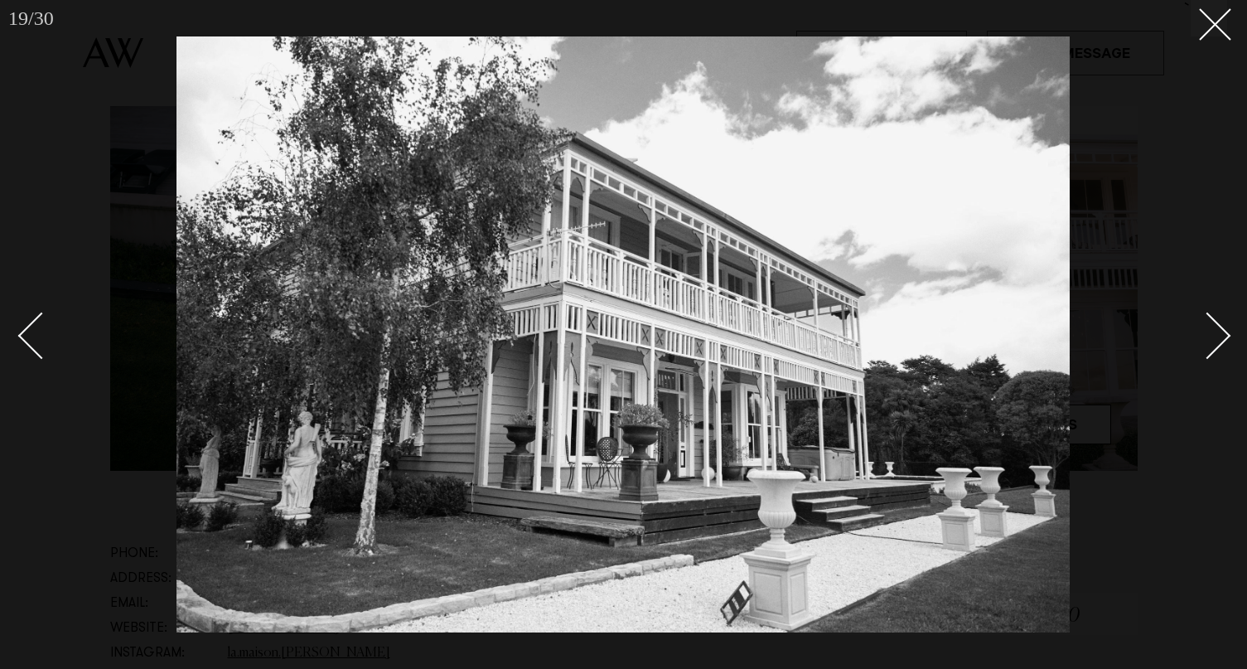
click at [1216, 345] on div "Next slide" at bounding box center [1207, 335] width 47 height 47
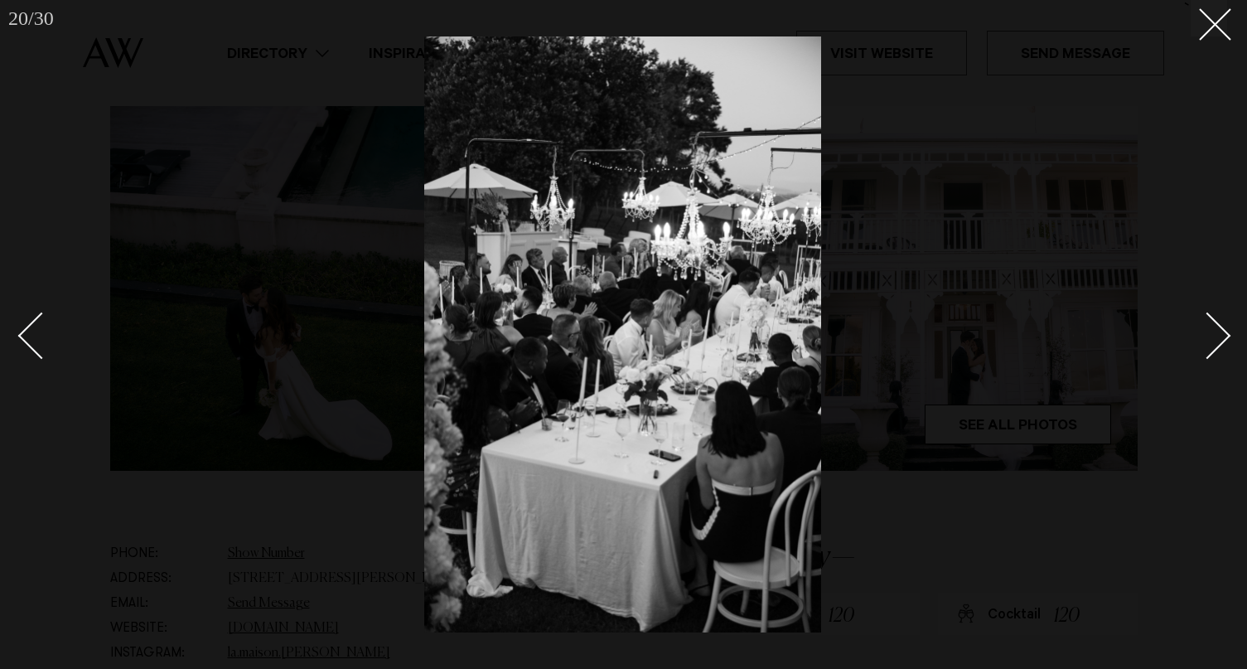
click at [1216, 346] on div "Next slide" at bounding box center [1207, 335] width 47 height 47
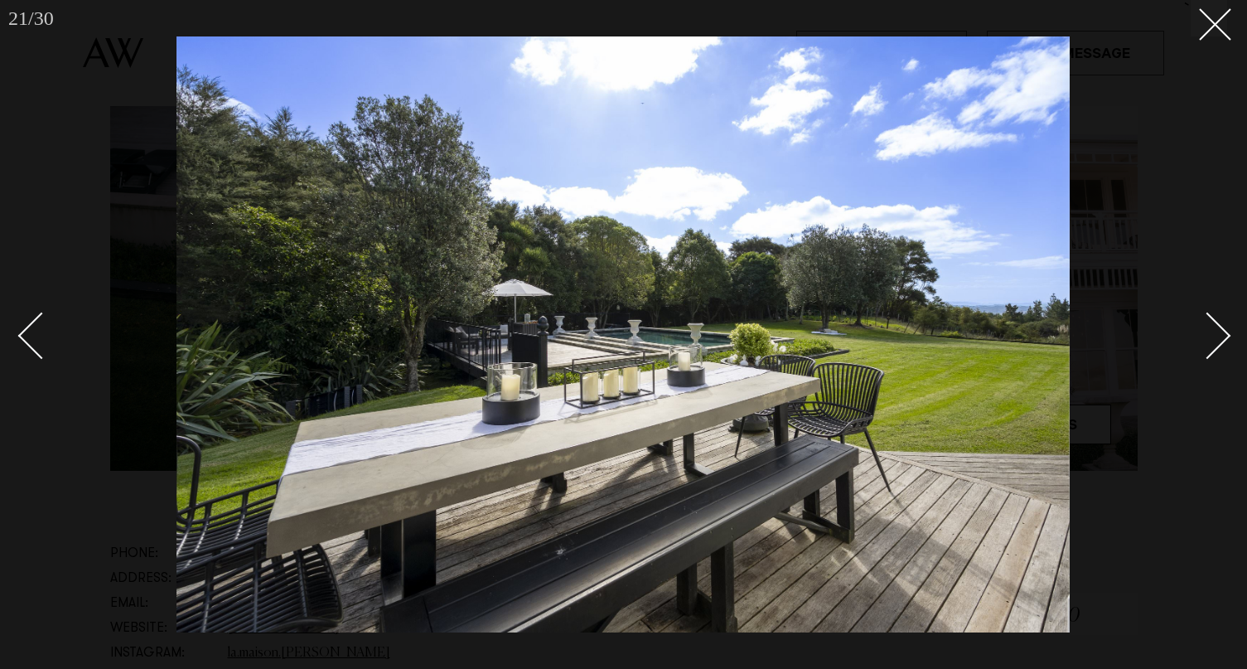
click at [1216, 346] on div "Next slide" at bounding box center [1207, 335] width 47 height 47
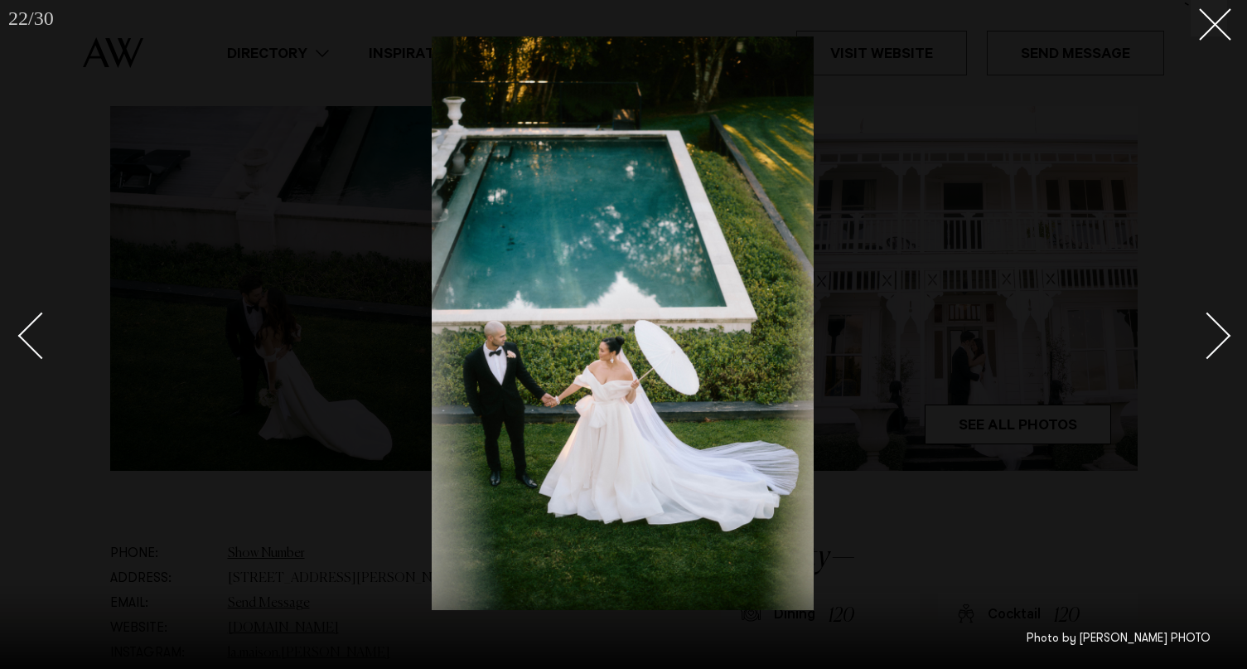
click at [1217, 346] on div "Next slide" at bounding box center [1207, 335] width 47 height 47
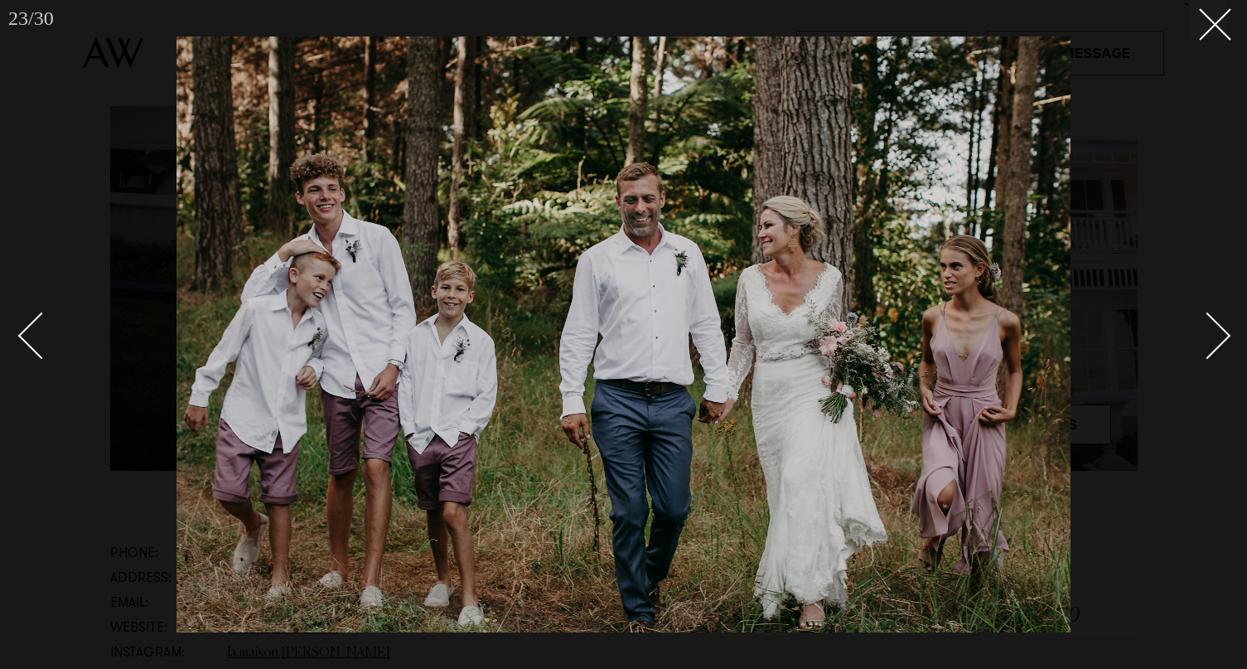
click at [1206, 348] on div "Next slide" at bounding box center [1207, 335] width 47 height 47
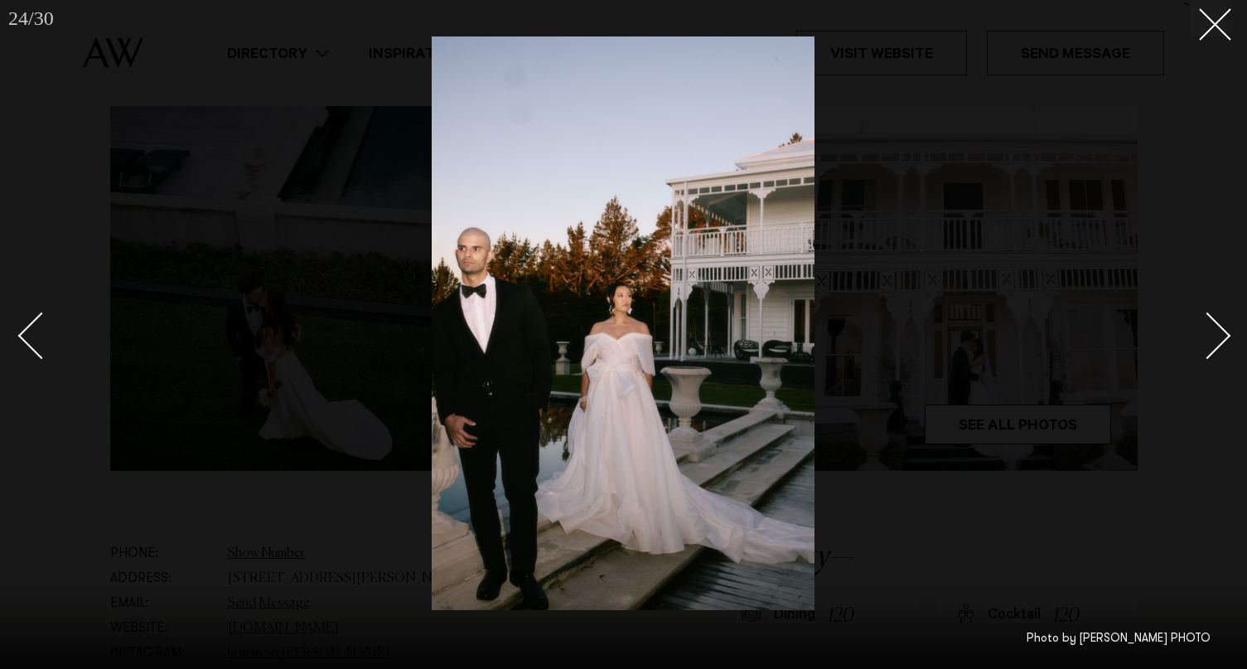
click at [1208, 348] on div "Next slide" at bounding box center [1207, 335] width 47 height 47
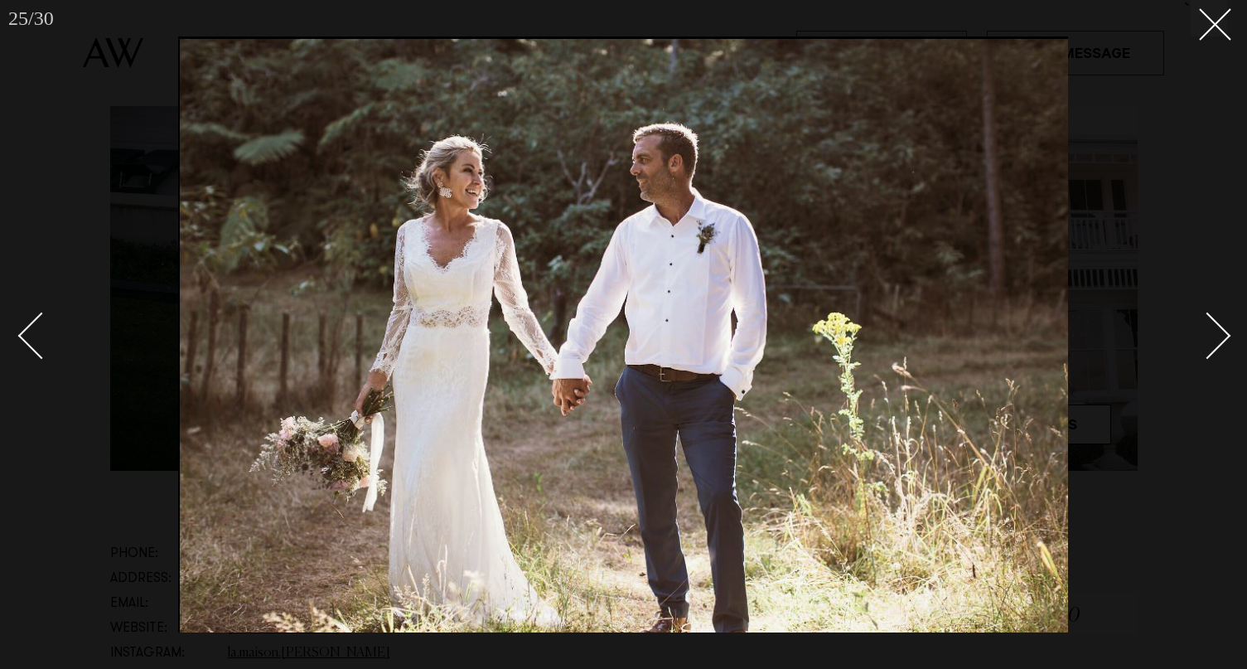
click at [1208, 349] on div "Next slide" at bounding box center [1207, 335] width 47 height 47
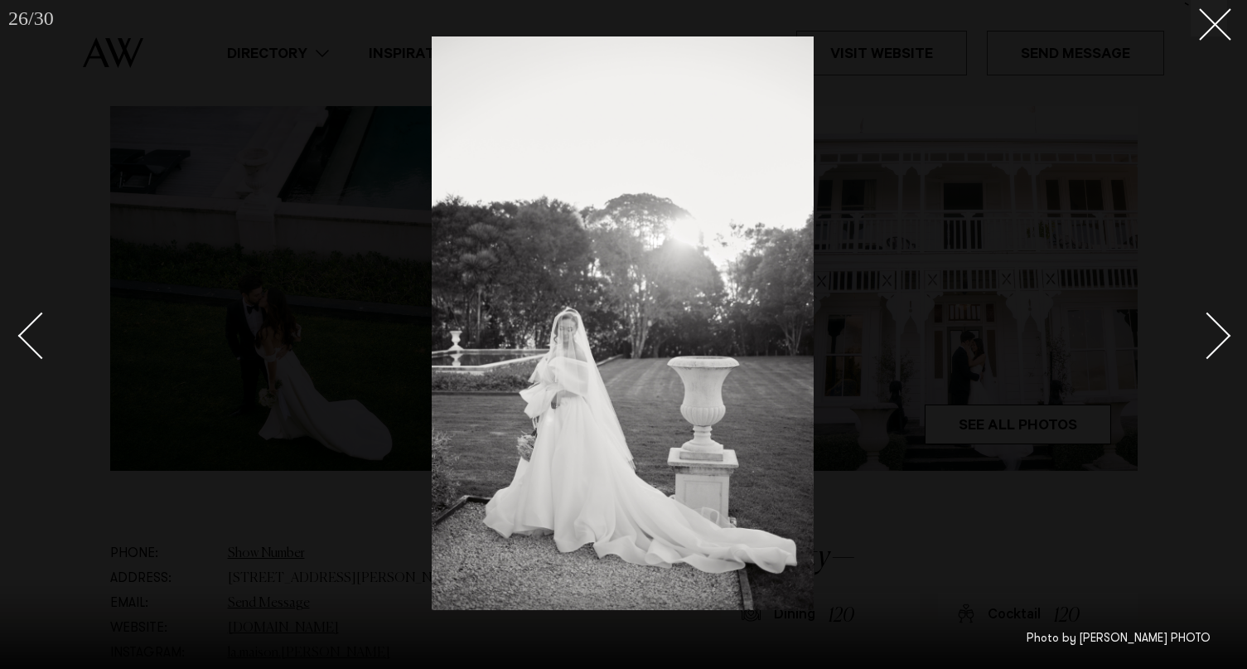
click at [1208, 349] on div "Next slide" at bounding box center [1207, 335] width 47 height 47
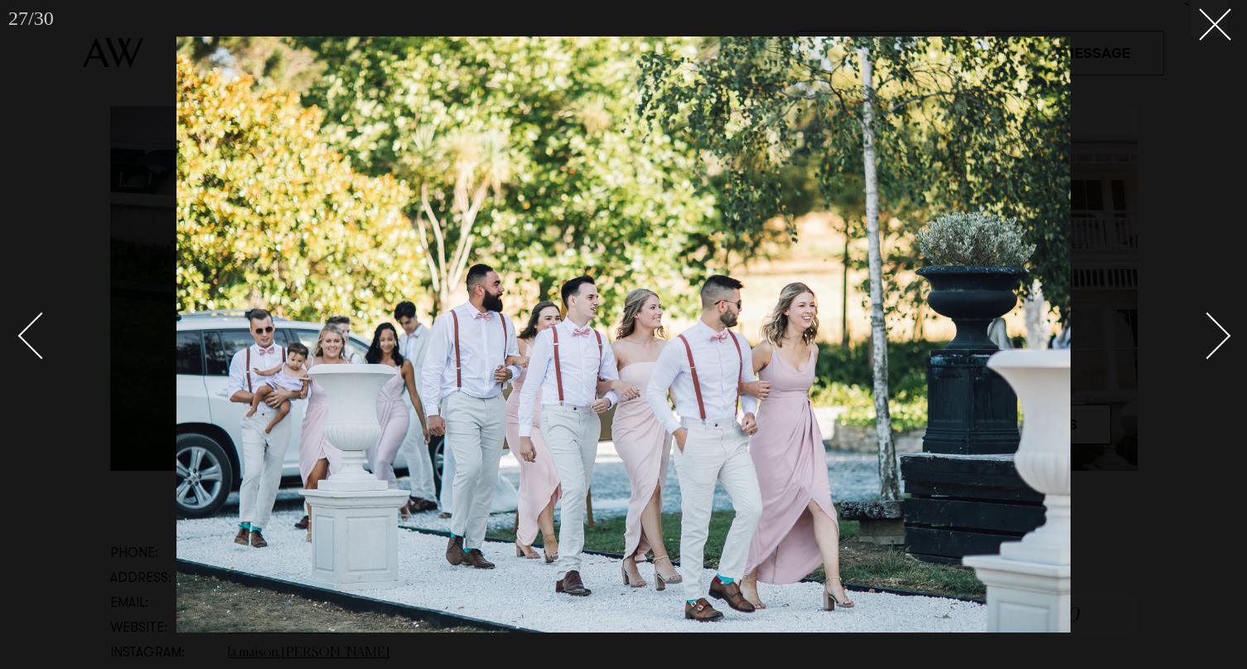
click at [1209, 349] on div "Next slide" at bounding box center [1207, 335] width 47 height 47
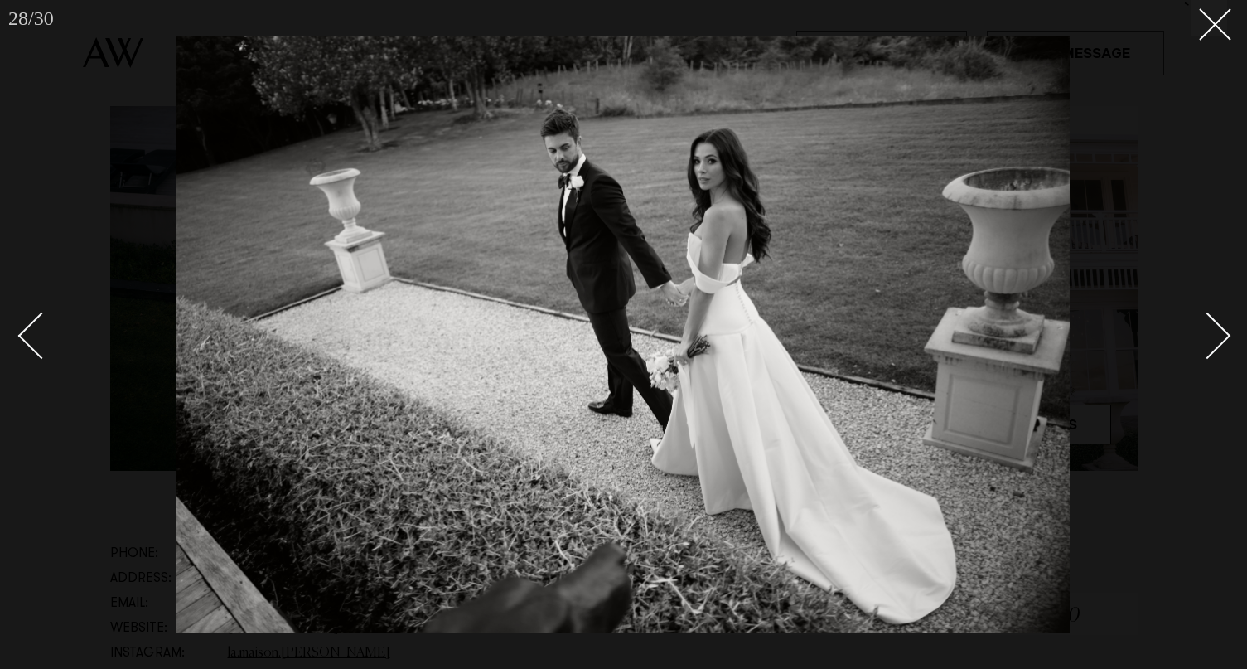
click at [1209, 350] on div "Next slide" at bounding box center [1207, 335] width 47 height 47
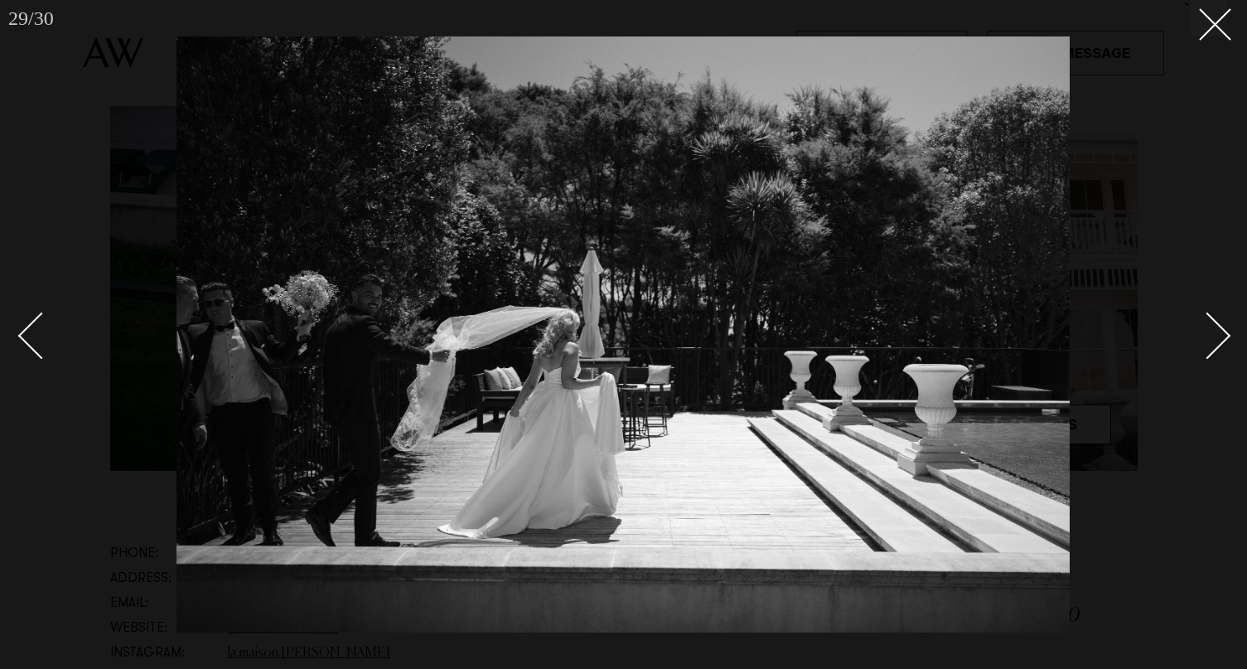
click at [1209, 350] on div "Next slide" at bounding box center [1207, 335] width 47 height 47
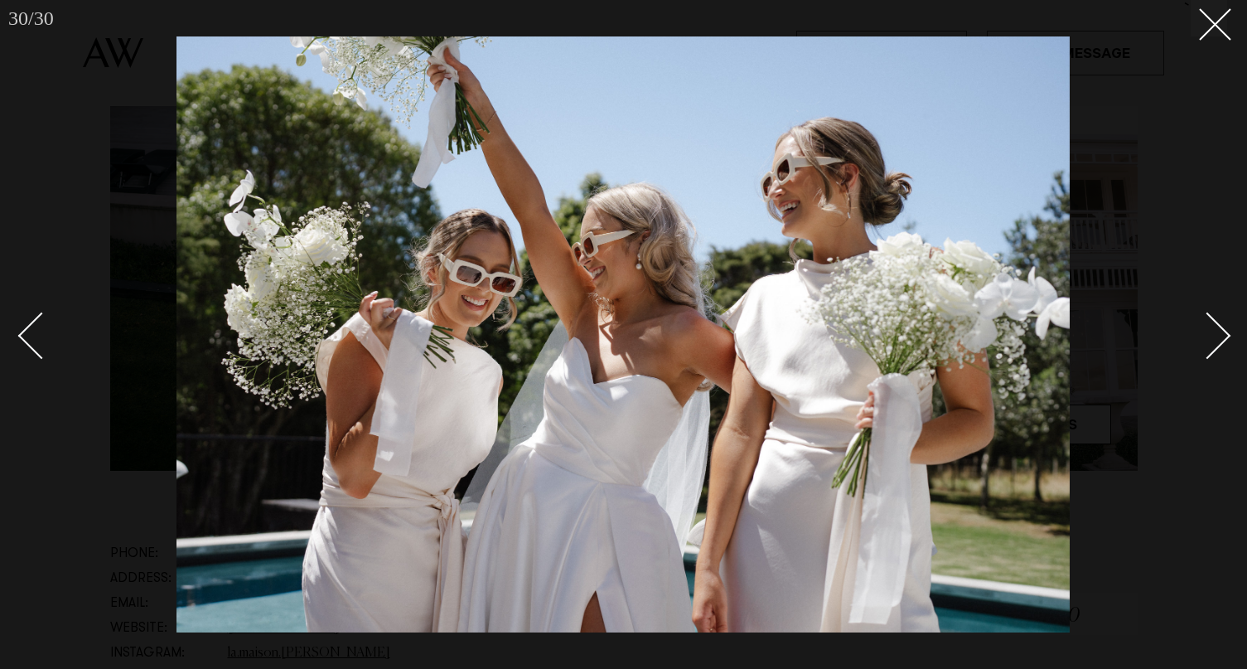
click at [1223, 40] on div at bounding box center [623, 334] width 1247 height 669
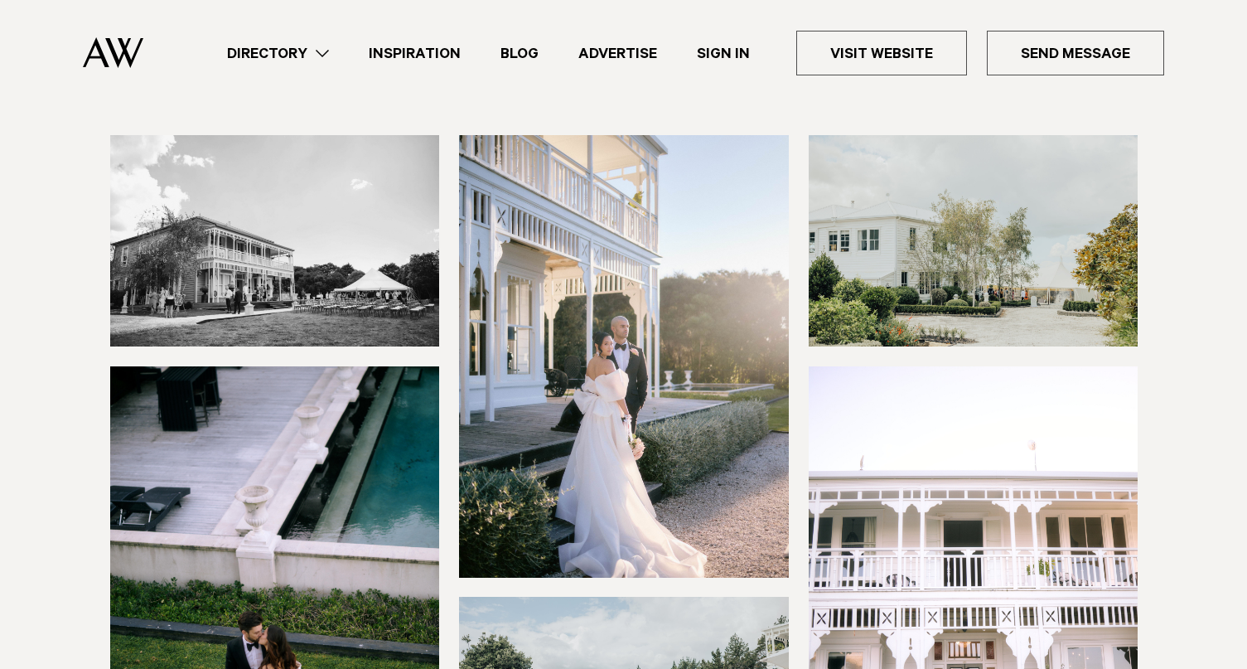
scroll to position [12, 0]
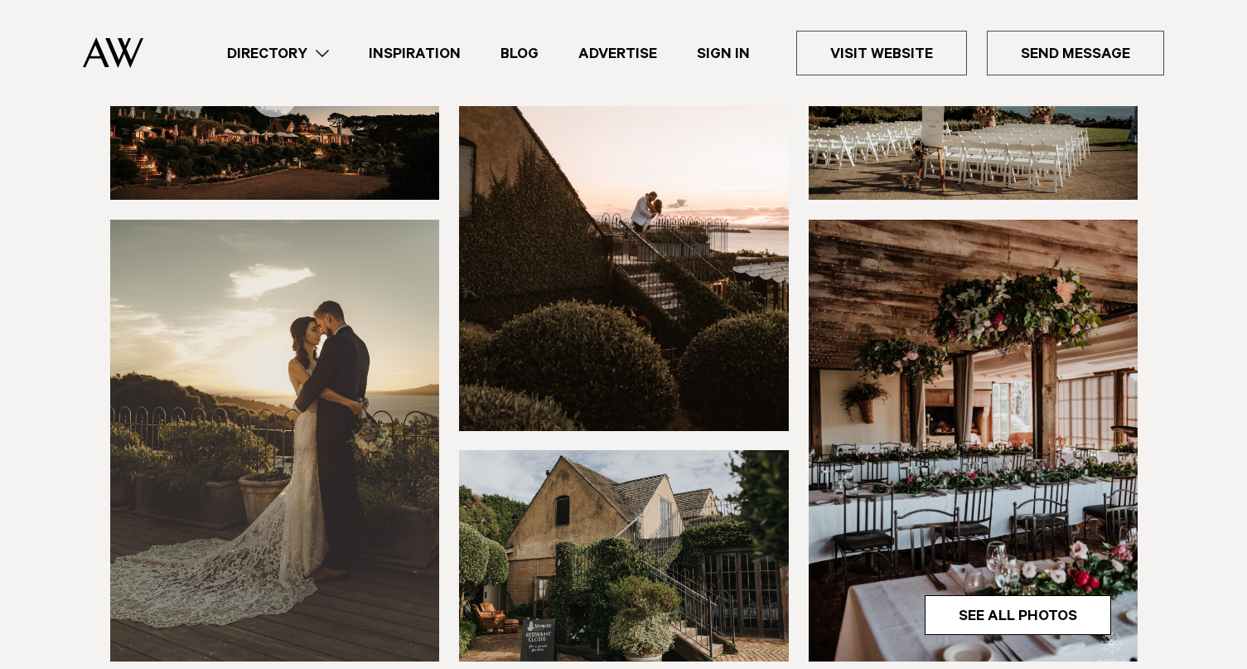
scroll to position [341, 0]
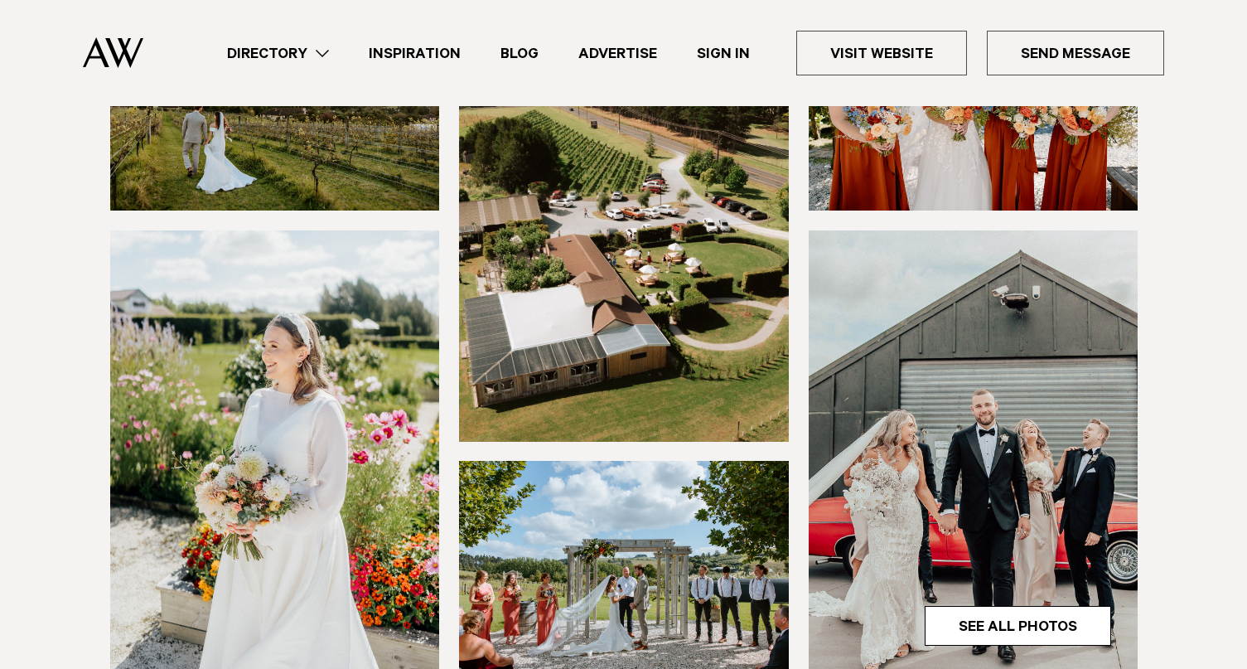
scroll to position [304, 0]
